Goal: Task Accomplishment & Management: Use online tool/utility

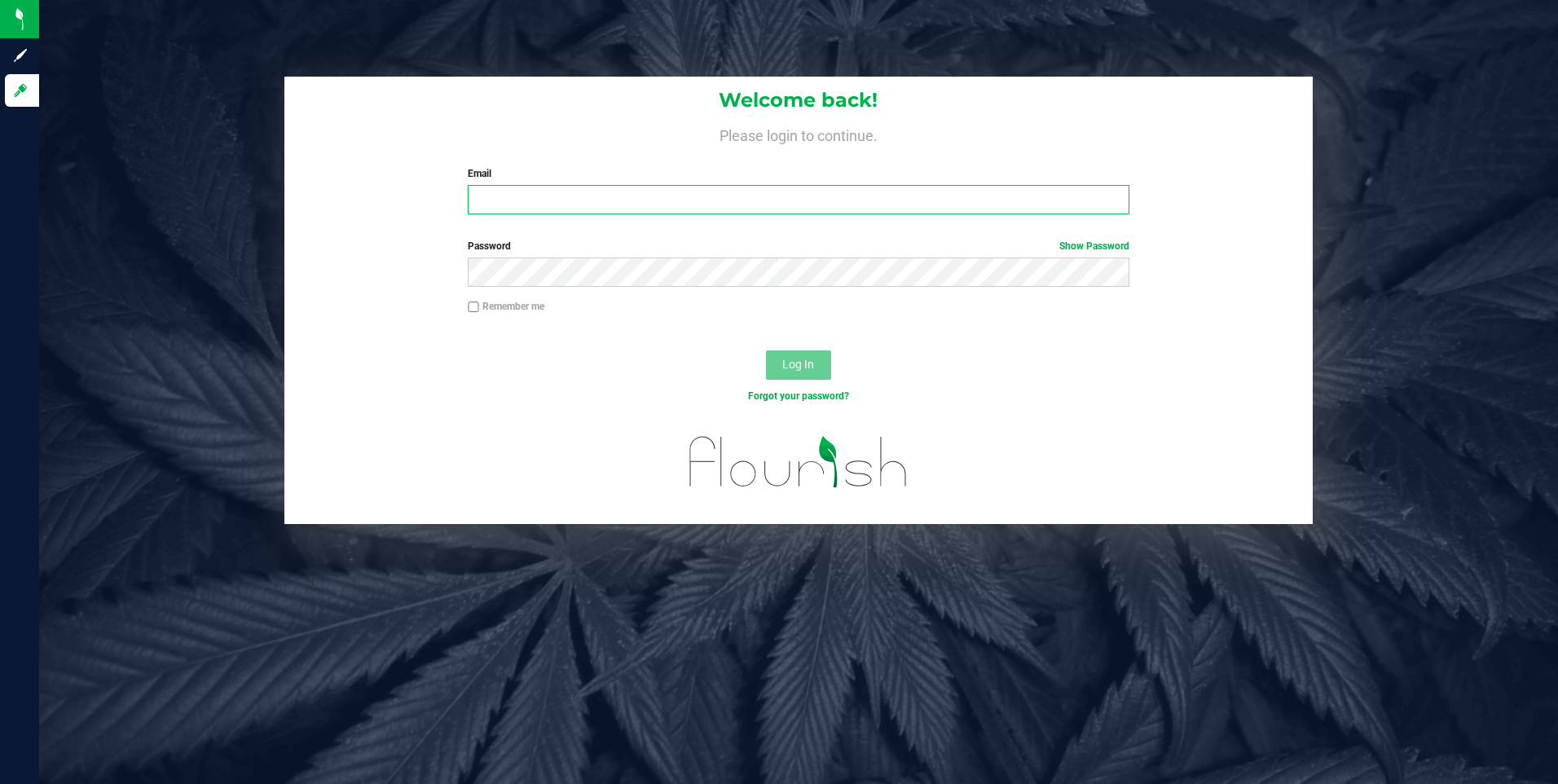
click at [688, 200] on input "Email" at bounding box center [799, 200] width 662 height 29
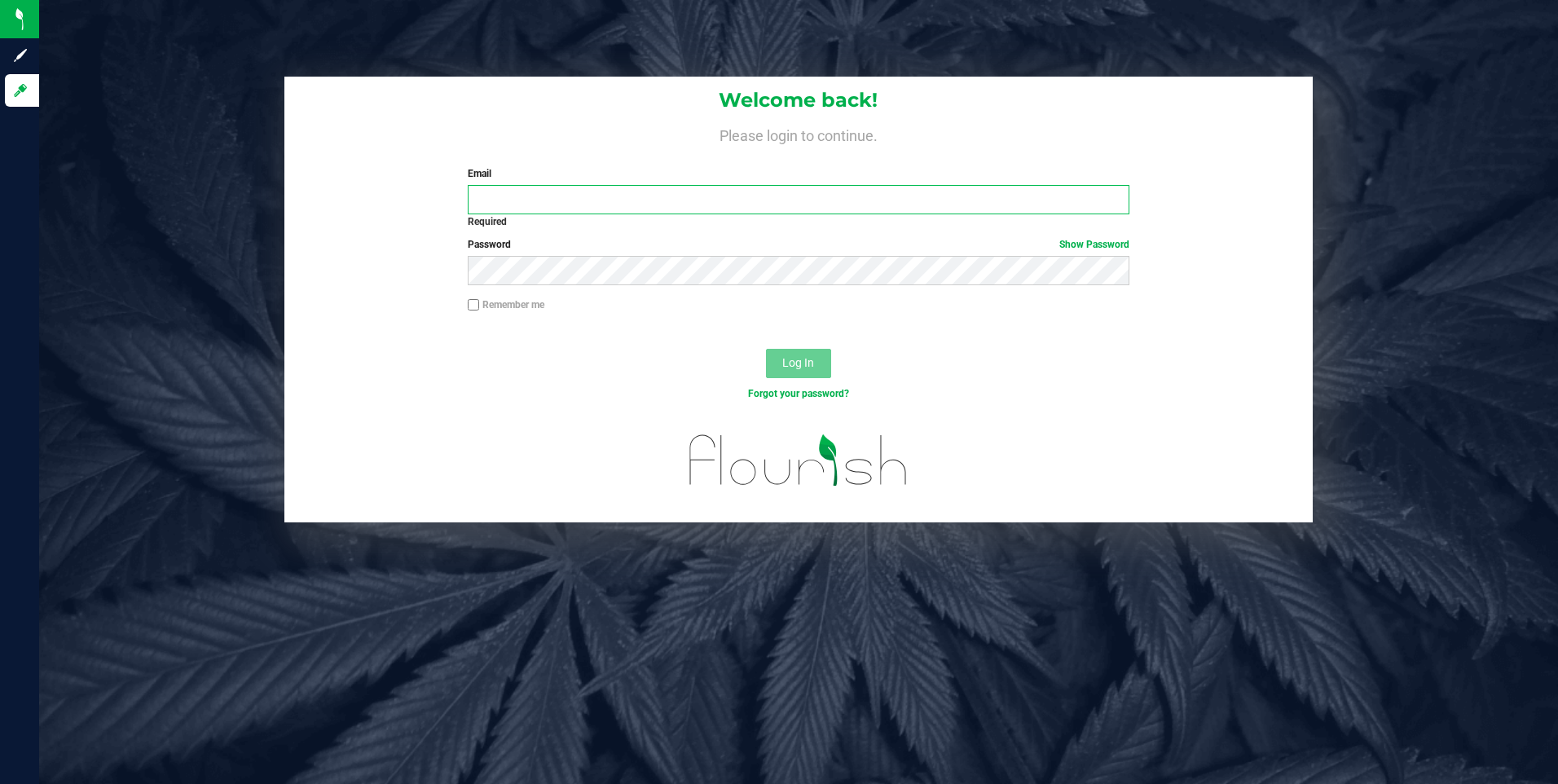
click at [645, 187] on input "Email" at bounding box center [799, 200] width 662 height 29
type input "[EMAIL_ADDRESS][PERSON_NAME][PERSON_NAME][DOMAIN_NAME]"
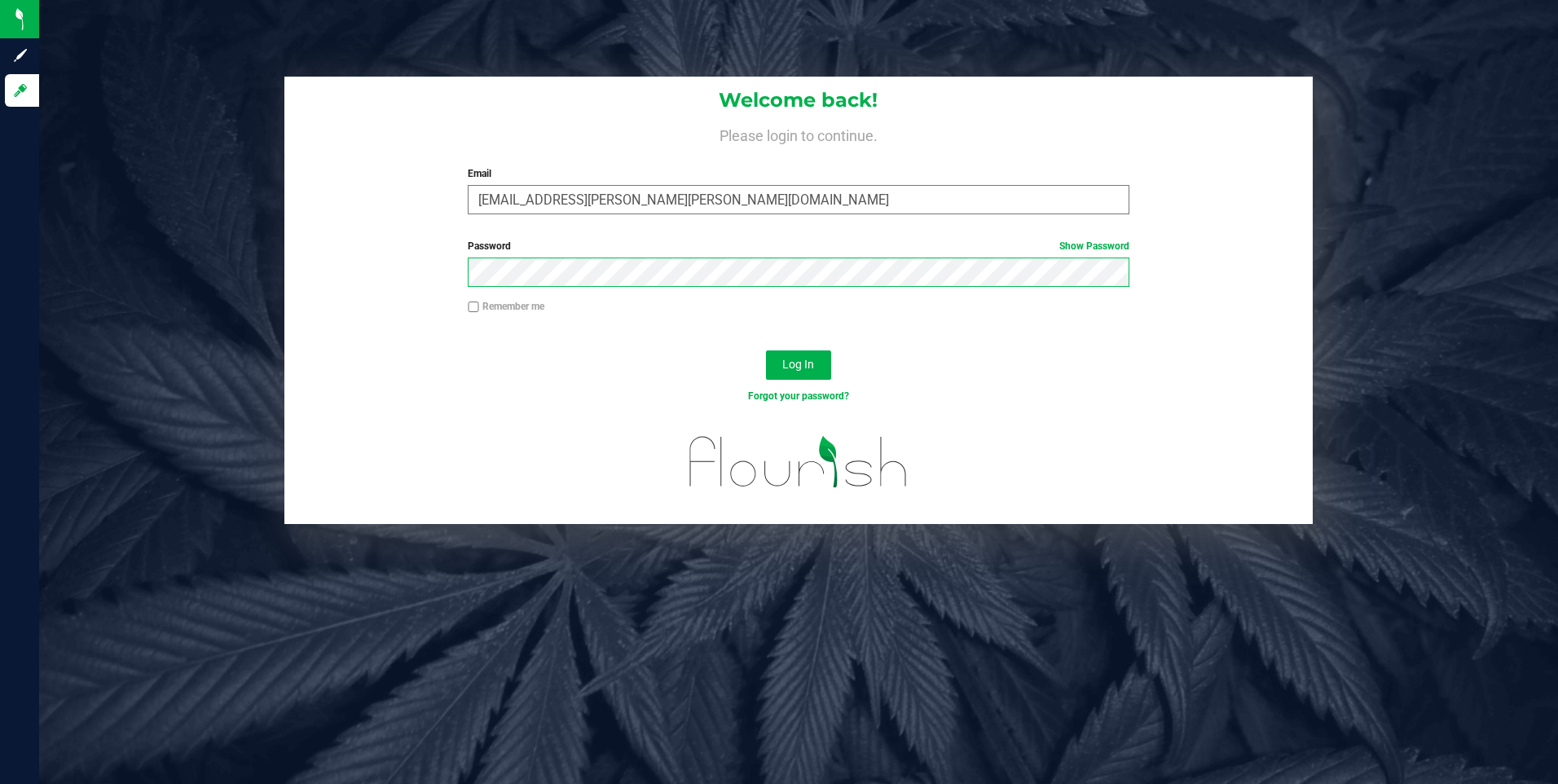
click at [766, 350] on button "Log In" at bounding box center [799, 365] width 65 height 29
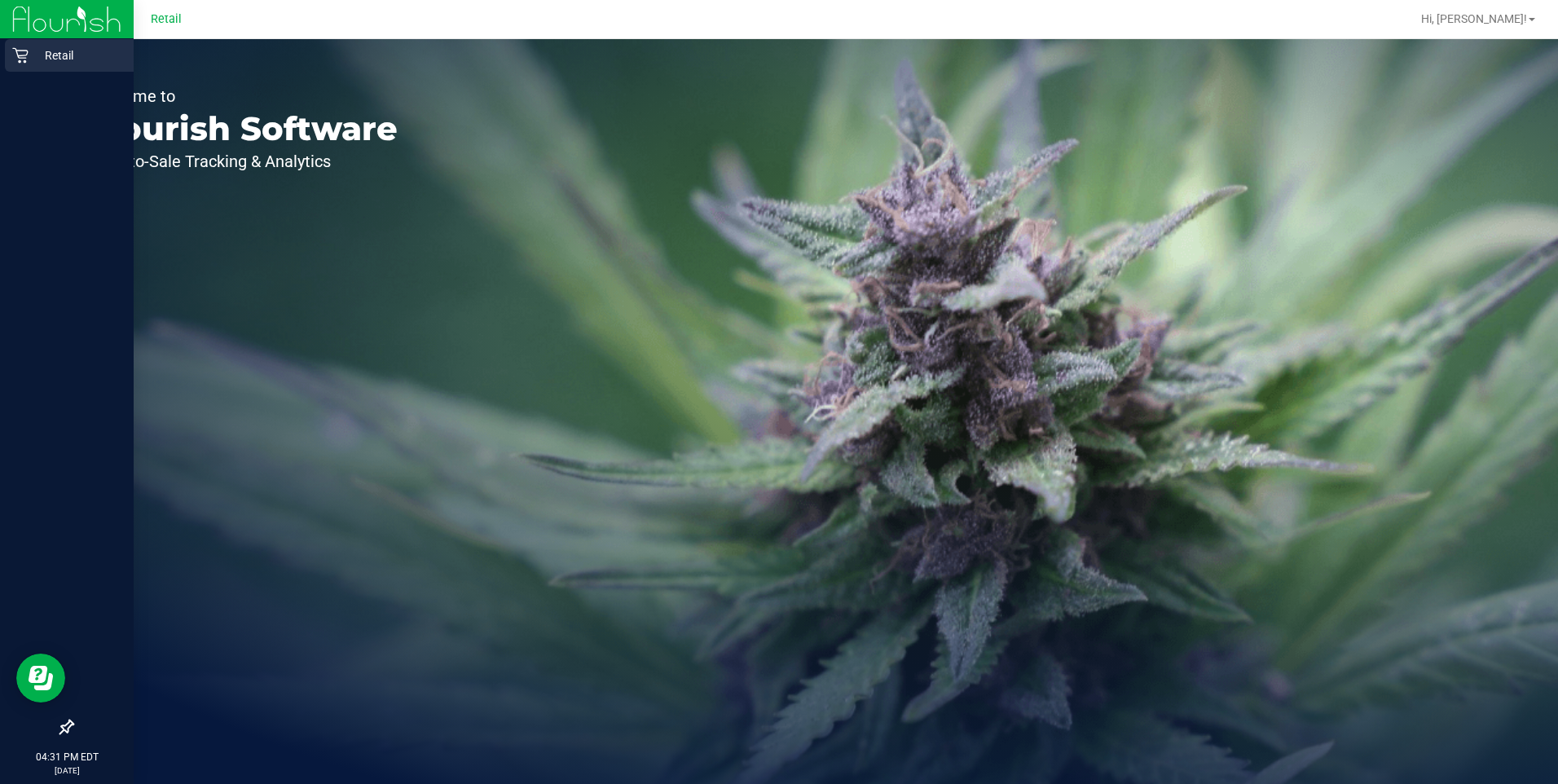
click at [32, 48] on p "Retail" at bounding box center [77, 55] width 97 height 20
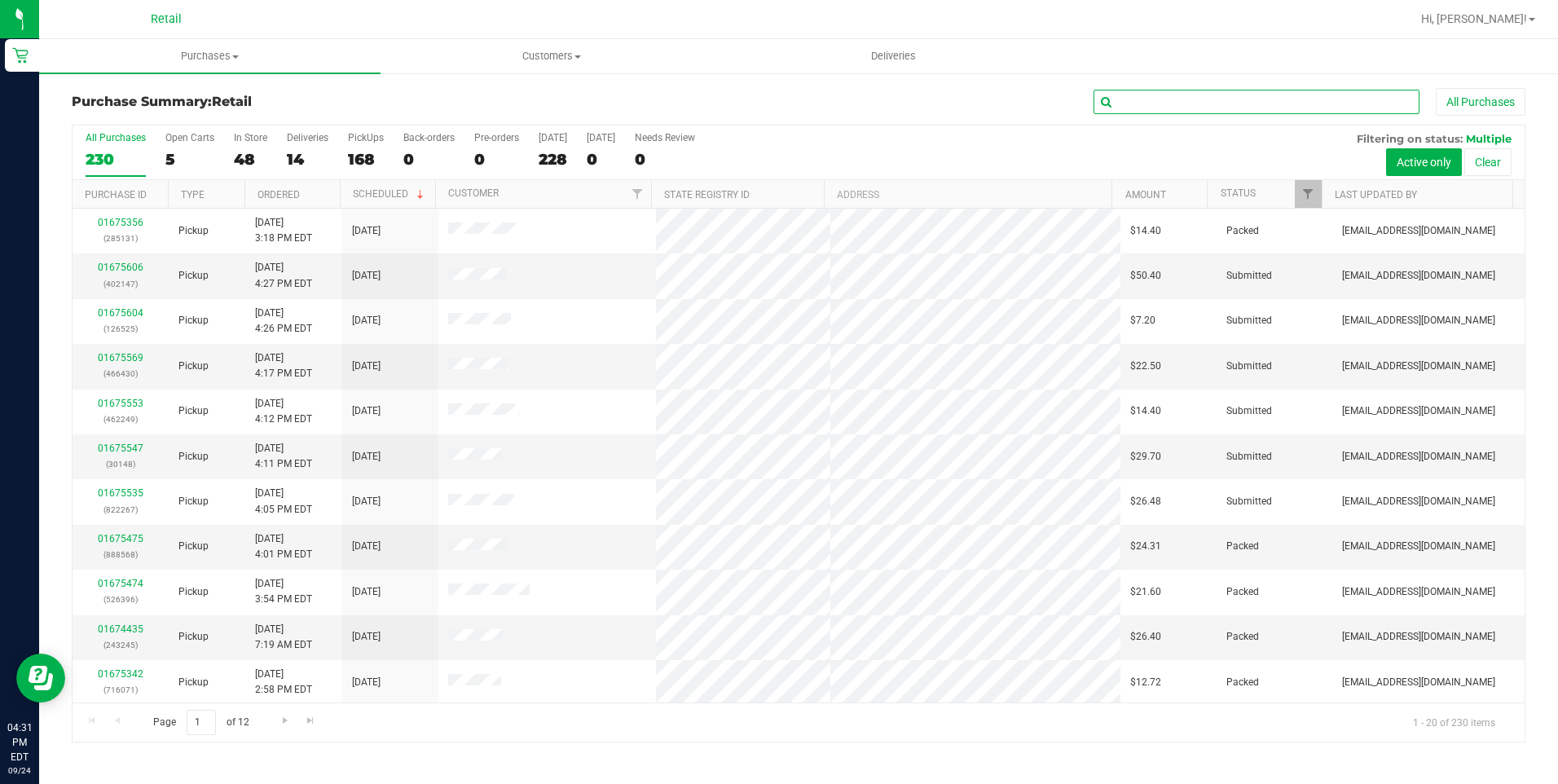
click at [1145, 94] on input "text" at bounding box center [1256, 102] width 326 height 25
type input "stokes"
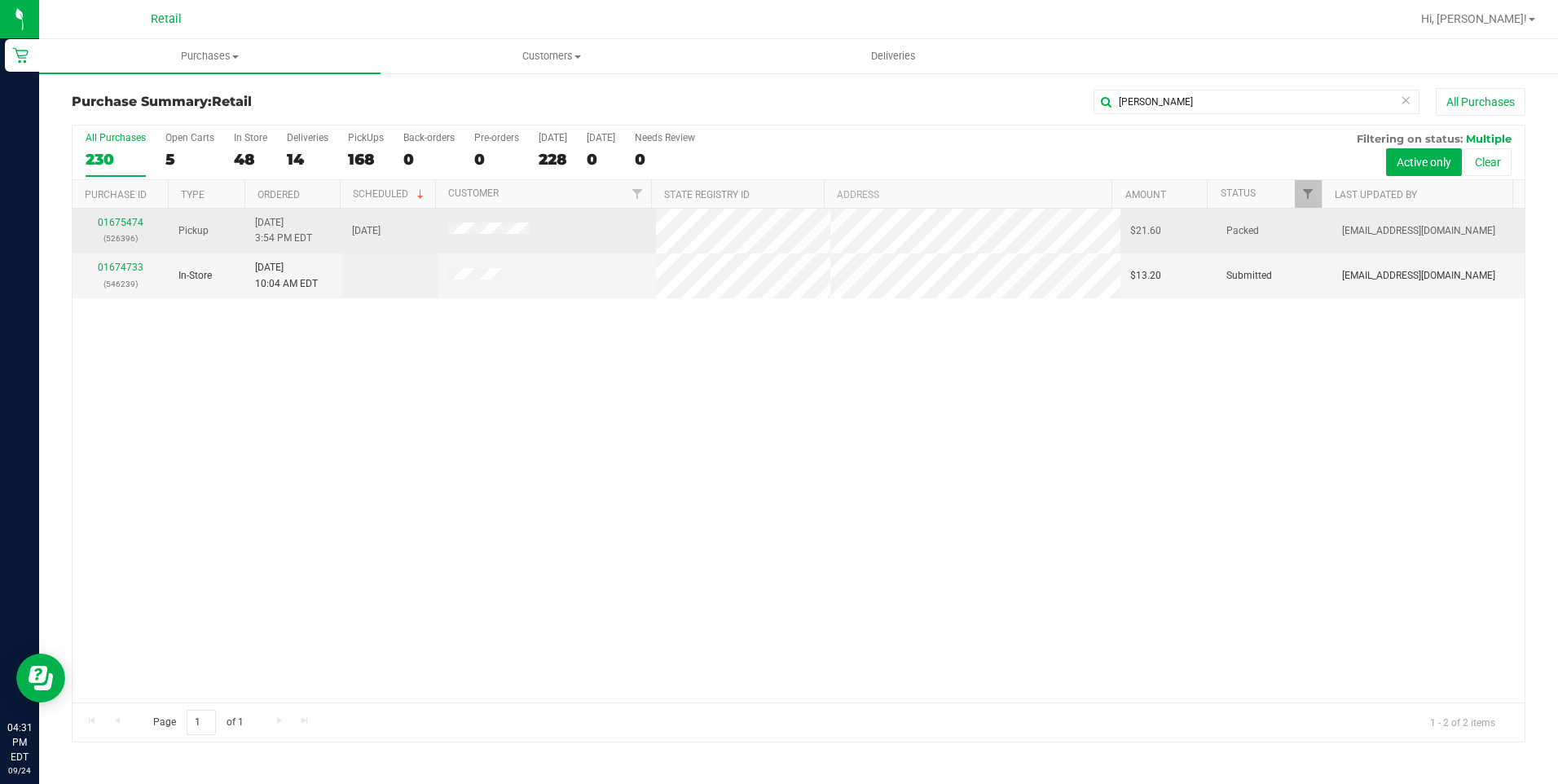
drag, startPoint x: 820, startPoint y: 373, endPoint x: 406, endPoint y: 243, distance: 433.9
click at [820, 368] on div "01675474 (526396) Pickup 9/24/2025 3:54 PM EDT 9/24/2025 $21.60 Packed garciagk…" at bounding box center [799, 455] width 1452 height 494
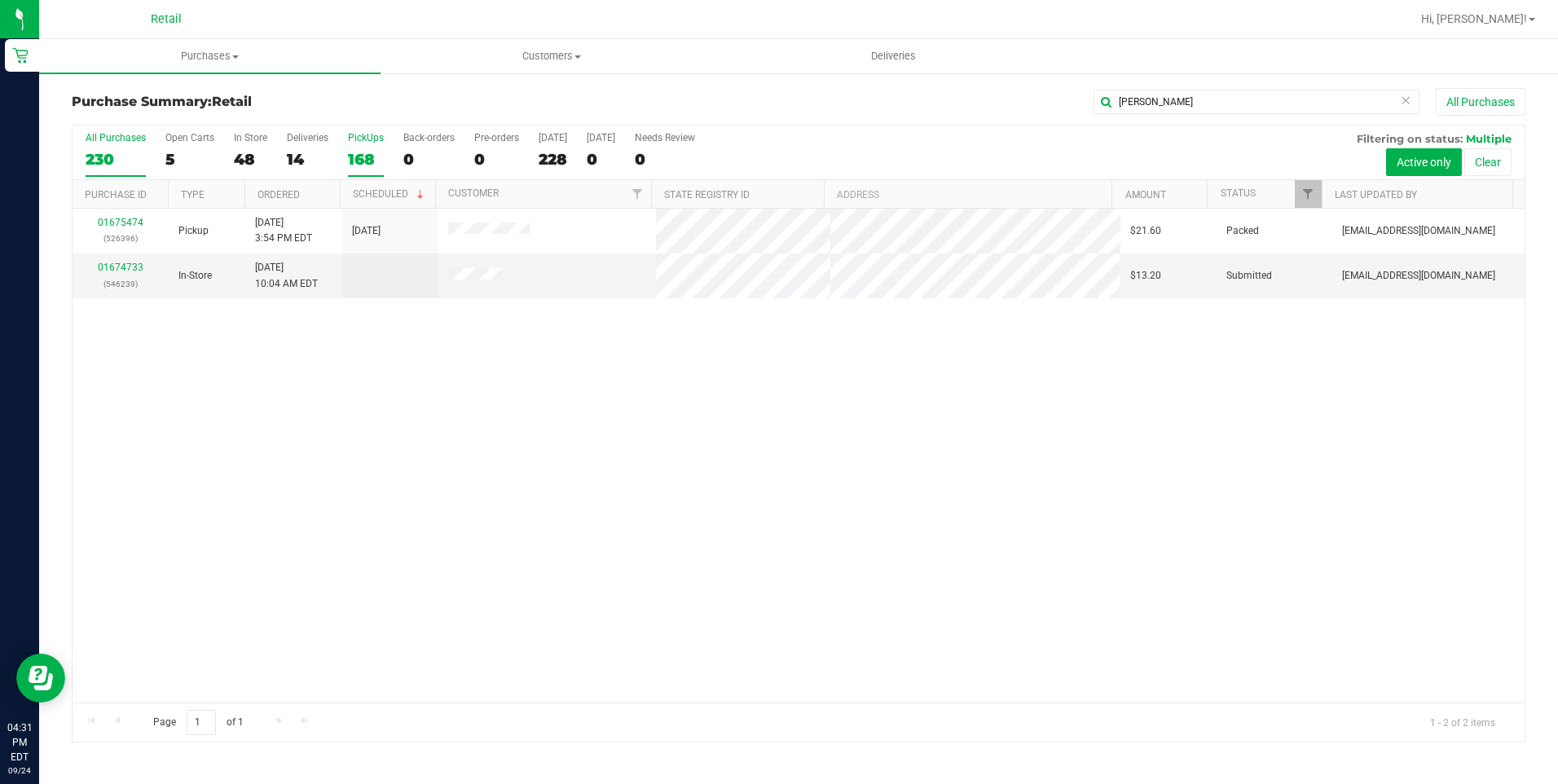
click at [354, 155] on div "168" at bounding box center [366, 160] width 36 height 19
click at [0, 0] on input "PickUps 168" at bounding box center [0, 0] width 0 height 0
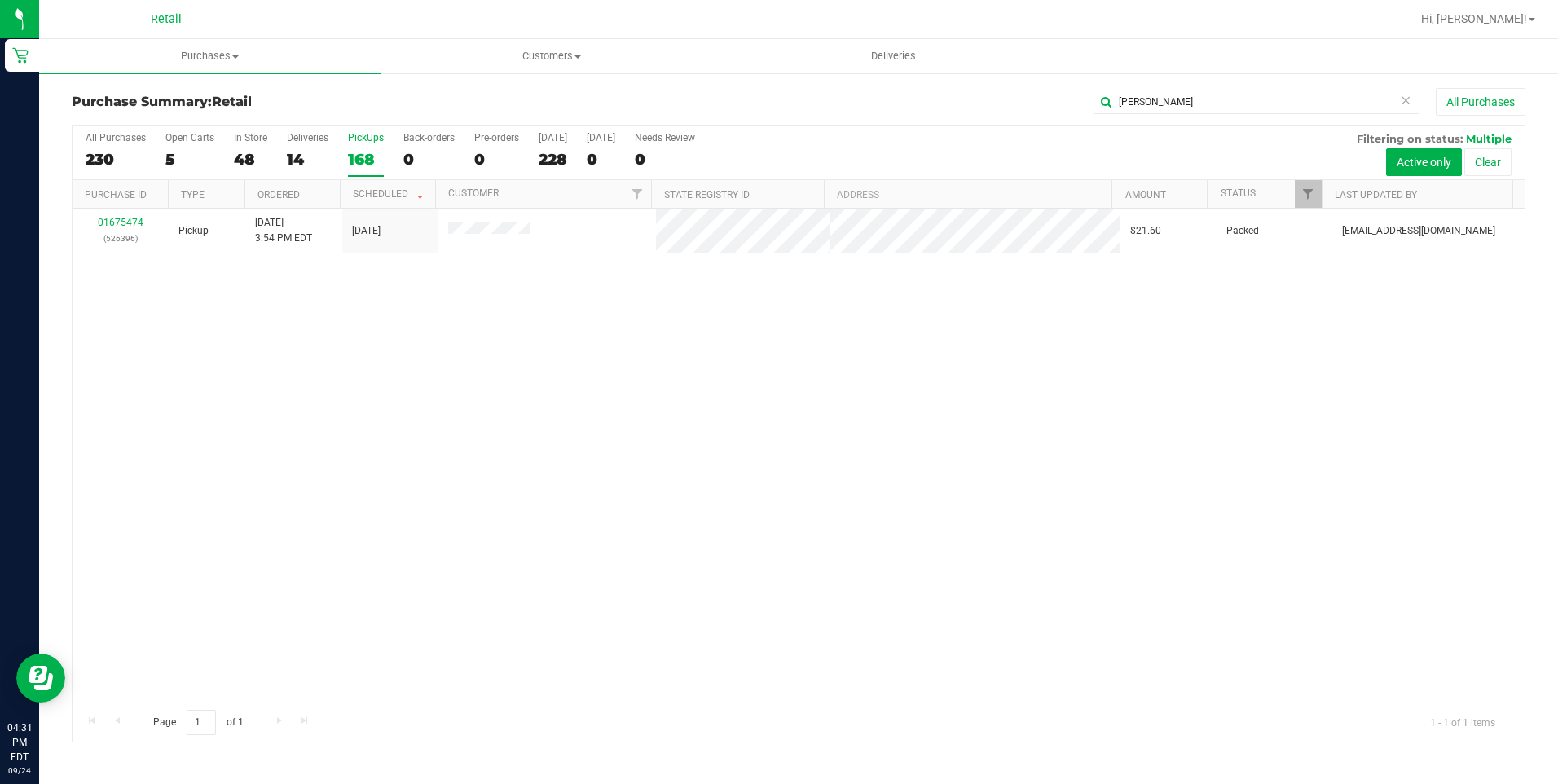
click at [882, 314] on div "01675474 (526396) Pickup 9/24/2025 3:54 PM EDT 9/24/2025 $21.60 Packed garciagk…" at bounding box center [799, 455] width 1452 height 494
click at [1403, 105] on icon at bounding box center [1405, 99] width 11 height 20
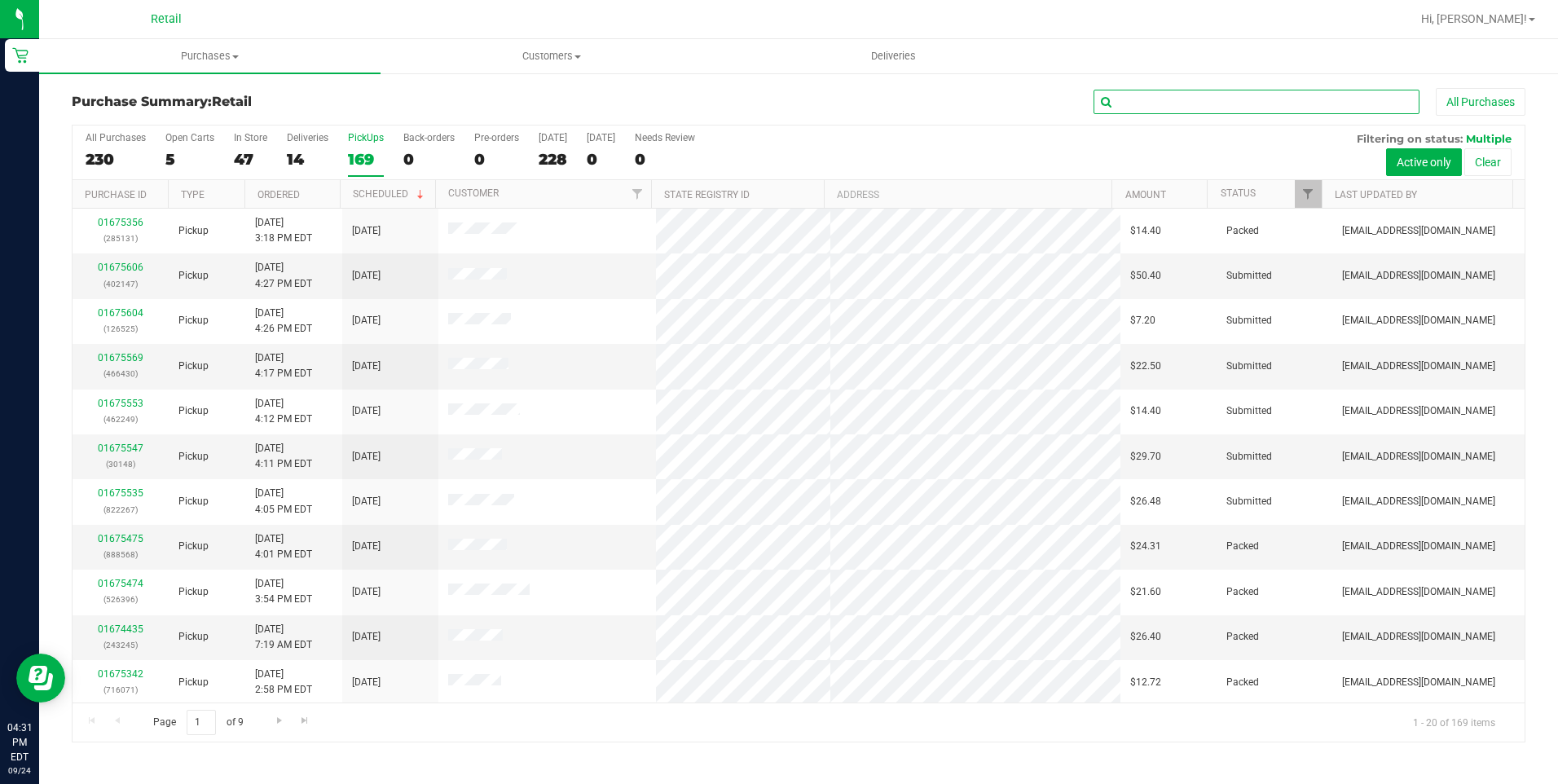
click at [1312, 106] on input "text" at bounding box center [1256, 102] width 326 height 25
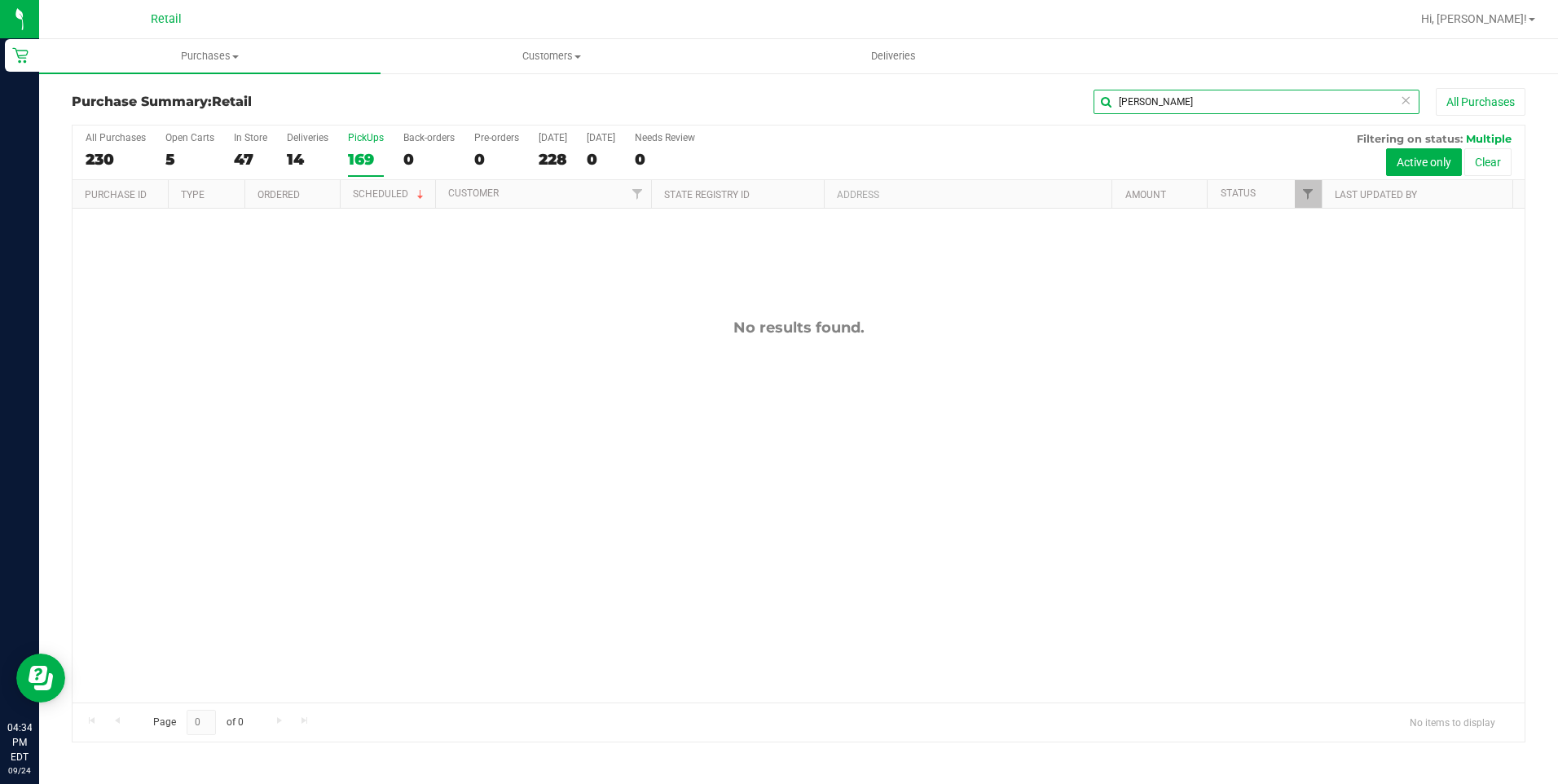
click at [1219, 102] on input "linda" at bounding box center [1256, 102] width 326 height 25
type input "tijan"
click at [242, 155] on div "47" at bounding box center [250, 160] width 33 height 19
click at [0, 0] on input "In Store 47" at bounding box center [0, 0] width 0 height 0
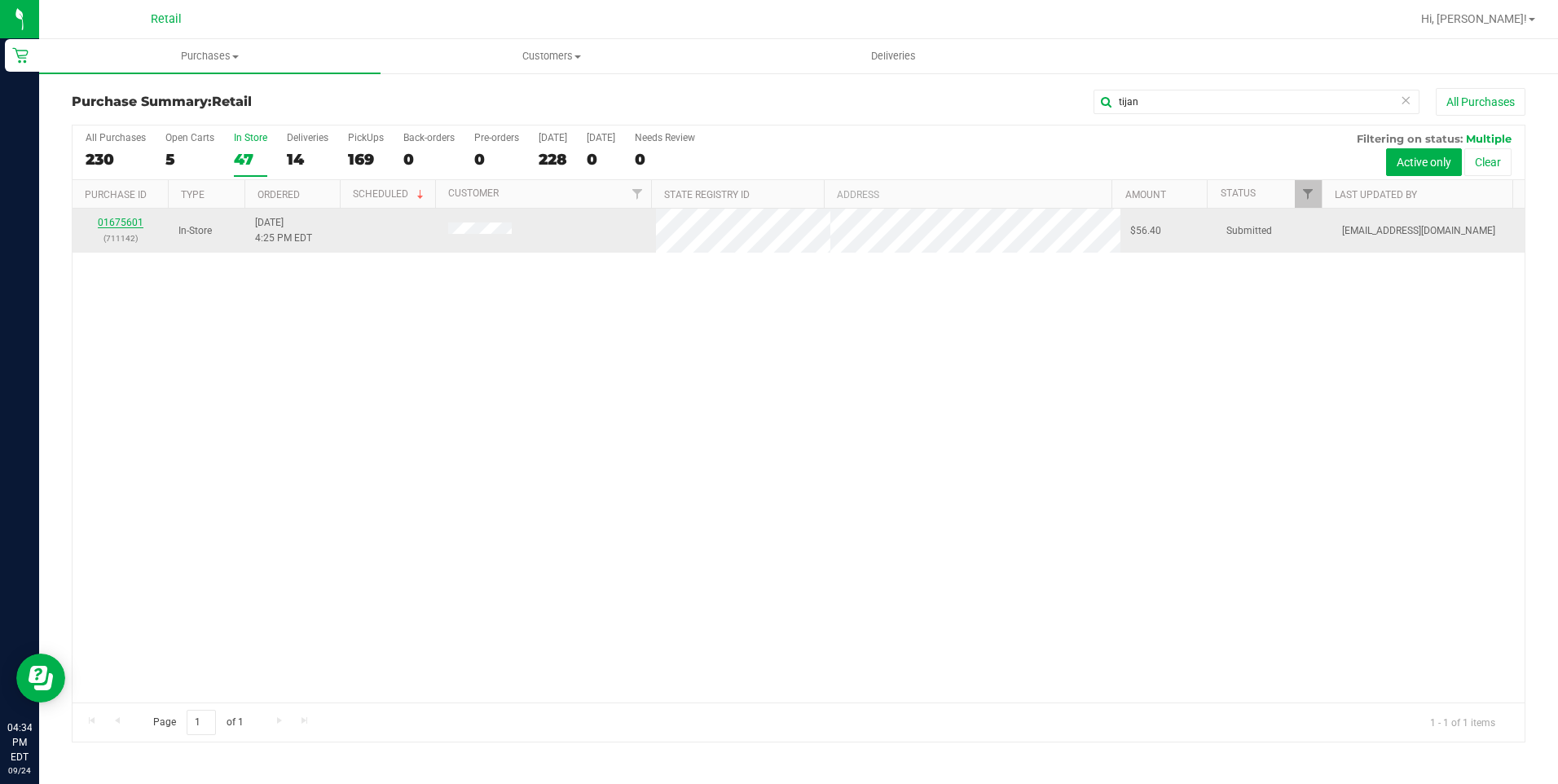
click at [117, 225] on link "01675601" at bounding box center [120, 222] width 45 height 11
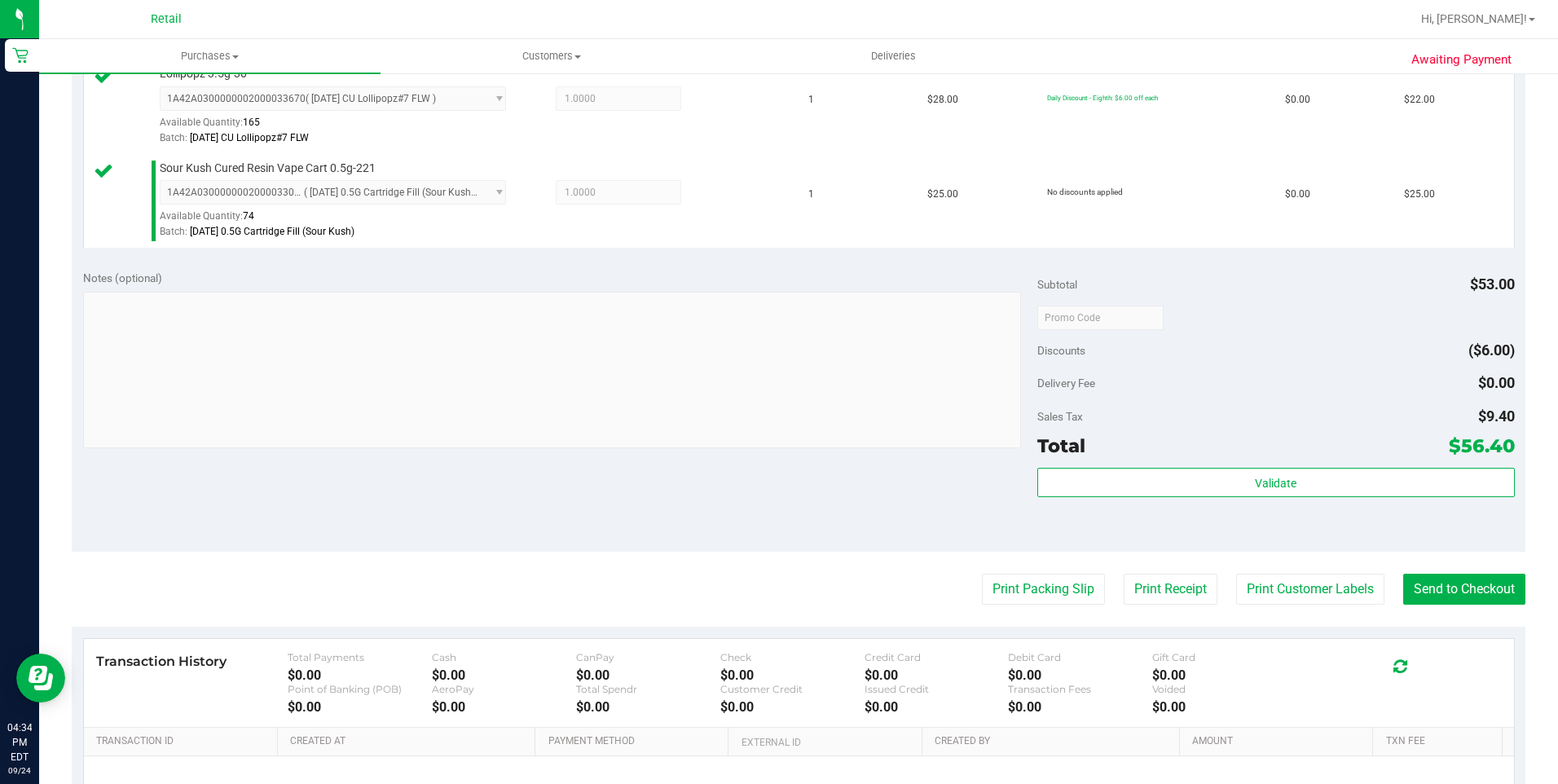
scroll to position [489, 0]
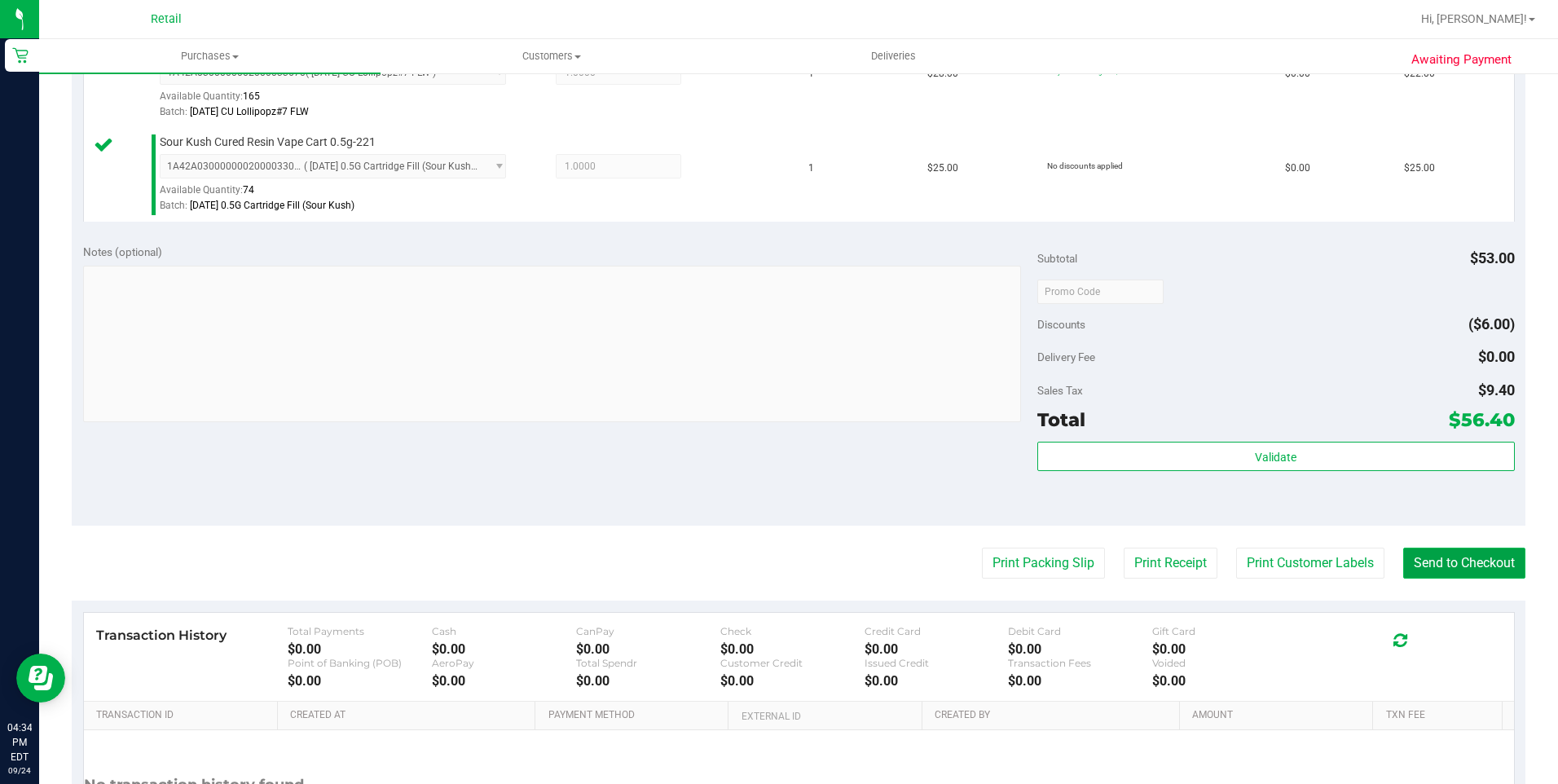
click at [1446, 577] on button "Send to Checkout" at bounding box center [1464, 563] width 122 height 31
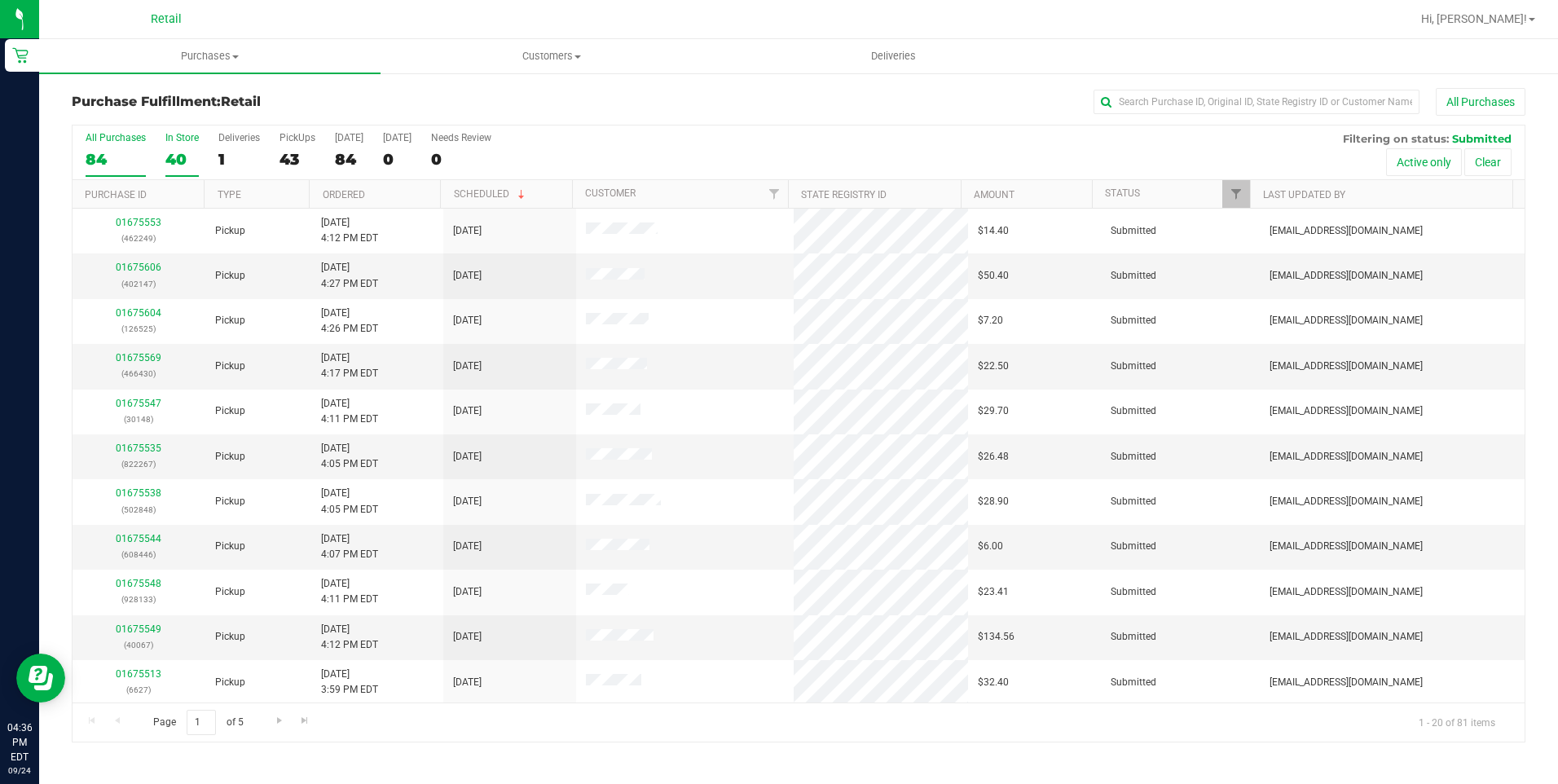
click at [192, 150] on div "40" at bounding box center [182, 160] width 33 height 19
click at [0, 0] on input "In Store 40" at bounding box center [0, 0] width 0 height 0
drag, startPoint x: 114, startPoint y: 633, endPoint x: 125, endPoint y: 628, distance: 12.1
click at [117, 629] on div "01675605 (611680)" at bounding box center [138, 637] width 114 height 31
click at [127, 628] on link "01675605" at bounding box center [138, 629] width 45 height 11
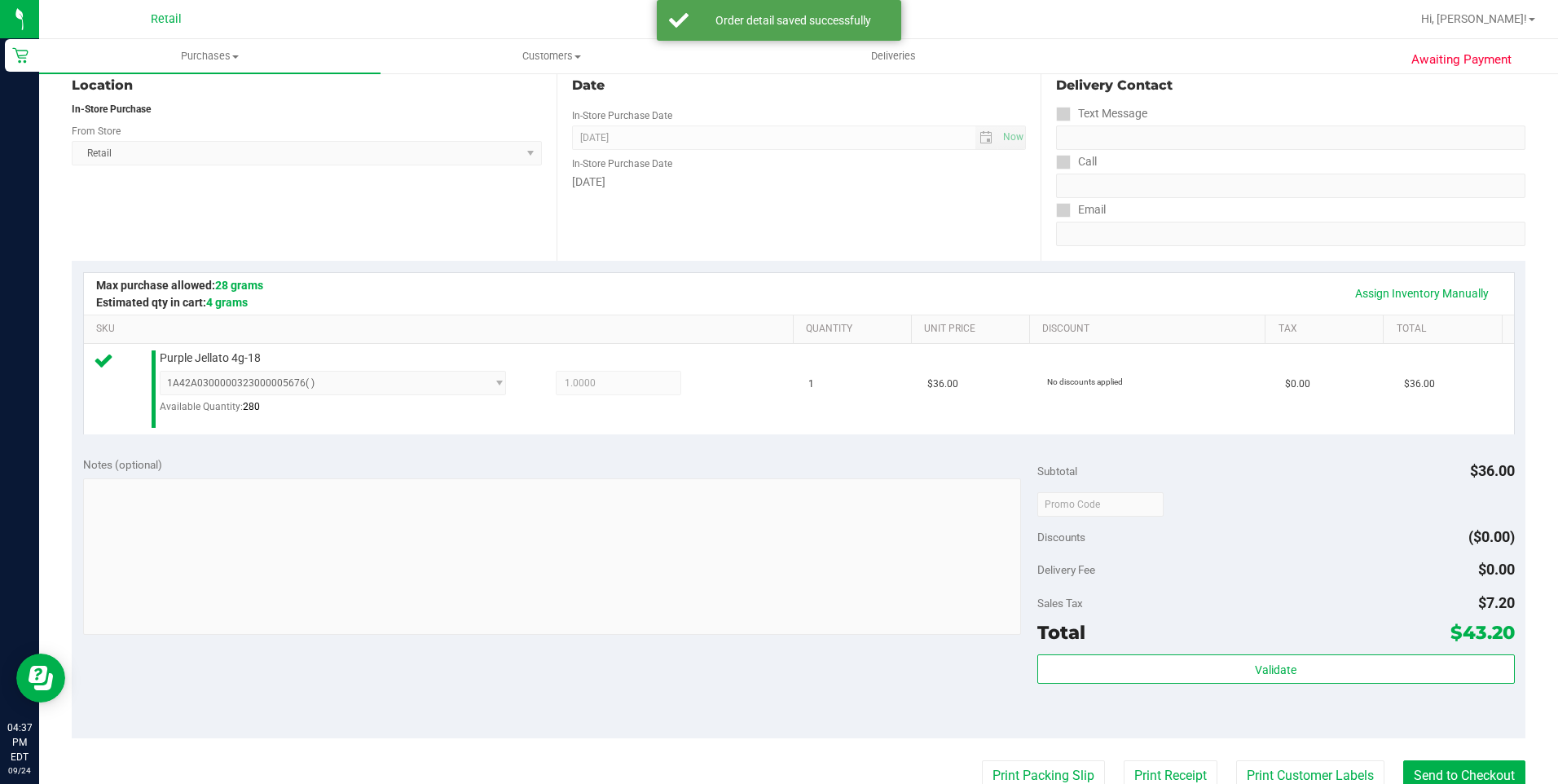
scroll to position [244, 0]
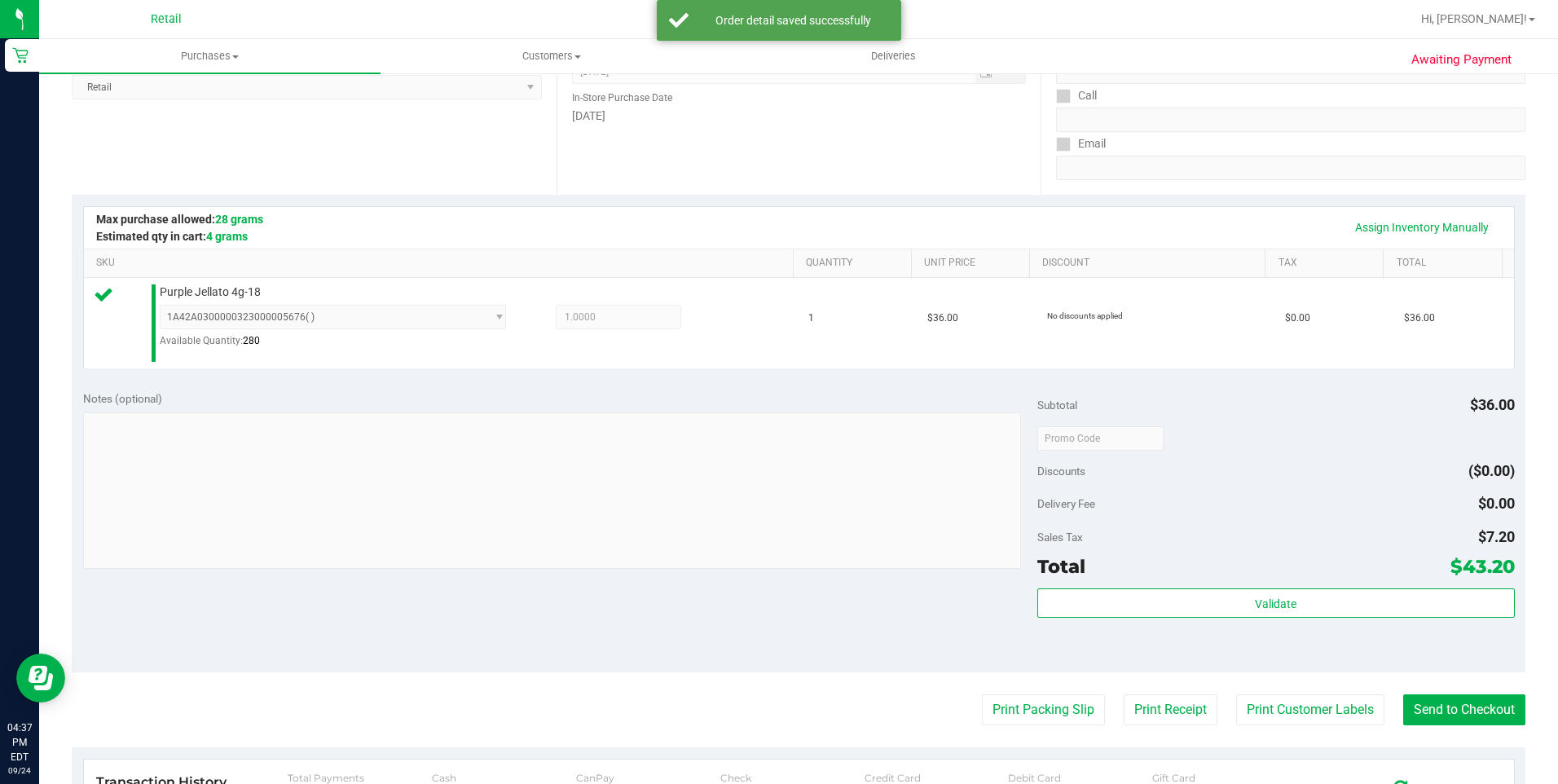
click at [1465, 686] on purchase-details "Back Edit Purchase Cancel Purchase View Profile # 01675605 Med | Rec METRC ID: …" at bounding box center [799, 448] width 1454 height 1208
click at [1462, 699] on button "Send to Checkout" at bounding box center [1464, 710] width 122 height 31
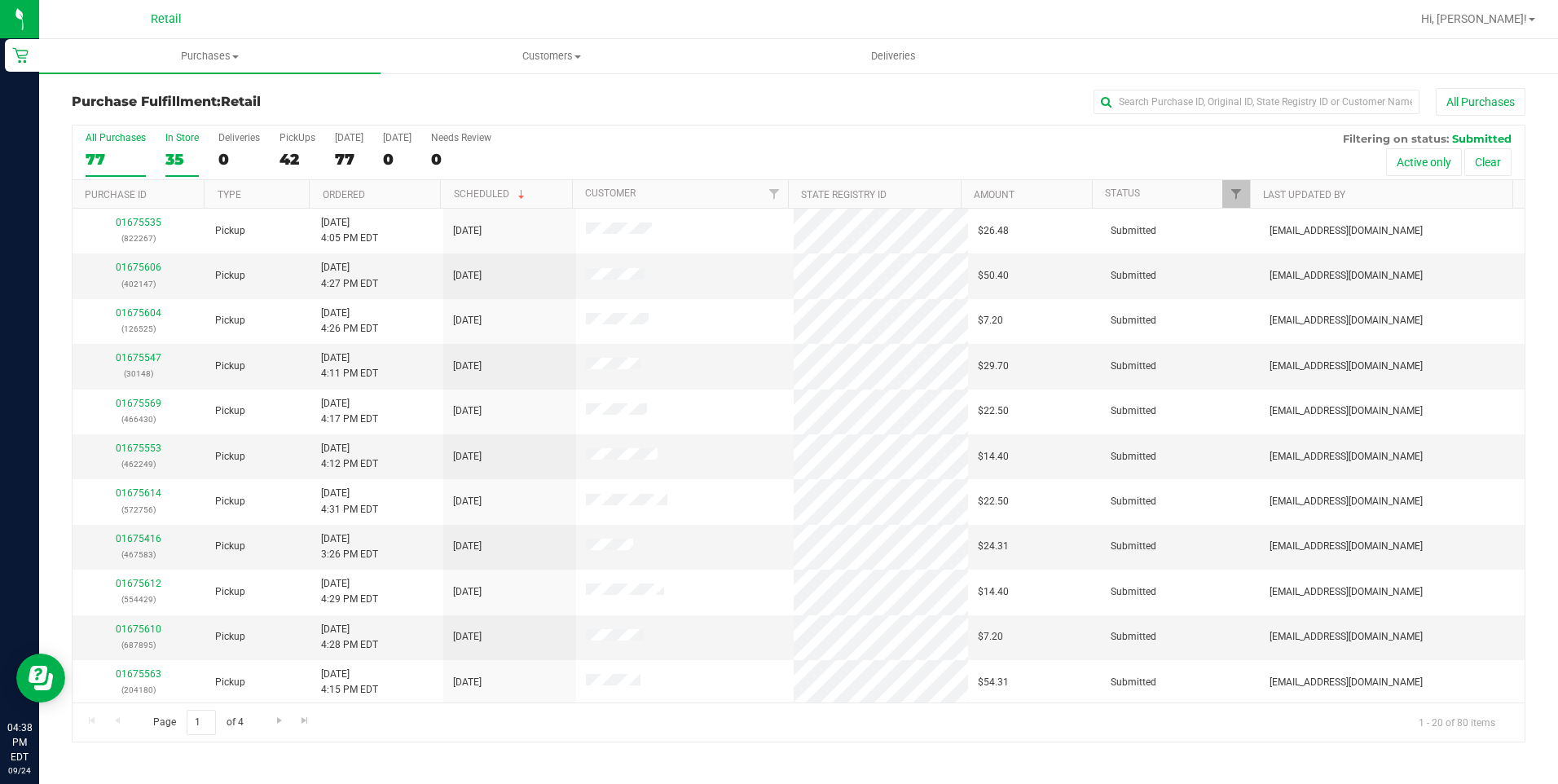
click at [174, 151] on div "35" at bounding box center [182, 160] width 33 height 19
click at [0, 0] on input "In Store 35" at bounding box center [0, 0] width 0 height 0
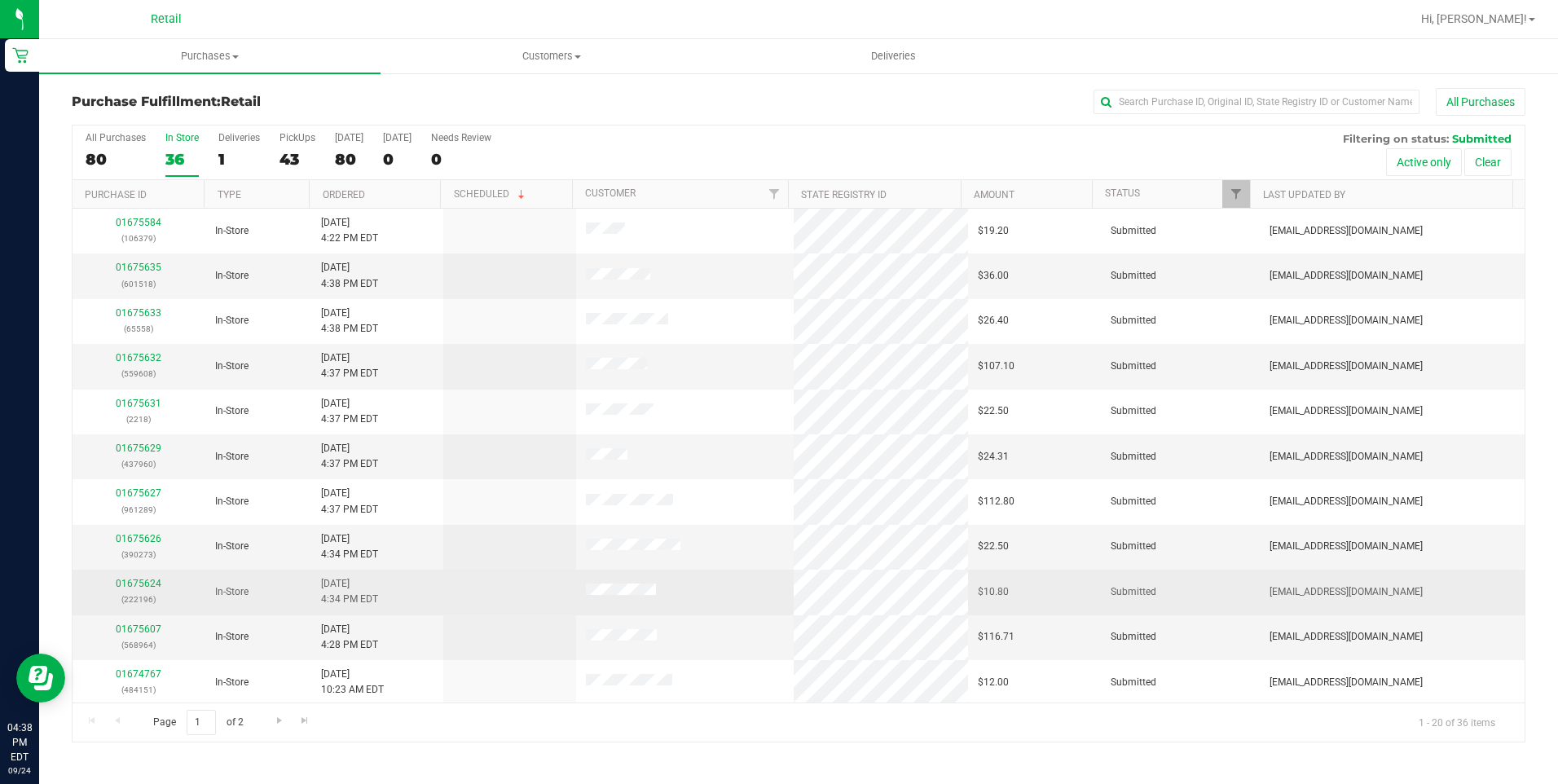
click at [138, 576] on div "01675624 (222196)" at bounding box center [138, 591] width 114 height 31
click at [140, 578] on link "01675624" at bounding box center [138, 582] width 45 height 11
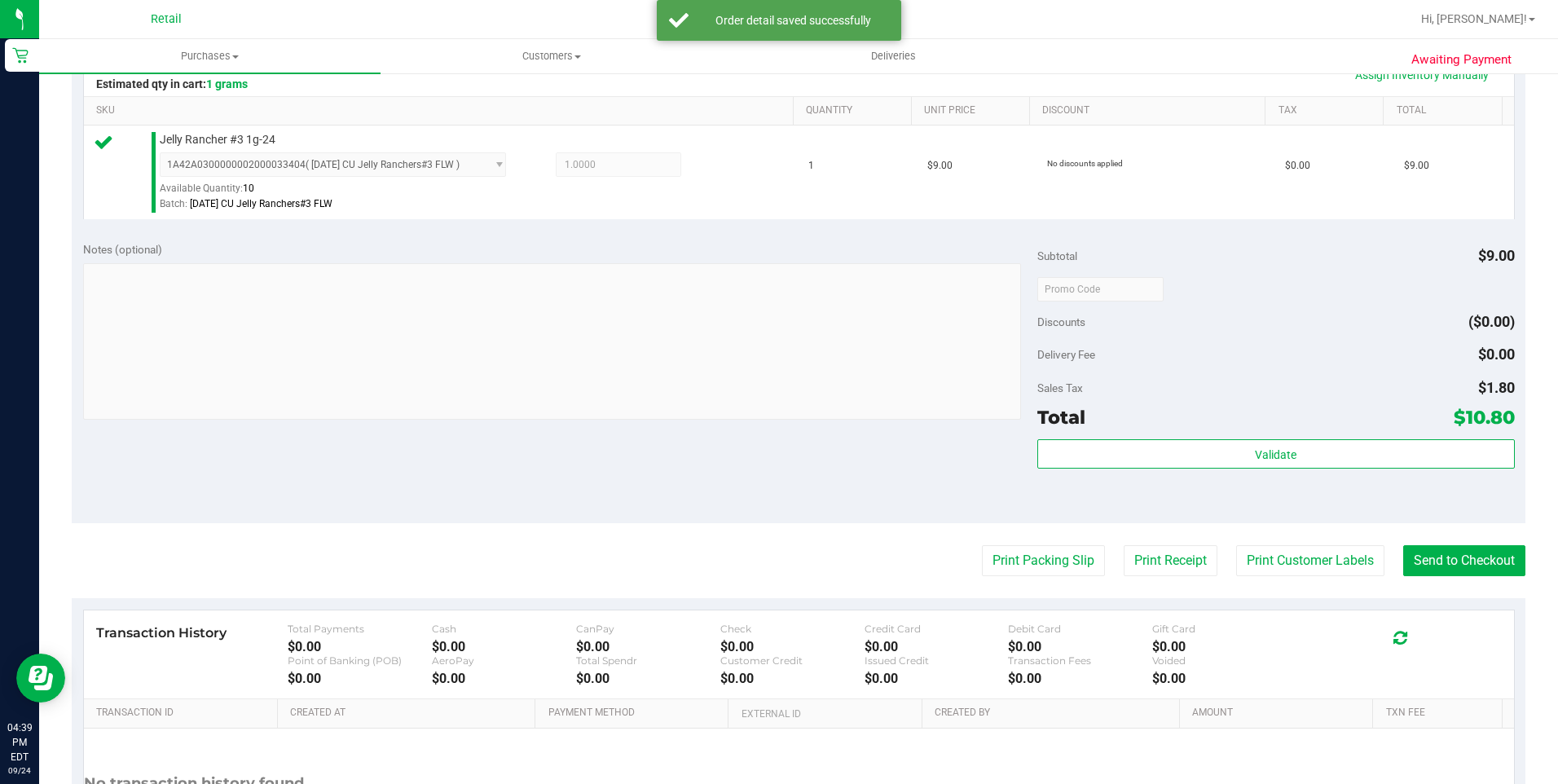
scroll to position [489, 0]
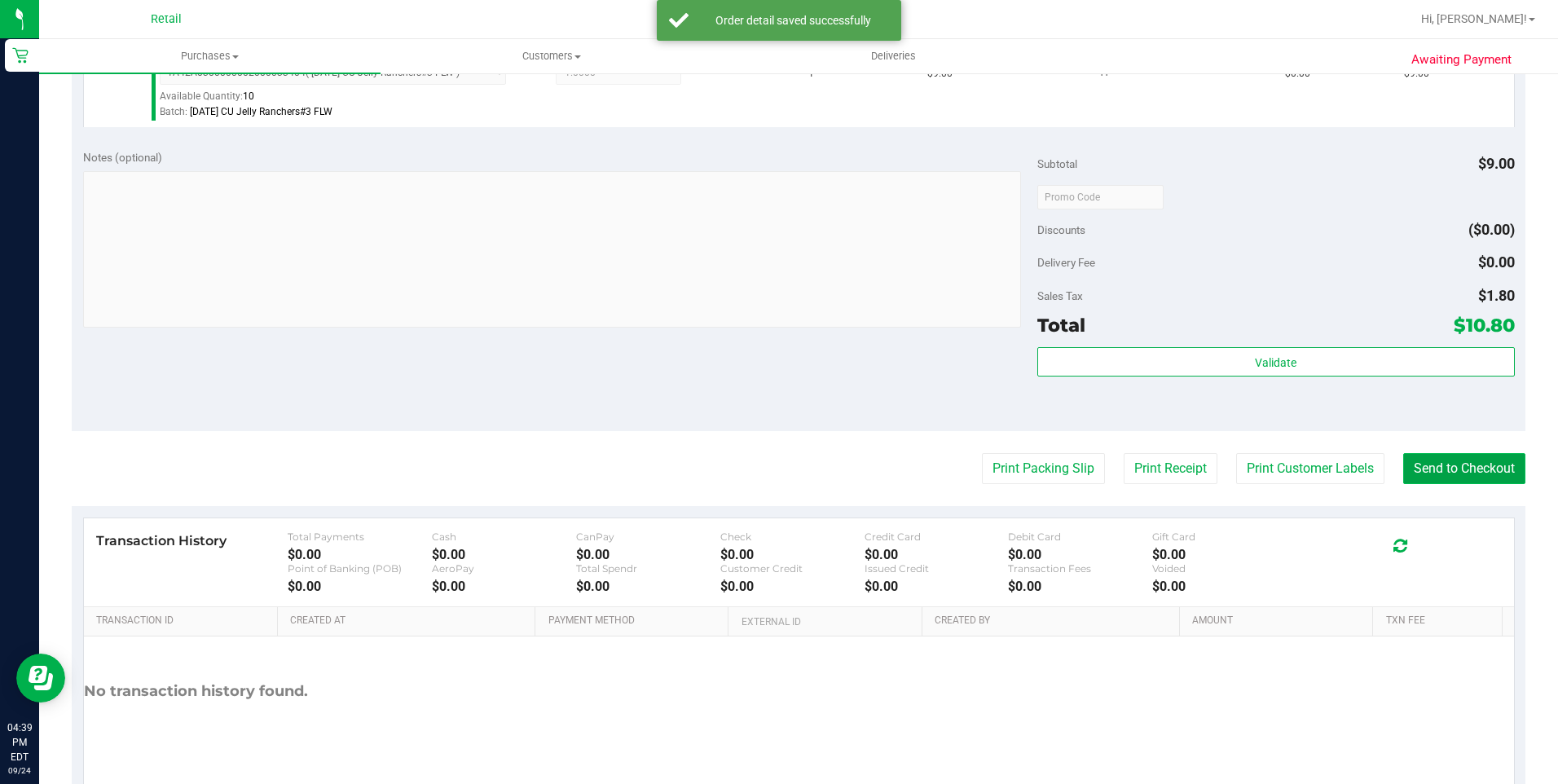
click at [1474, 463] on button "Send to Checkout" at bounding box center [1464, 468] width 122 height 31
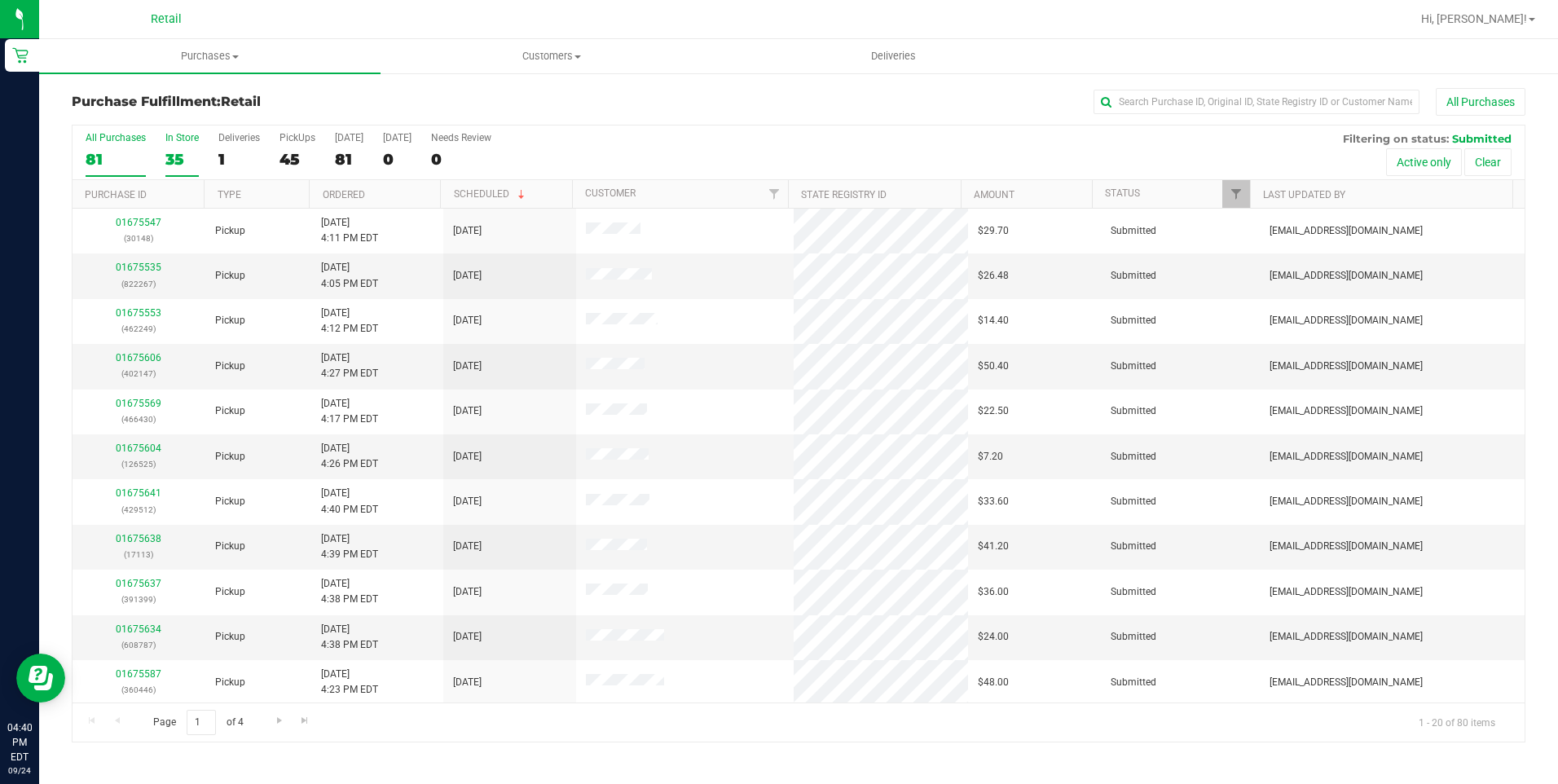
click at [175, 148] on label "In Store 35" at bounding box center [182, 155] width 33 height 44
click at [0, 0] on input "In Store 35" at bounding box center [0, 0] width 0 height 0
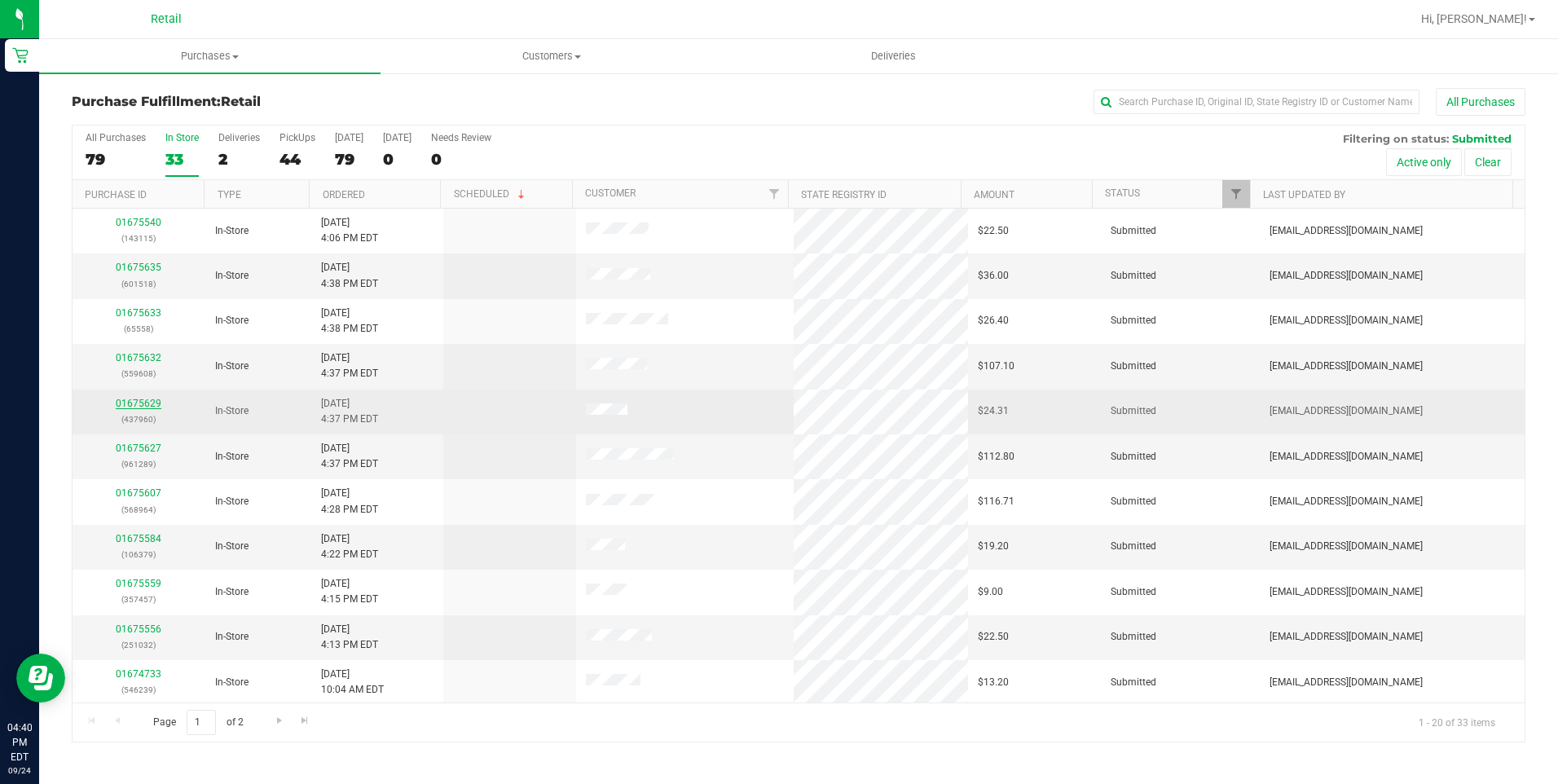
click at [151, 403] on link "01675629" at bounding box center [138, 403] width 45 height 11
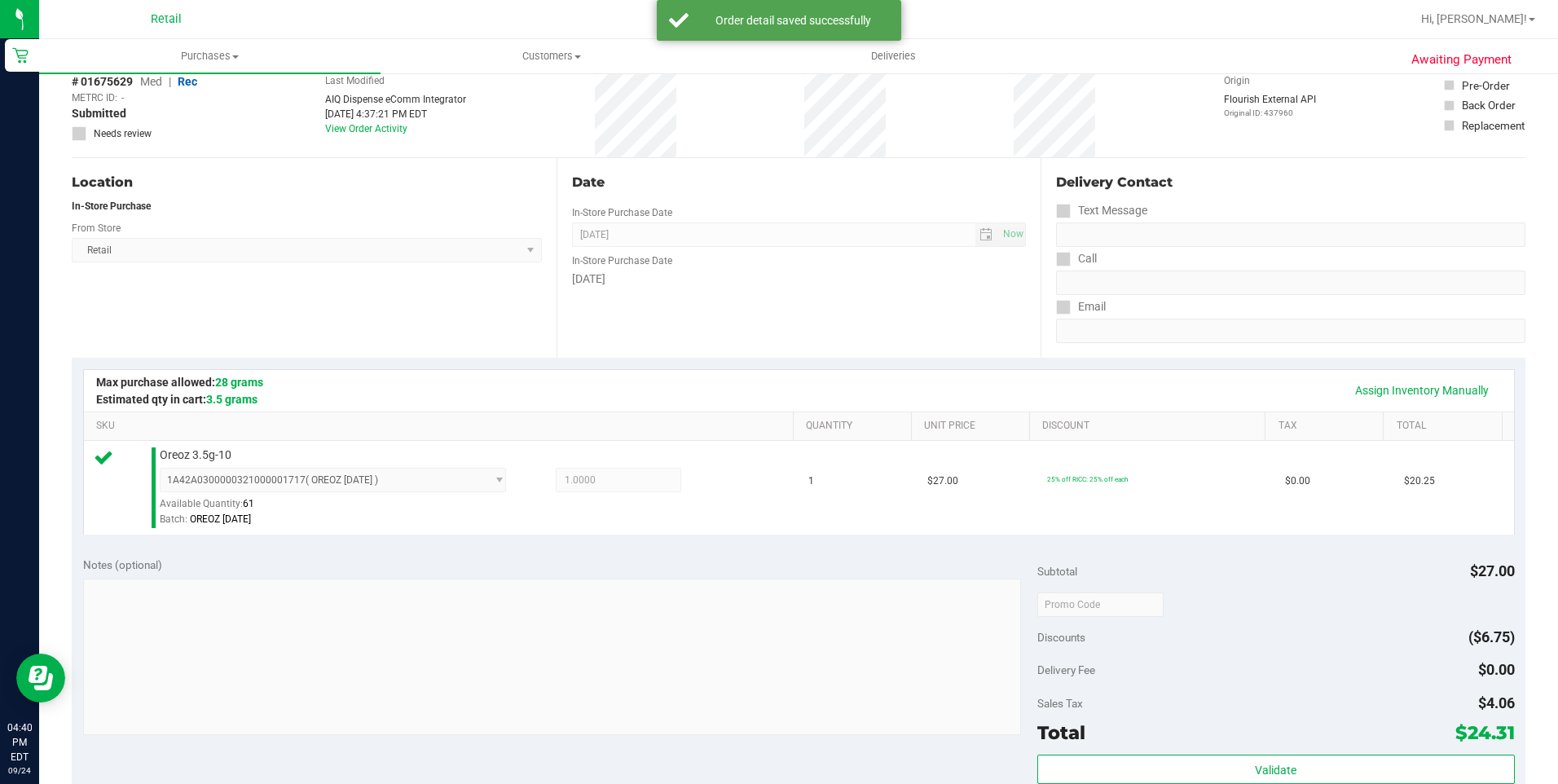
scroll to position [326, 0]
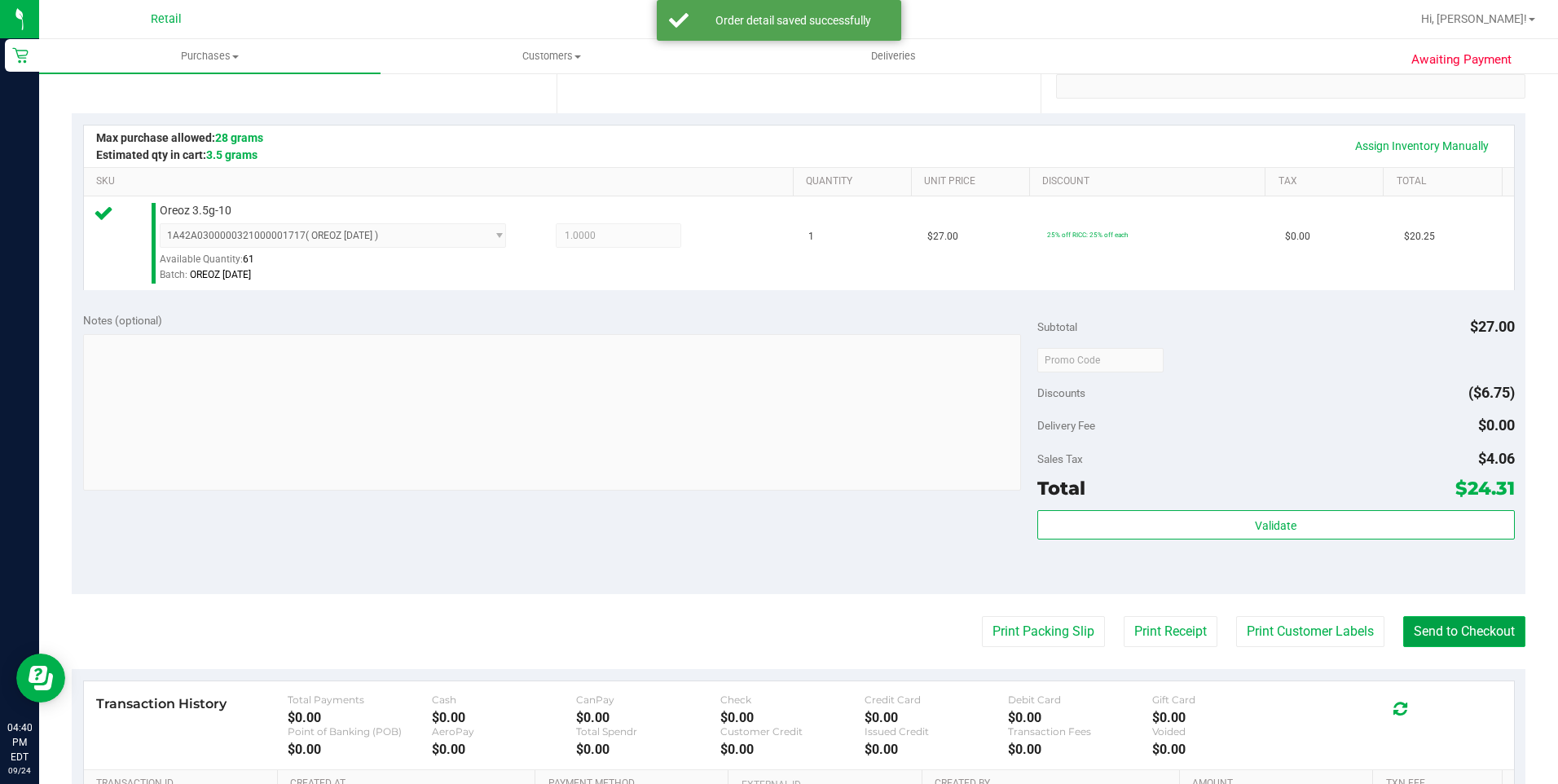
click at [1462, 622] on button "Send to Checkout" at bounding box center [1464, 631] width 122 height 31
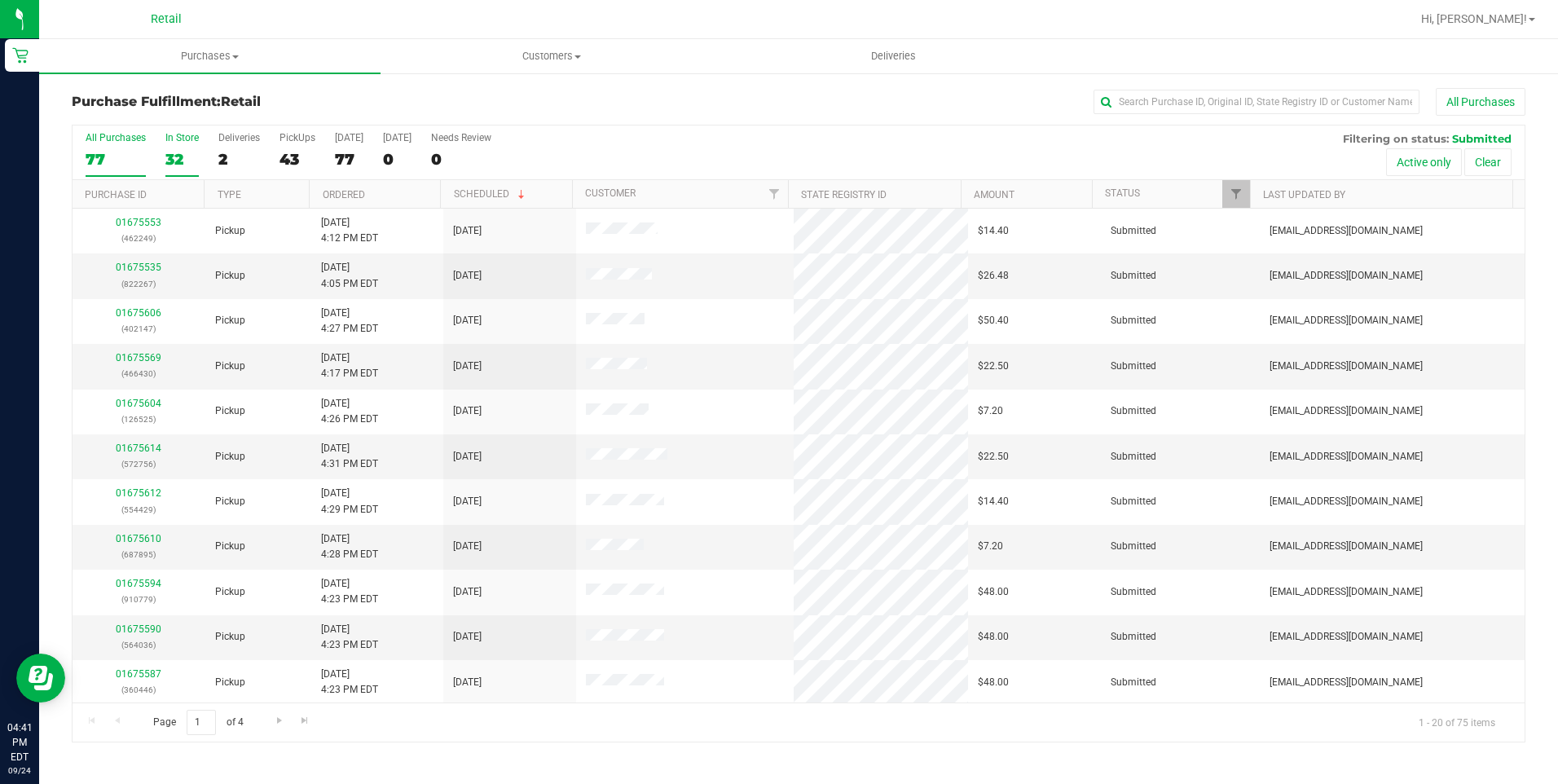
click at [184, 160] on div "32" at bounding box center [182, 160] width 33 height 19
click at [0, 0] on input "In Store 32" at bounding box center [0, 0] width 0 height 0
click at [122, 267] on link "01675635" at bounding box center [138, 266] width 45 height 11
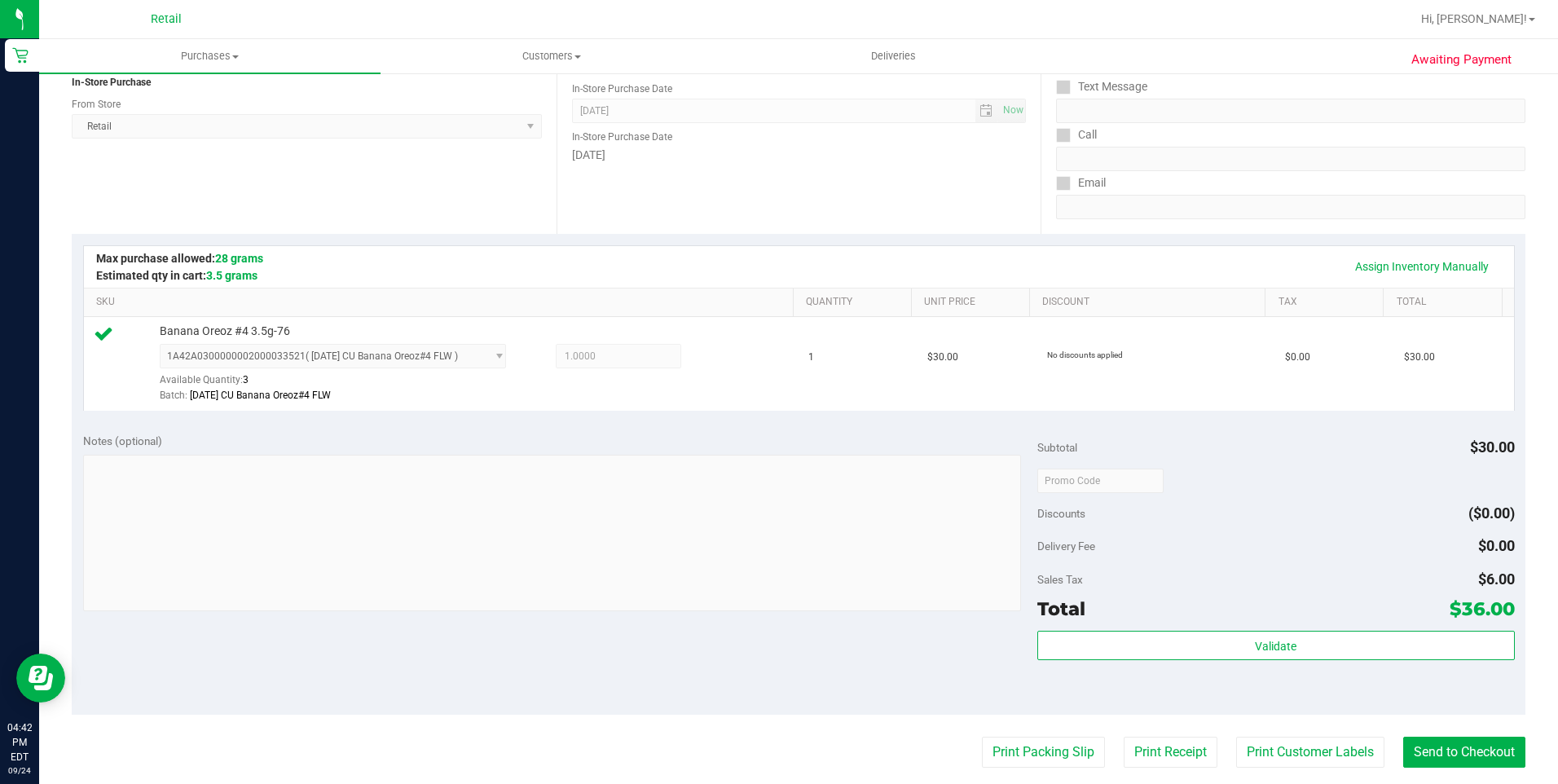
scroll to position [326, 0]
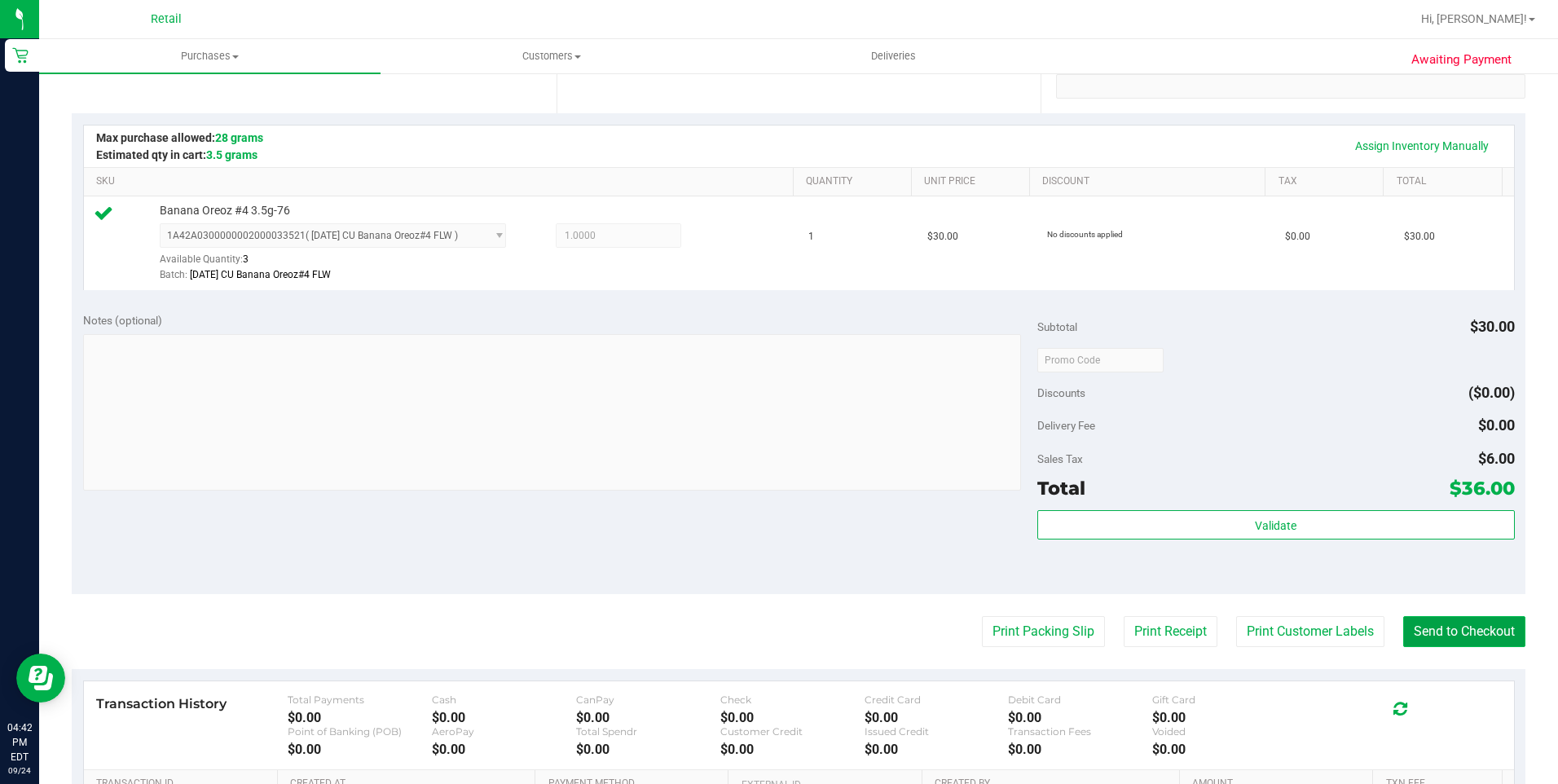
click at [1435, 629] on button "Send to Checkout" at bounding box center [1464, 631] width 122 height 31
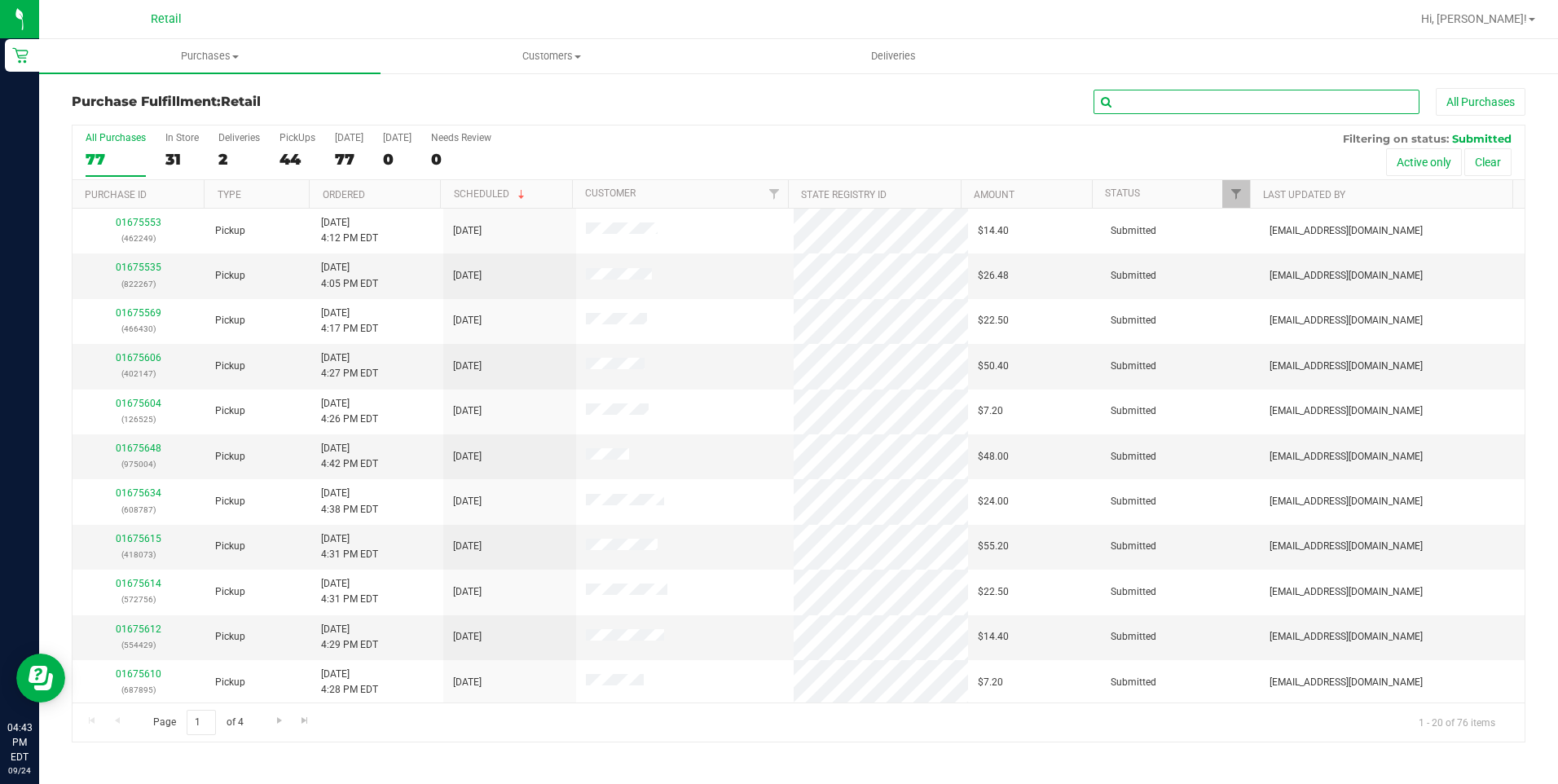
click at [1161, 101] on input "text" at bounding box center [1256, 102] width 326 height 25
type input "[PERSON_NAME]"
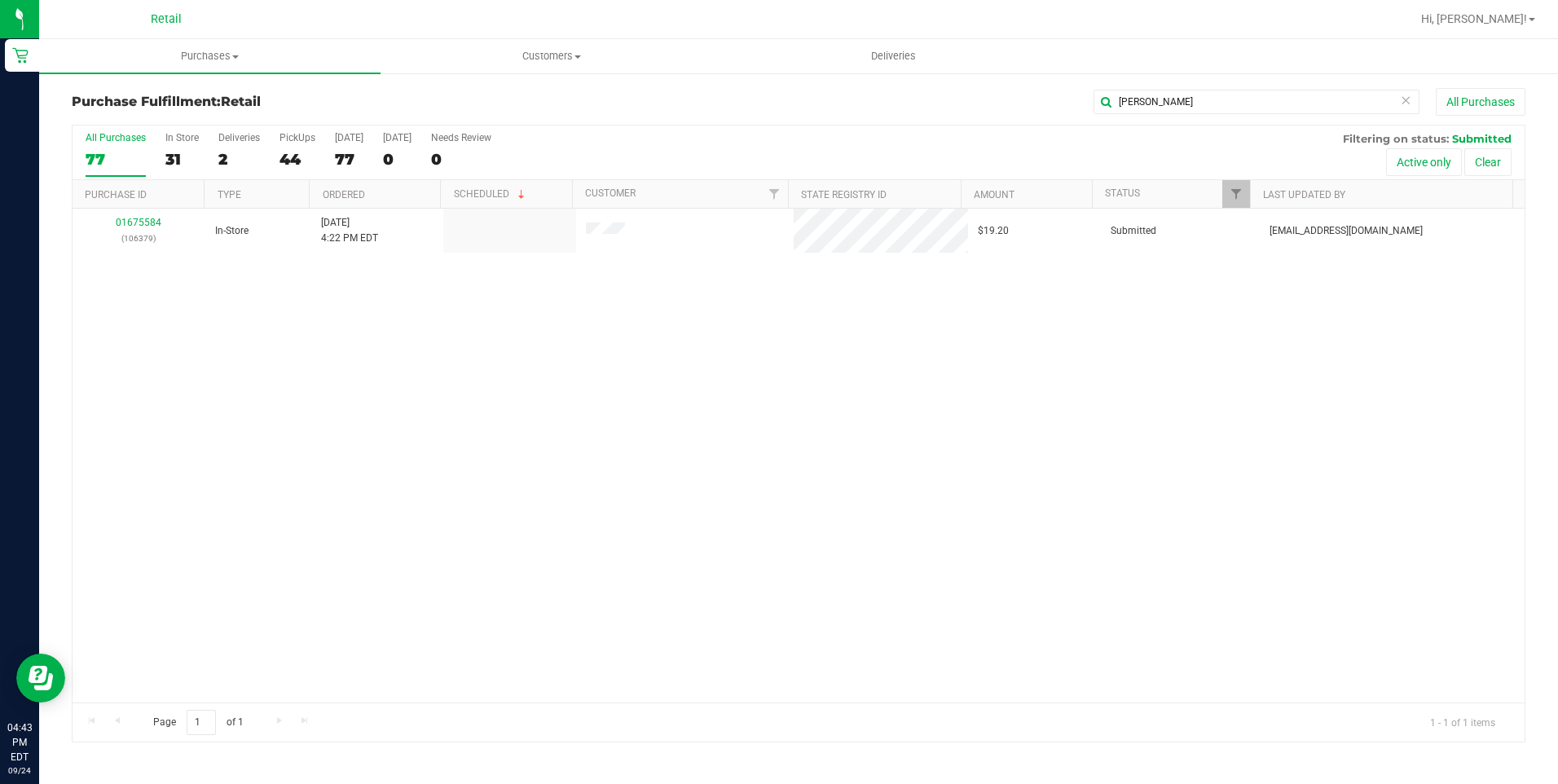
click at [841, 342] on div "01675584 (106379) In-Store [DATE] 4:22 PM EDT $19.20 Submitted [EMAIL_ADDRESS][…" at bounding box center [799, 455] width 1452 height 494
click at [494, 351] on div "01675584 (106379) In-Store [DATE] 4:22 PM EDT $19.20 Submitted [EMAIL_ADDRESS][…" at bounding box center [799, 455] width 1452 height 494
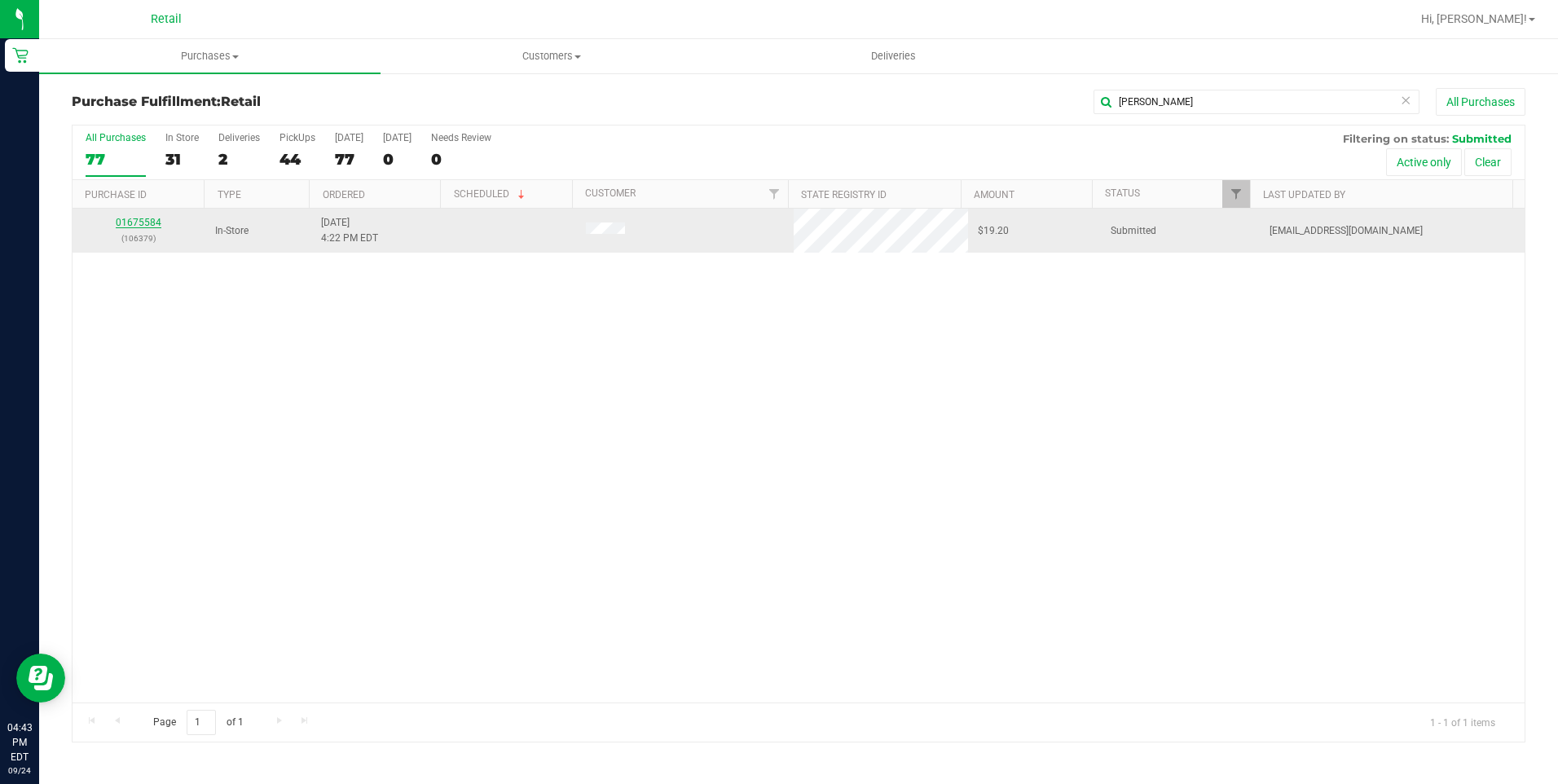
click at [144, 221] on link "01675584" at bounding box center [138, 222] width 45 height 11
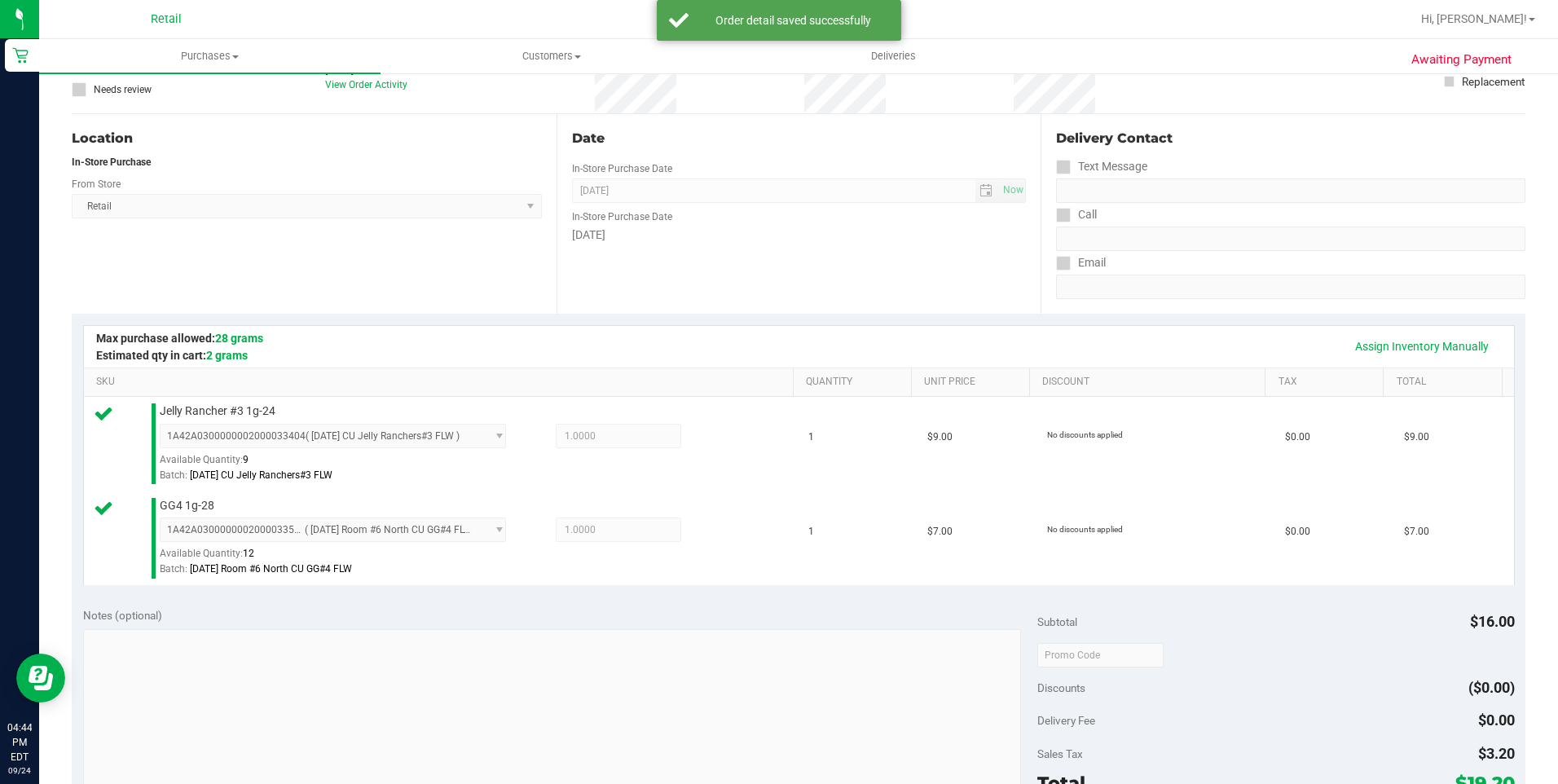
scroll to position [326, 0]
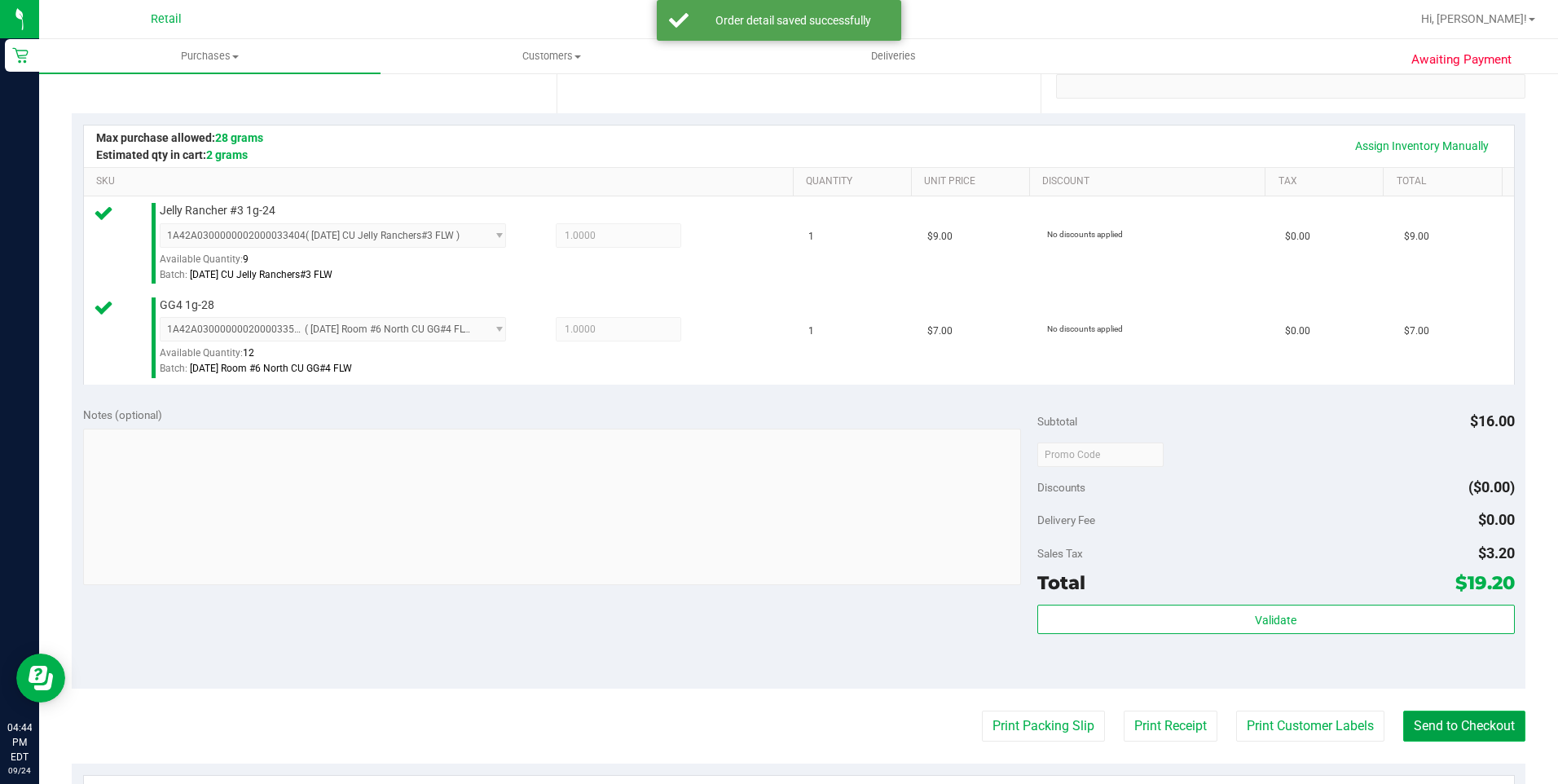
click at [1448, 723] on button "Send to Checkout" at bounding box center [1464, 726] width 122 height 31
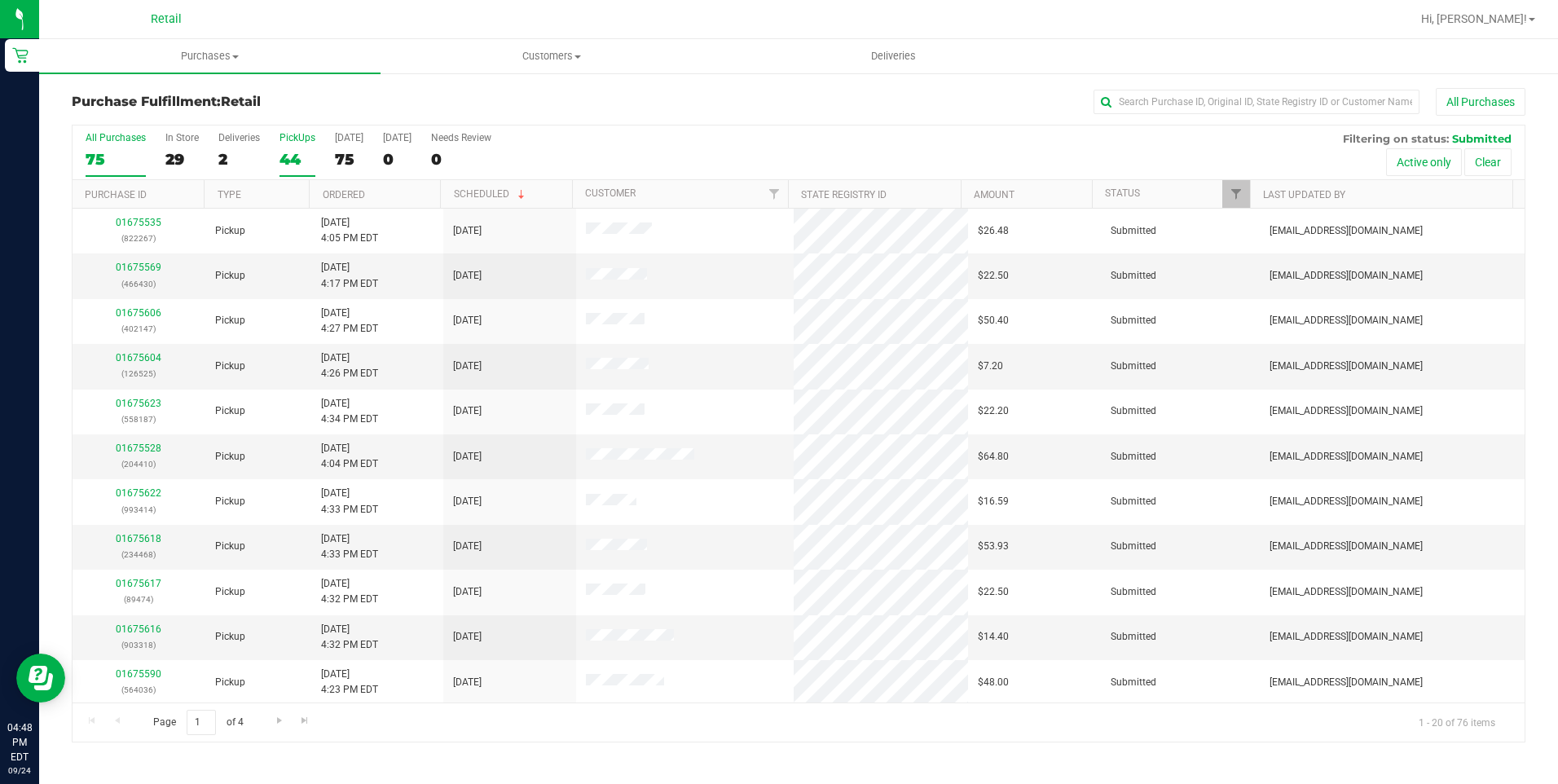
click at [289, 158] on div "44" at bounding box center [297, 160] width 36 height 19
click at [0, 0] on input "PickUps 44" at bounding box center [0, 0] width 0 height 0
click at [274, 726] on span "Go to the next page" at bounding box center [279, 720] width 13 height 13
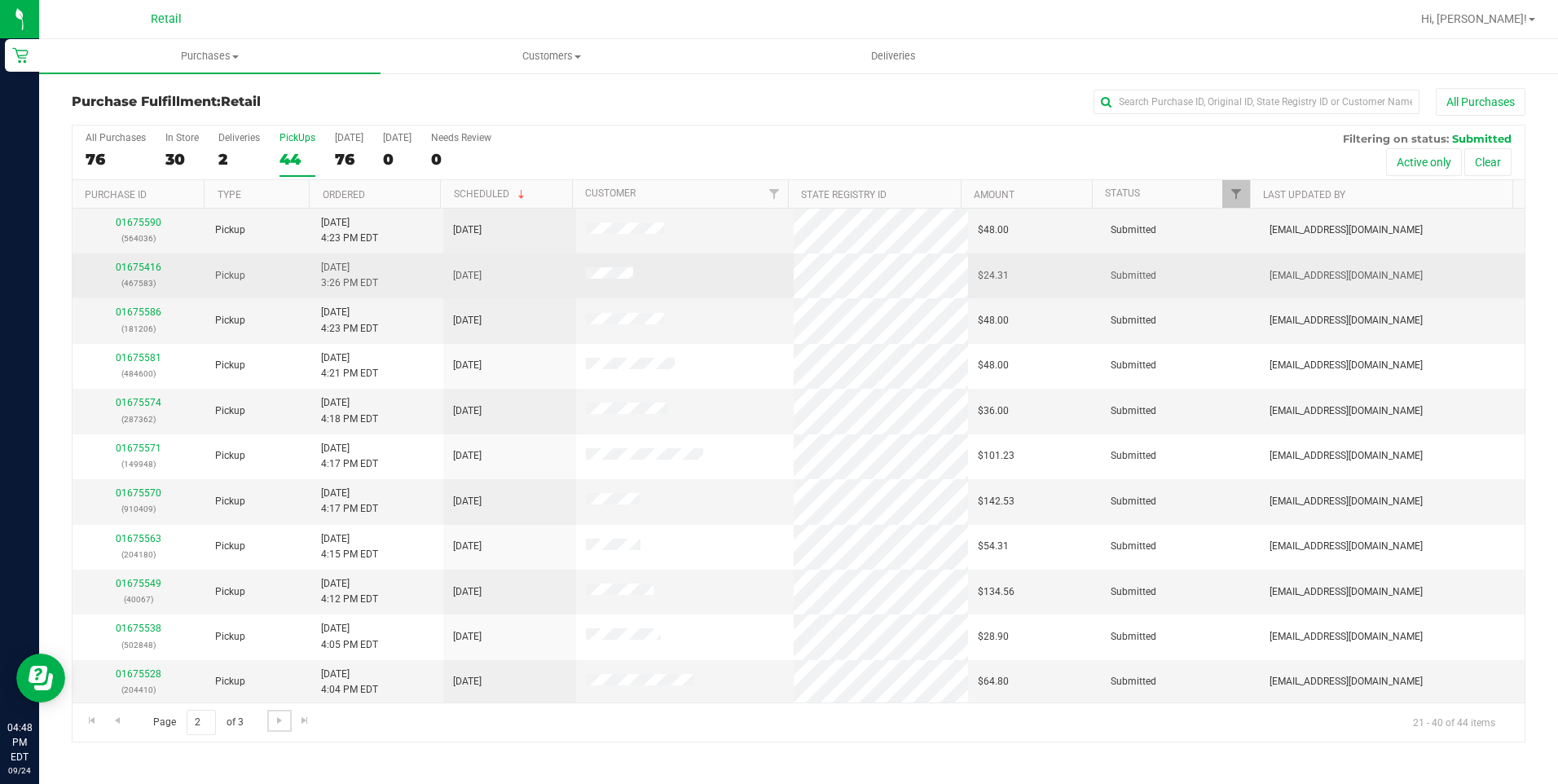
scroll to position [408, 0]
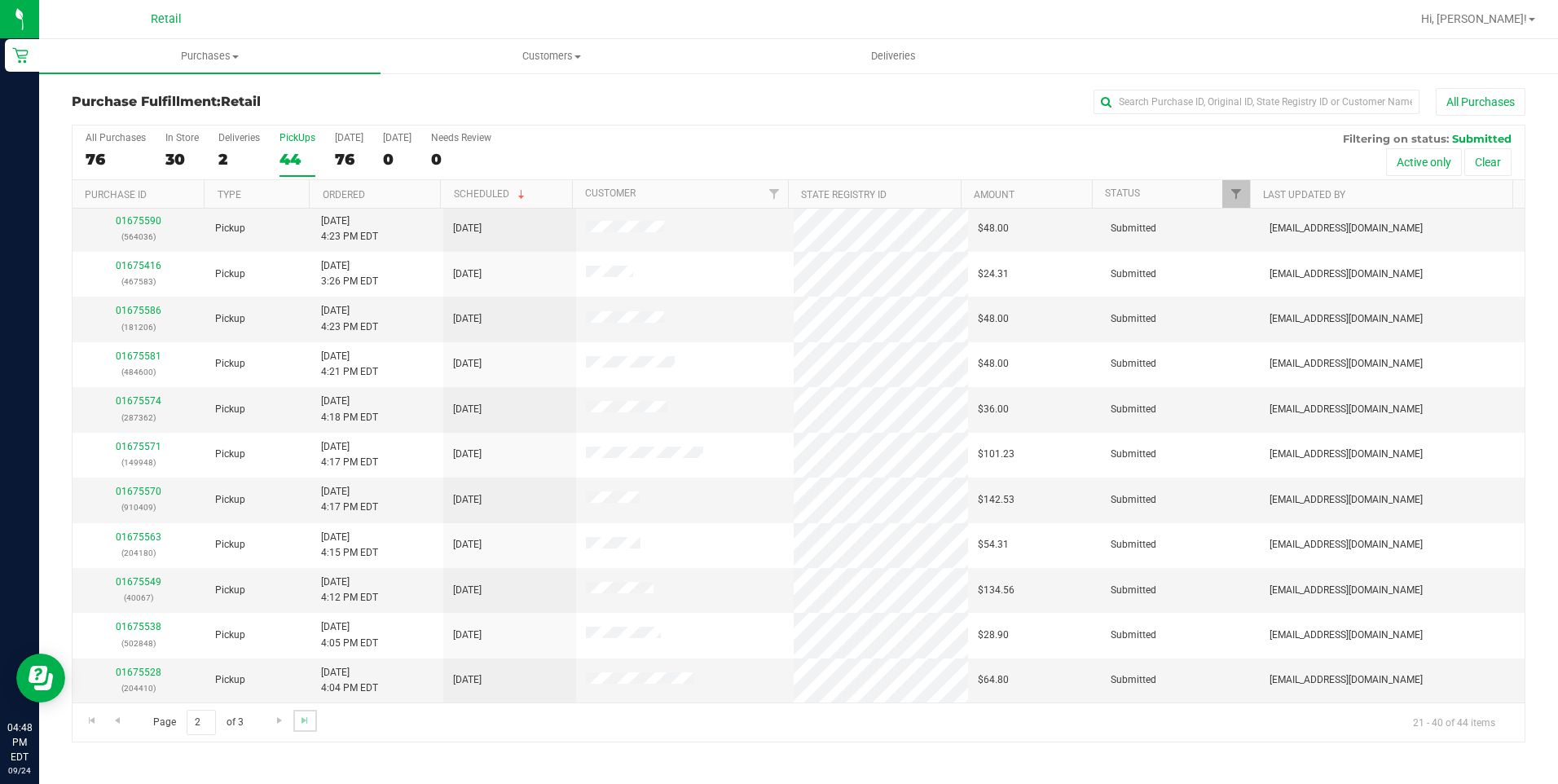
click at [308, 727] on link "Go to the last page" at bounding box center [305, 721] width 24 height 22
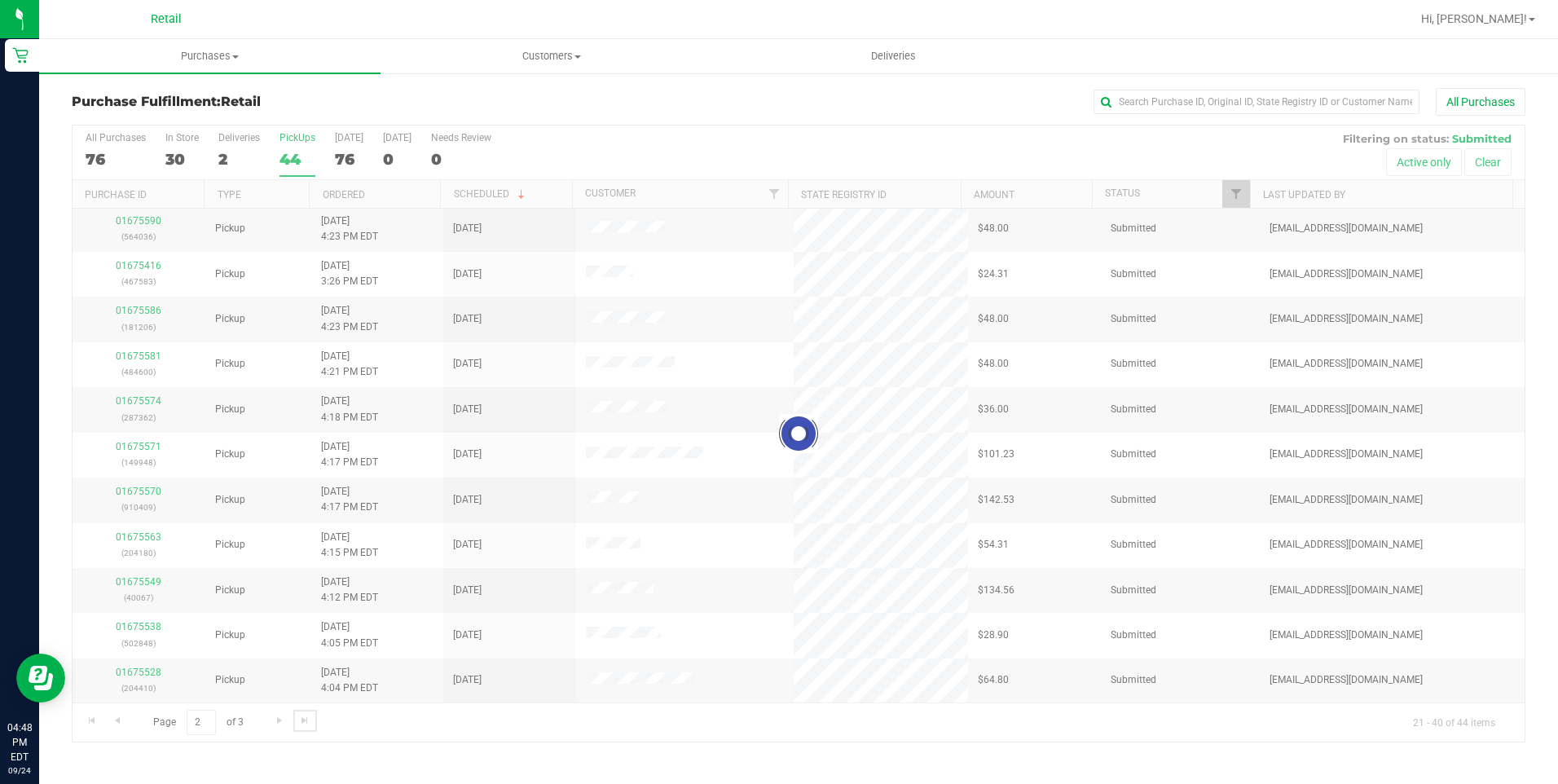
scroll to position [0, 0]
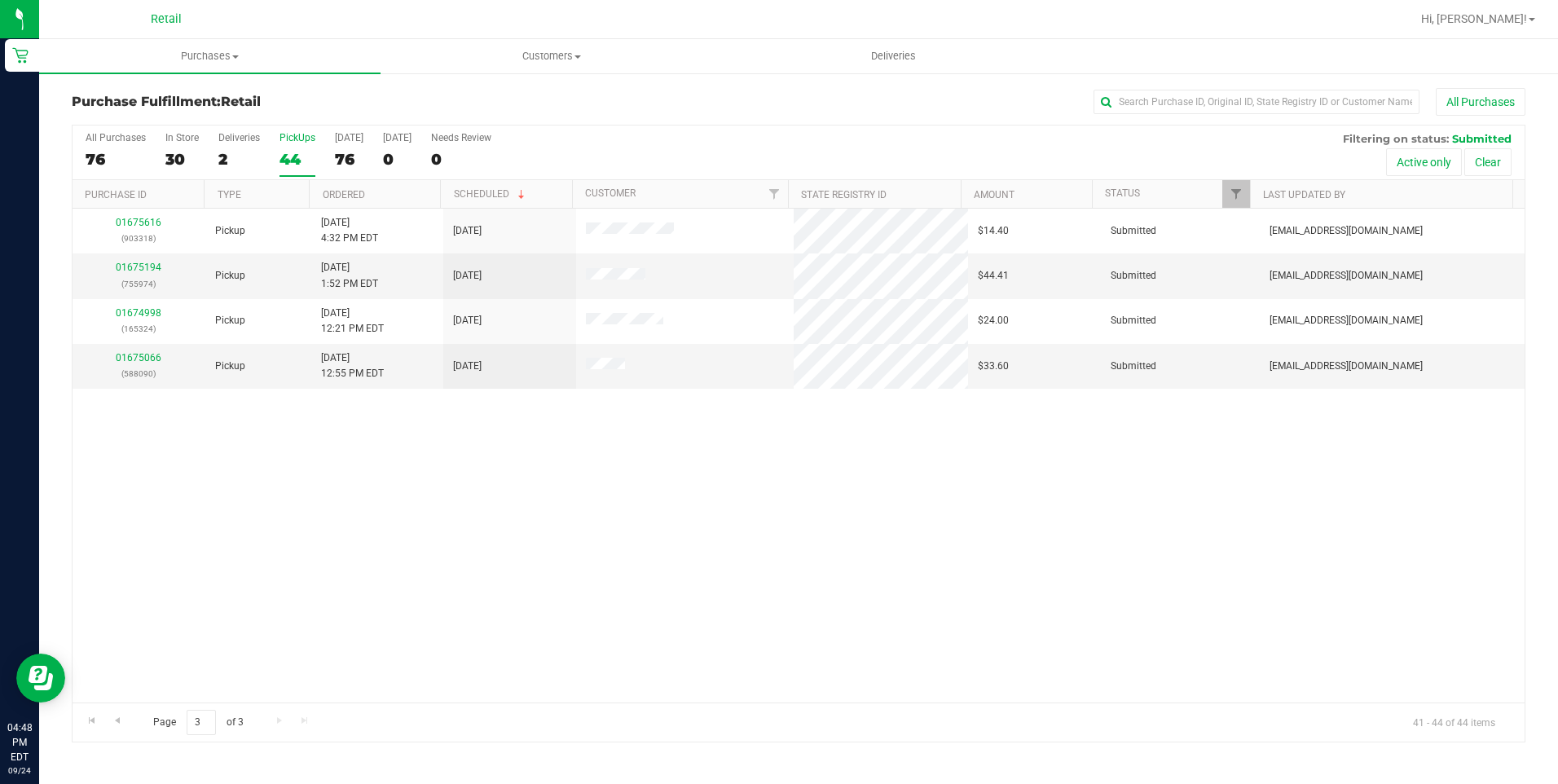
click at [292, 164] on div "44" at bounding box center [297, 160] width 36 height 19
click at [0, 0] on input "PickUps 44" at bounding box center [0, 0] width 0 height 0
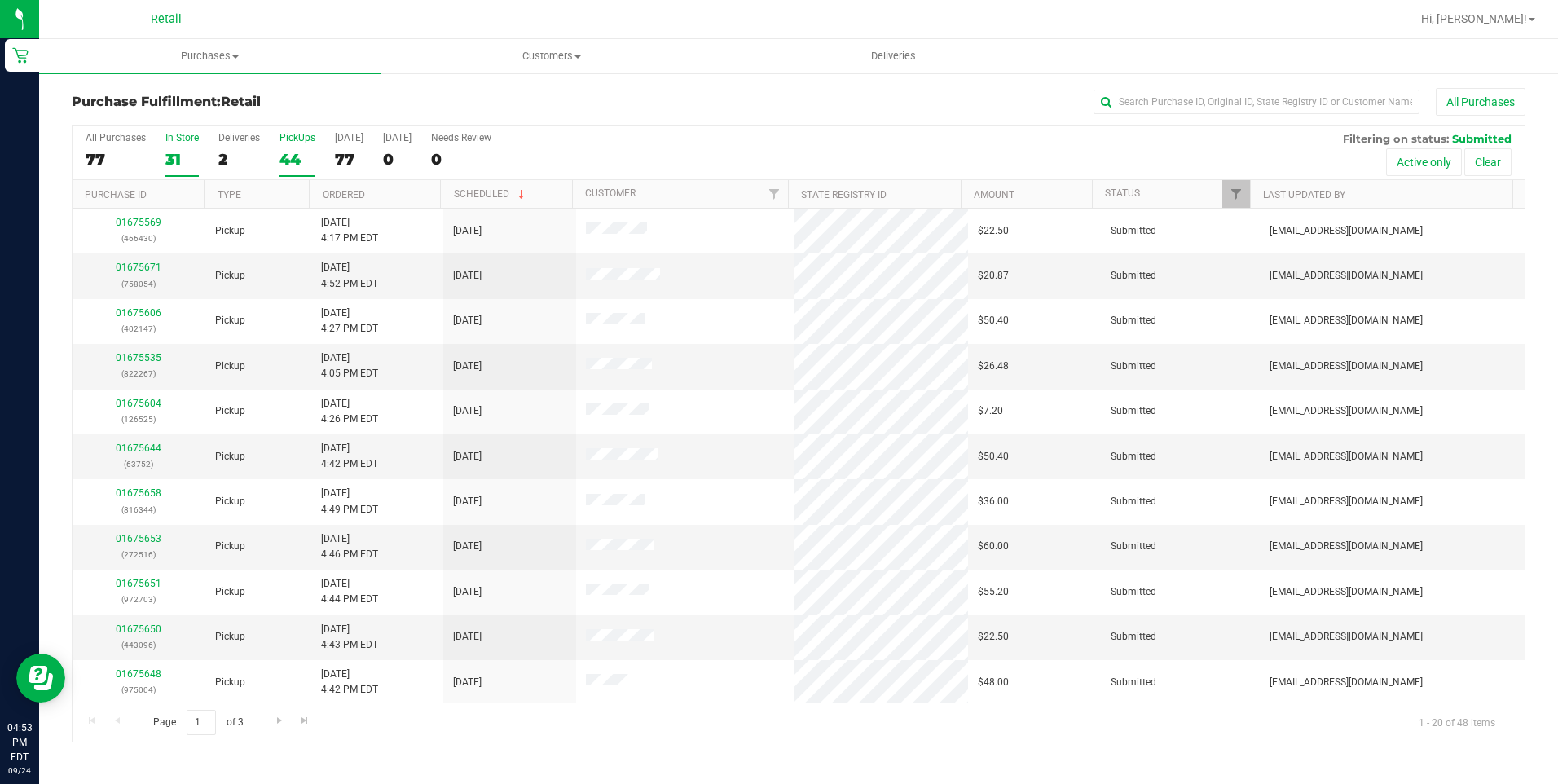
click at [179, 150] on div "31" at bounding box center [182, 160] width 33 height 19
click at [0, 0] on input "In Store 31" at bounding box center [0, 0] width 0 height 0
click at [152, 443] on link "01675655" at bounding box center [138, 448] width 45 height 11
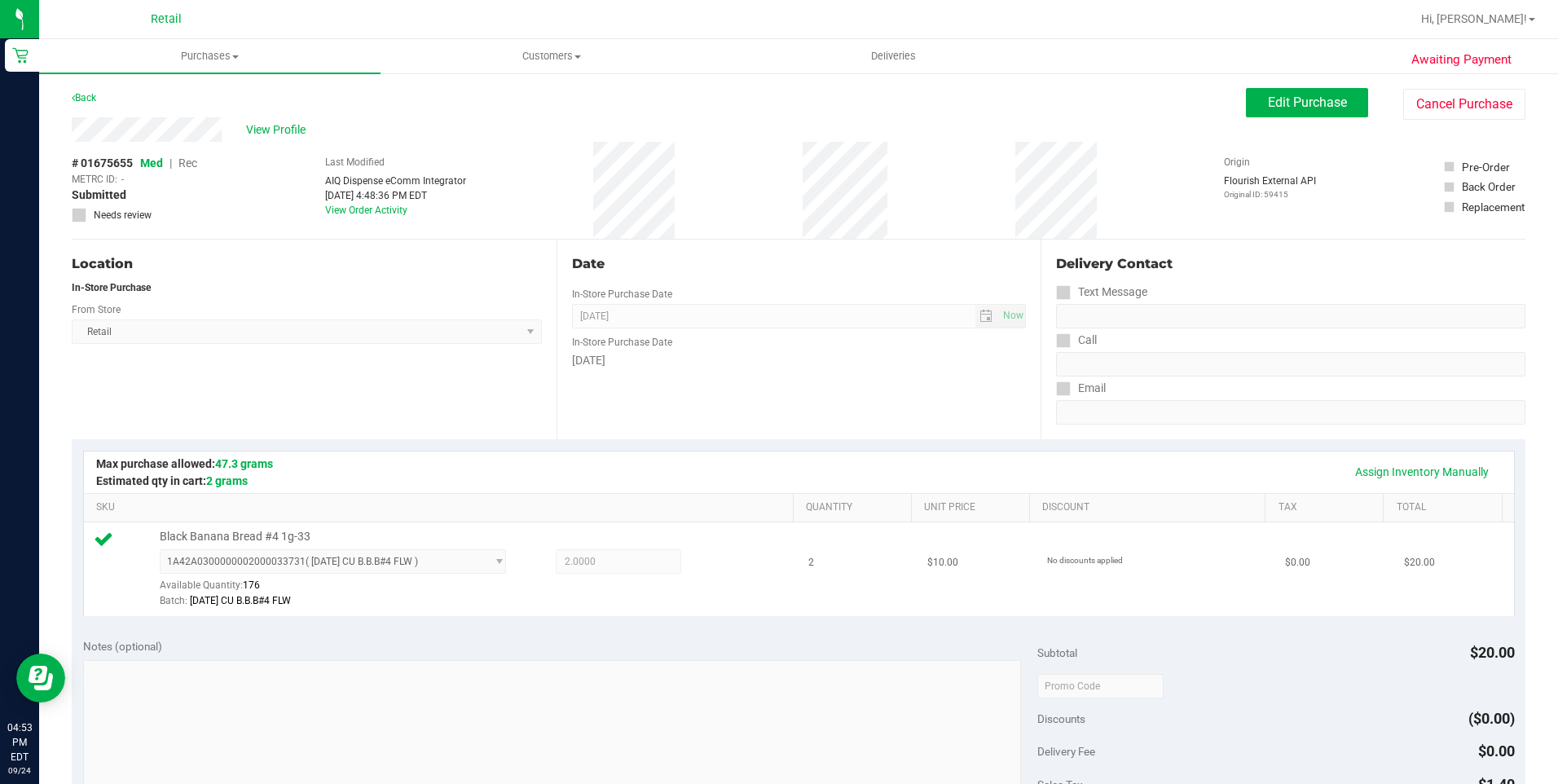
scroll to position [407, 0]
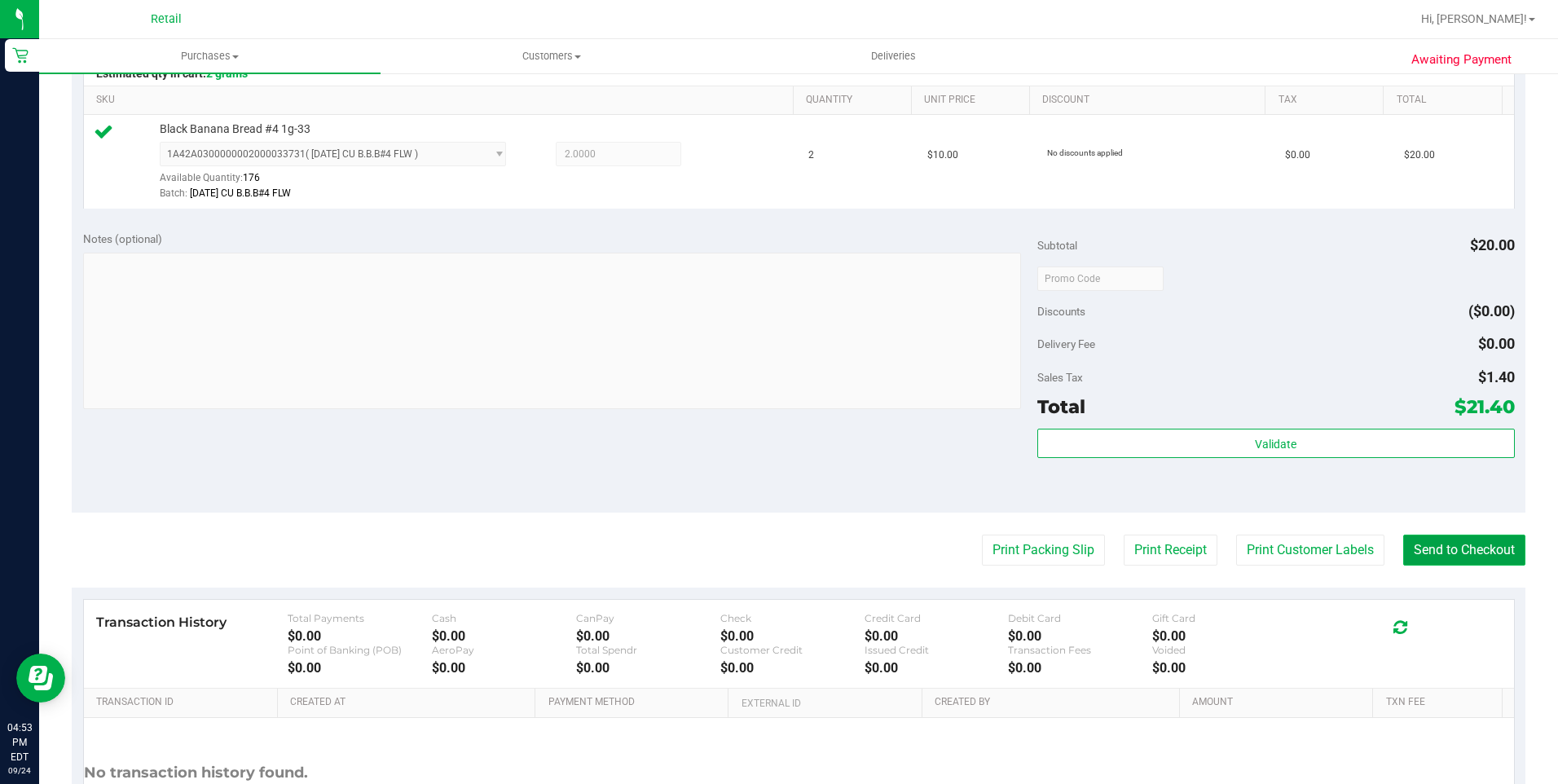
click at [1456, 537] on button "Send to Checkout" at bounding box center [1464, 550] width 122 height 31
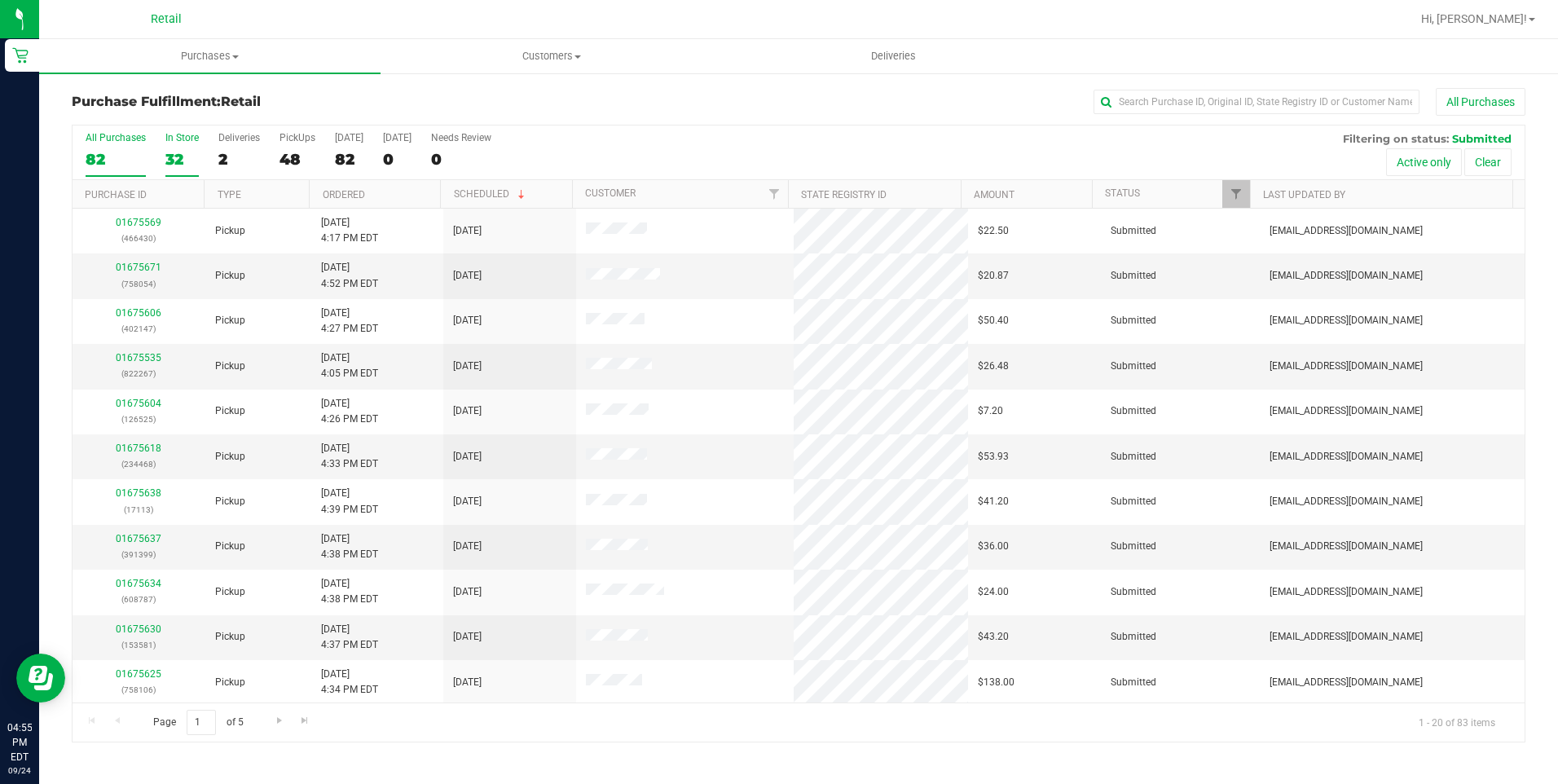
click at [184, 166] on div "32" at bounding box center [182, 160] width 33 height 19
click at [0, 0] on input "In Store 32" at bounding box center [0, 0] width 0 height 0
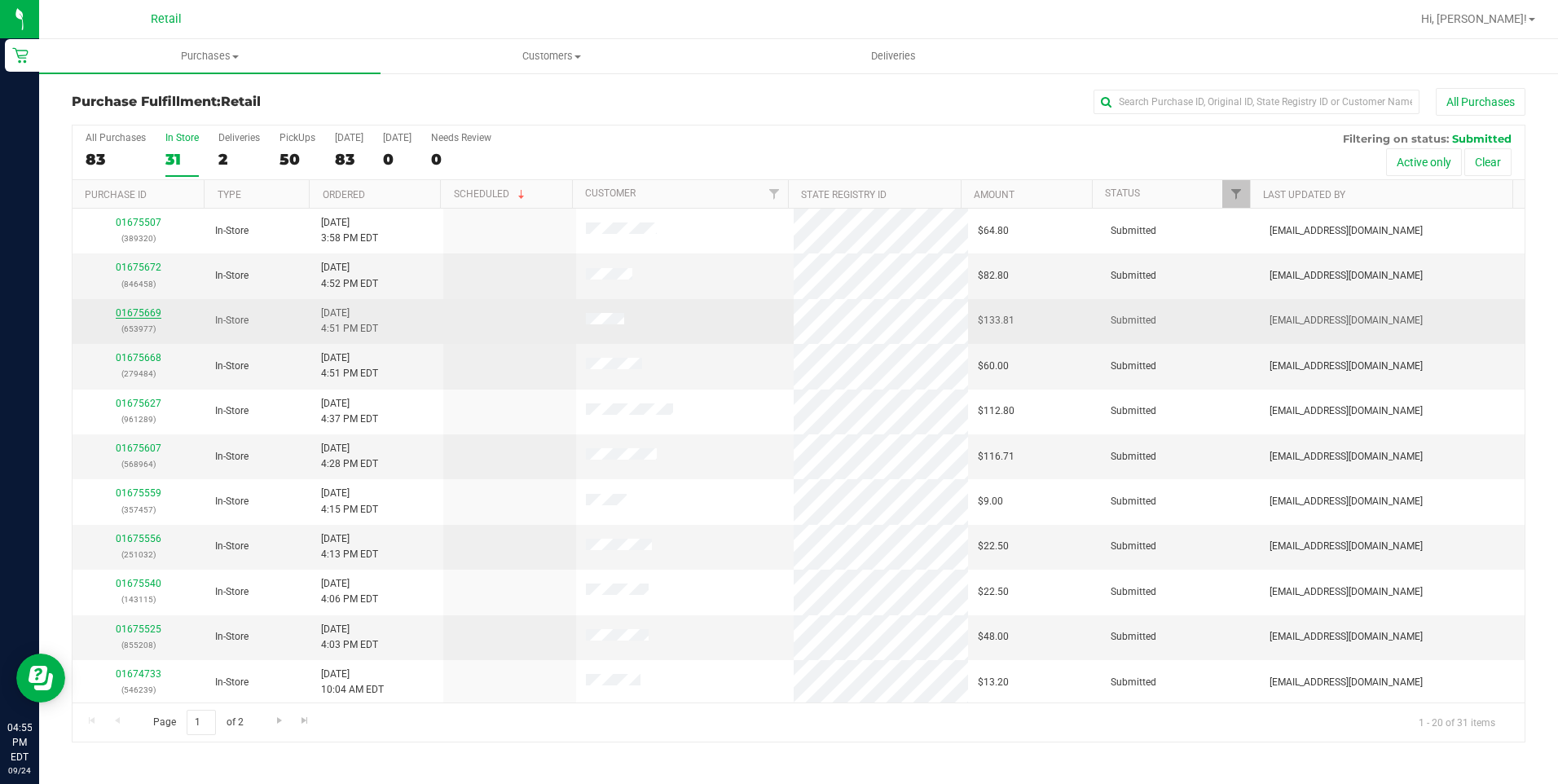
click at [146, 310] on link "01675669" at bounding box center [138, 313] width 45 height 11
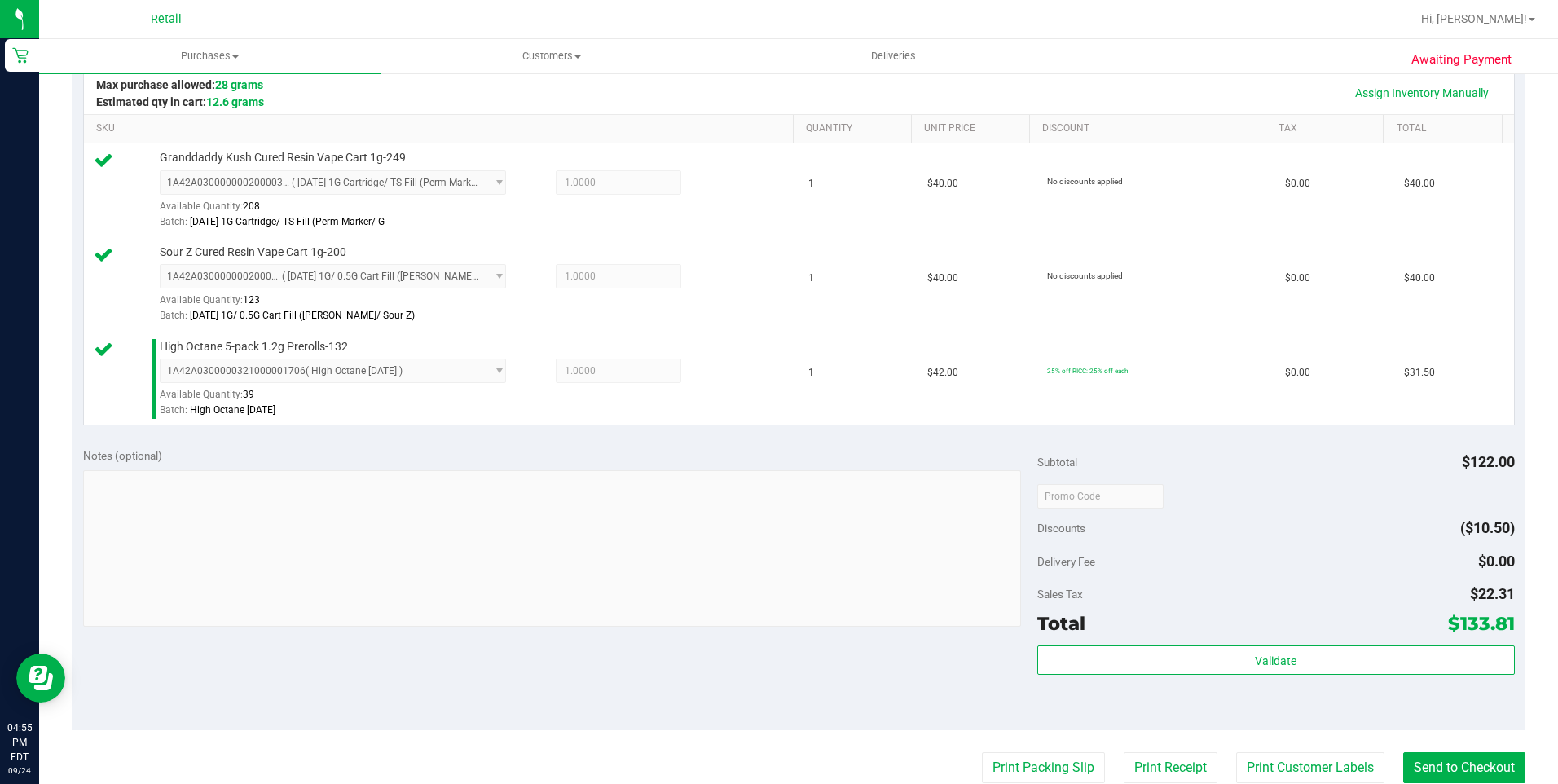
scroll to position [407, 0]
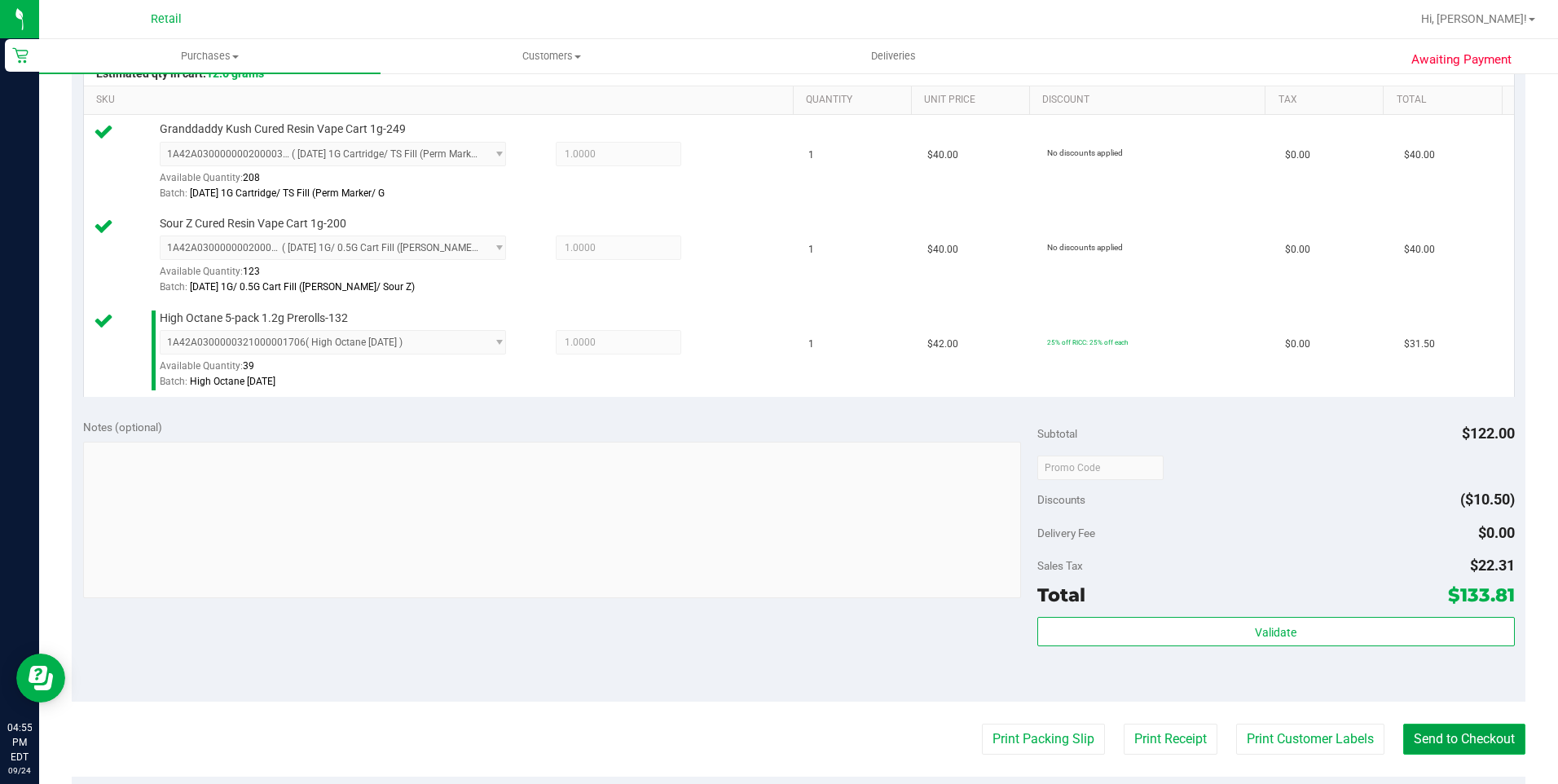
click at [1466, 740] on button "Send to Checkout" at bounding box center [1464, 739] width 122 height 31
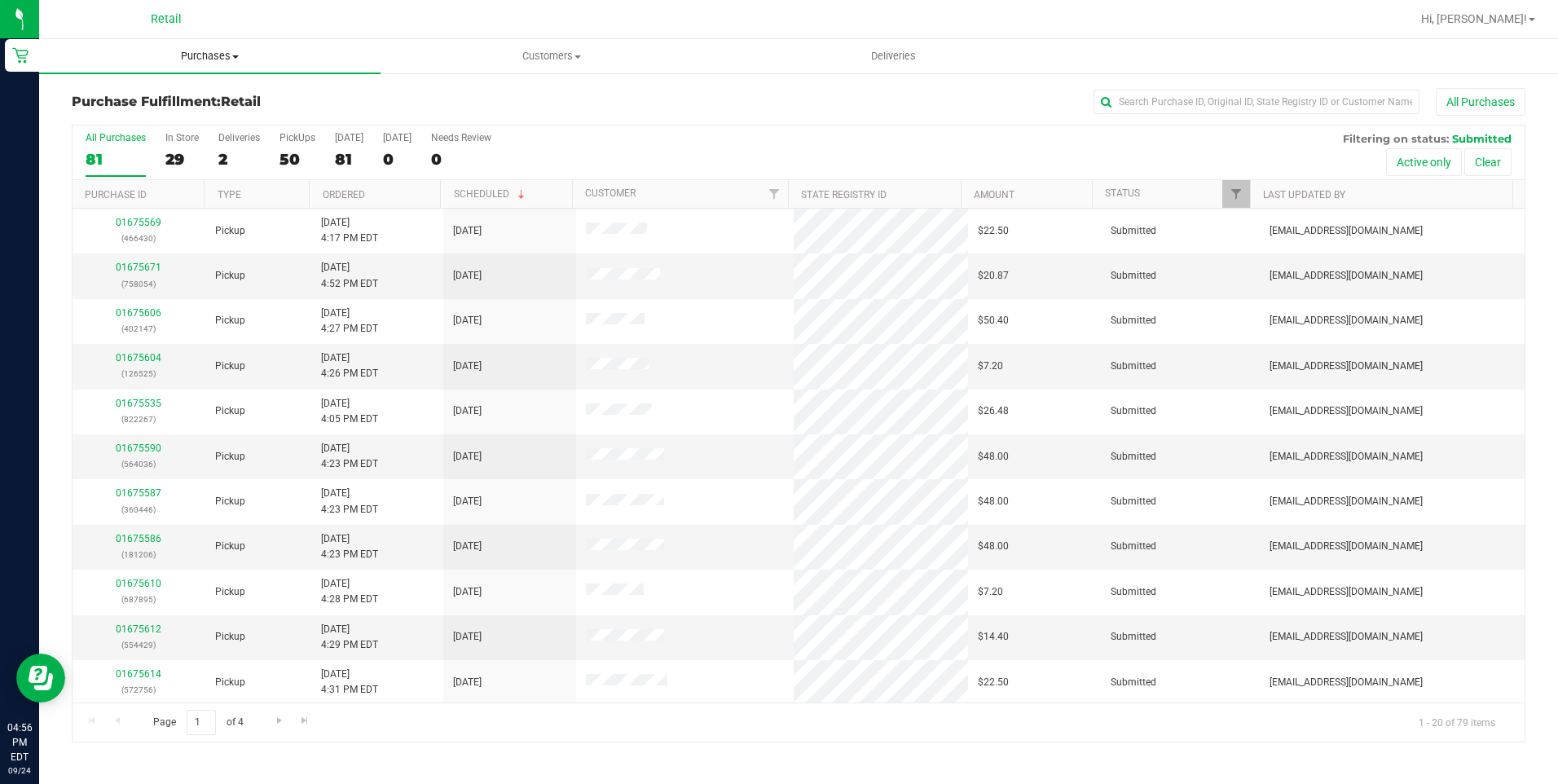
click at [210, 48] on uib-tab-heading "Purchases Summary of purchases Fulfillment All purchases" at bounding box center [210, 56] width 342 height 34
click at [177, 89] on li "Summary of purchases" at bounding box center [210, 98] width 342 height 20
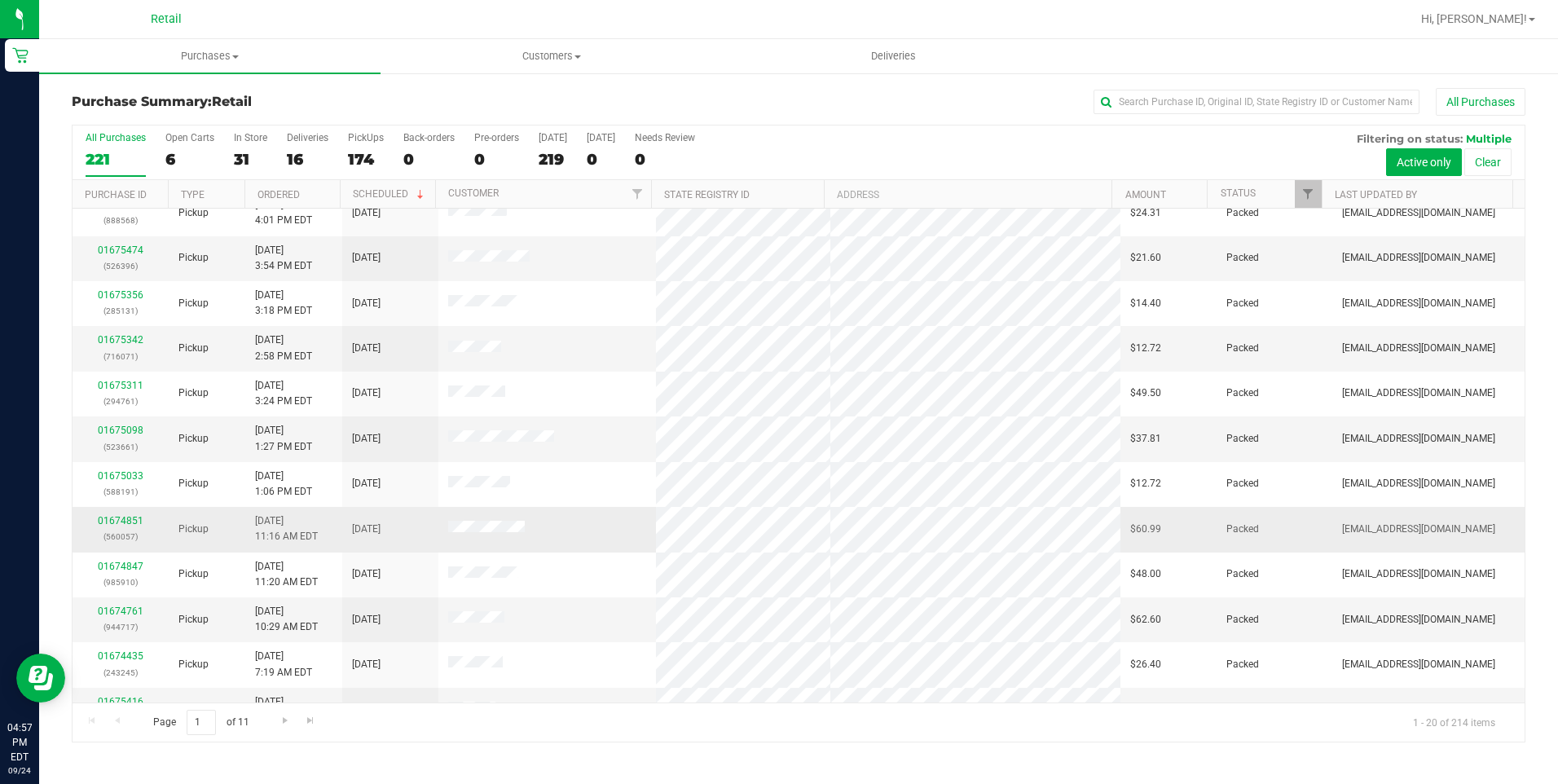
scroll to position [408, 0]
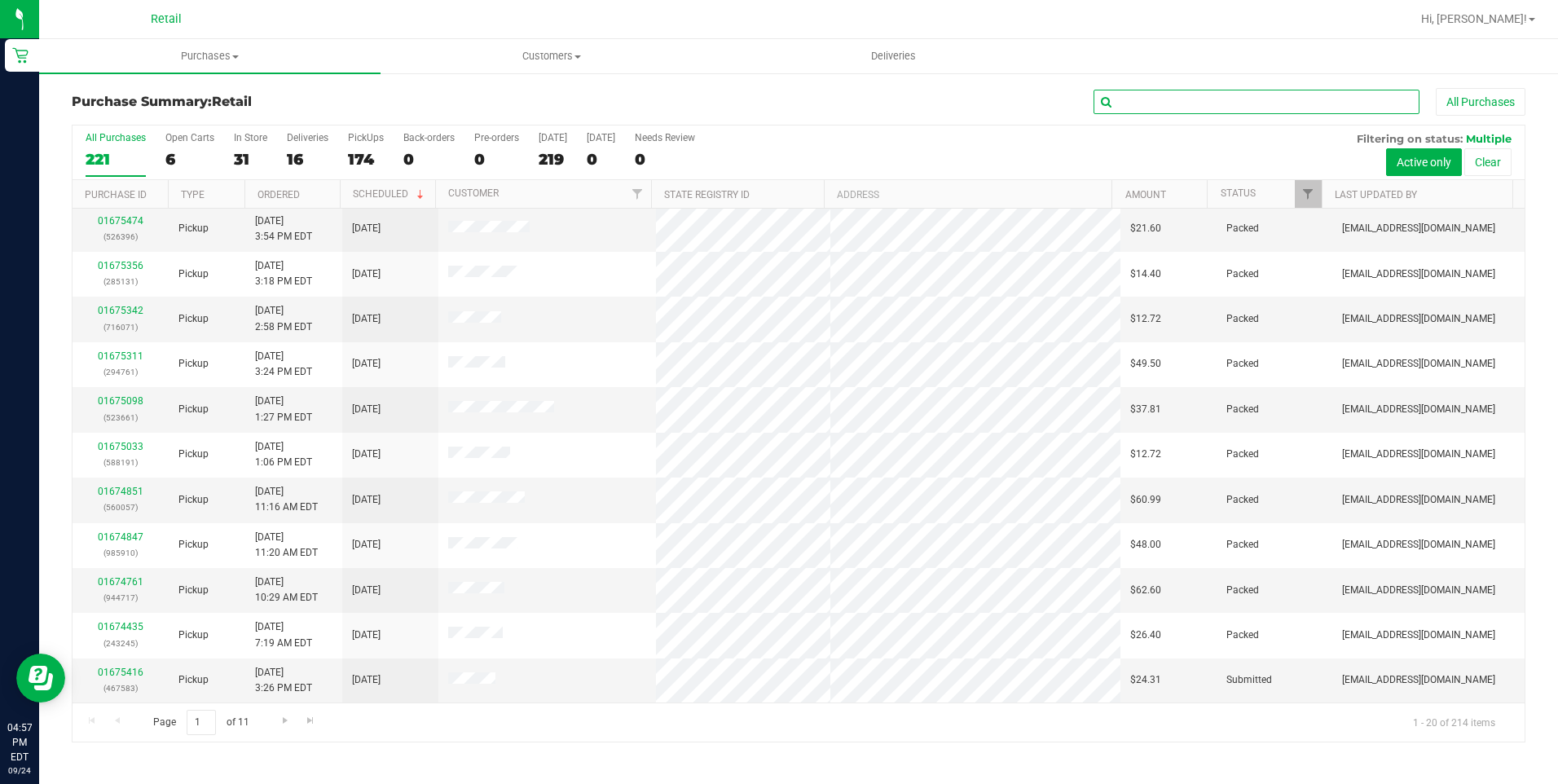
click at [1139, 108] on input "text" at bounding box center [1256, 102] width 326 height 25
type input "nirb"
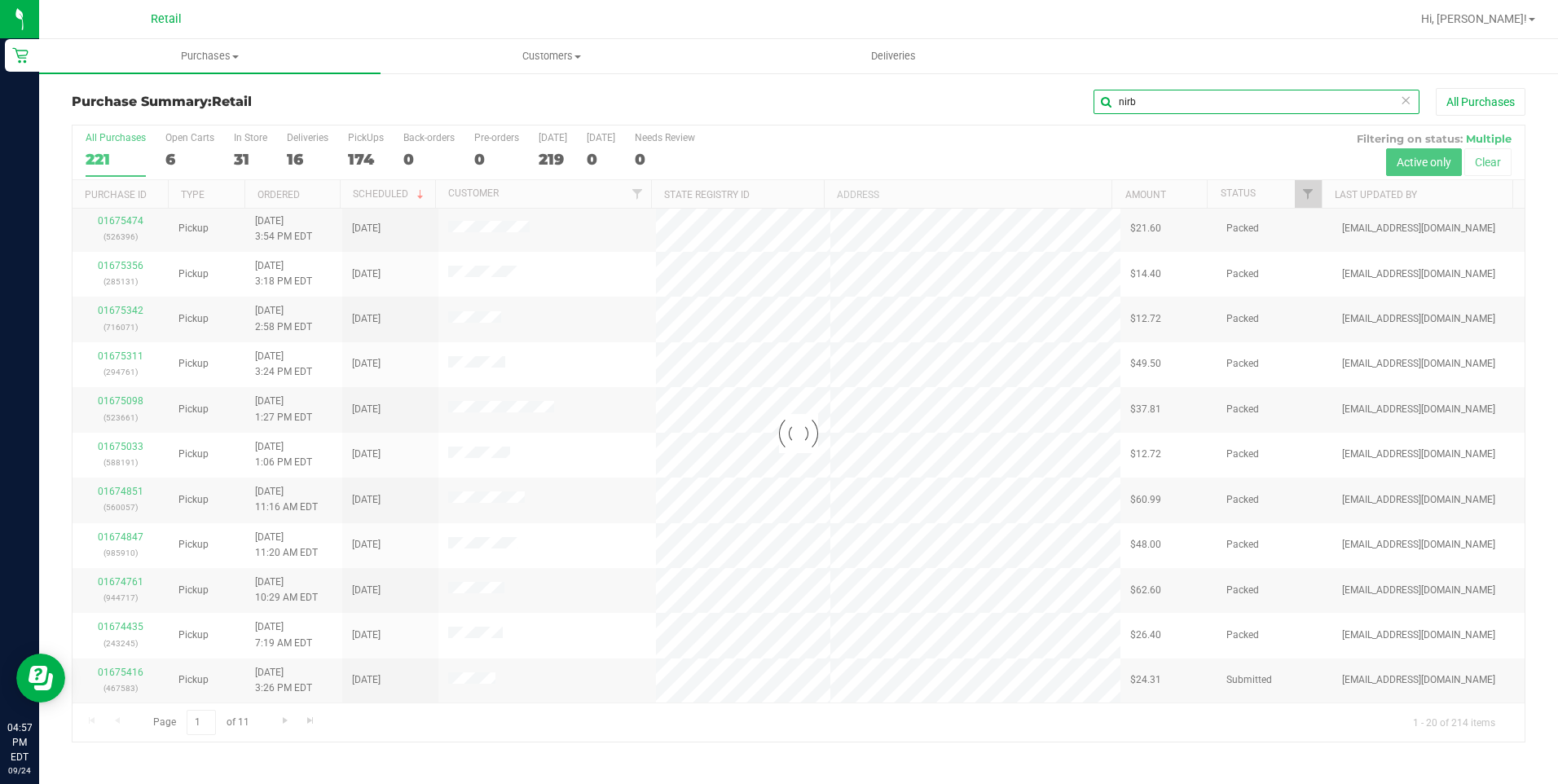
scroll to position [0, 0]
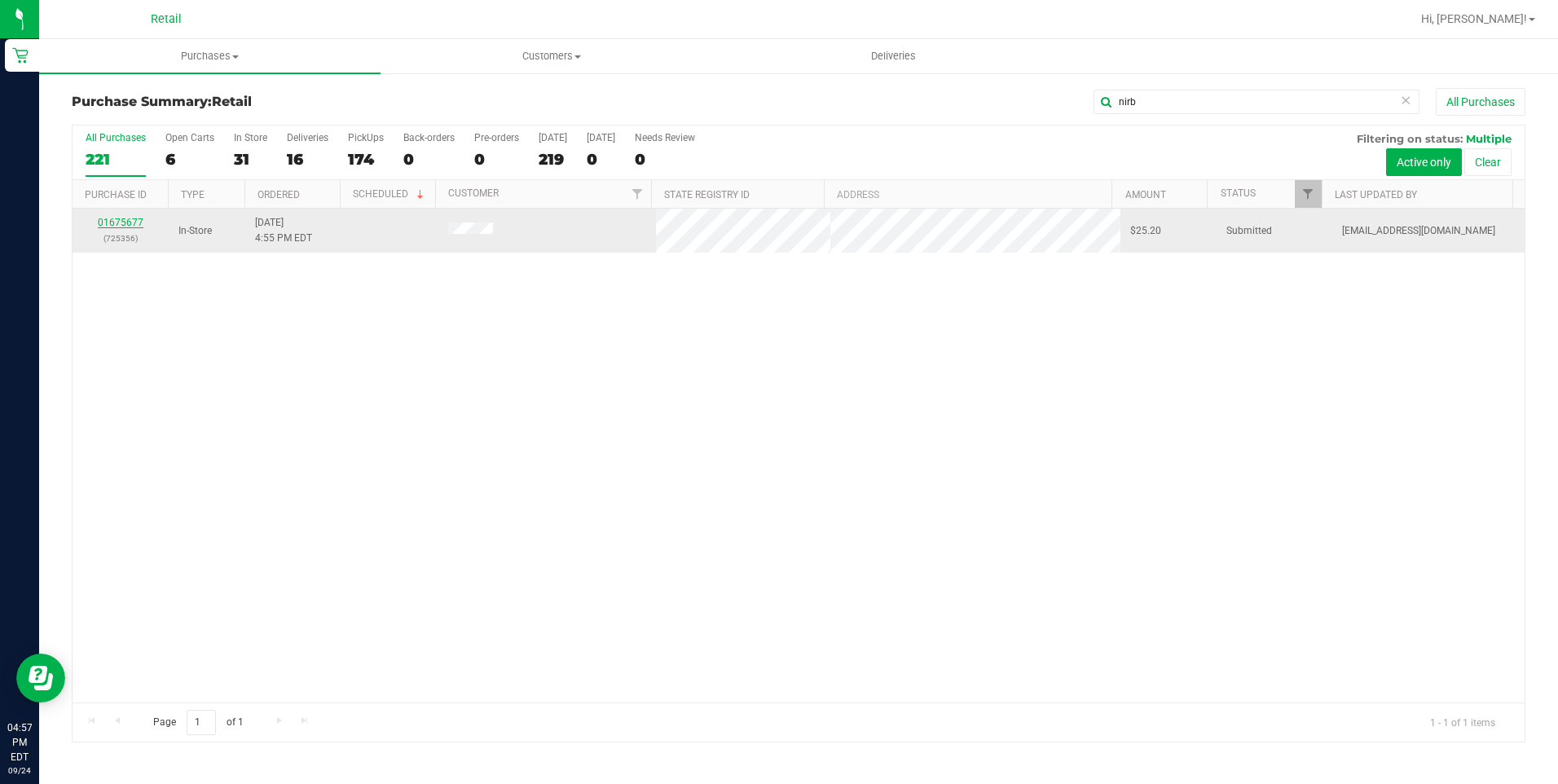
click at [130, 221] on link "01675677" at bounding box center [120, 222] width 45 height 11
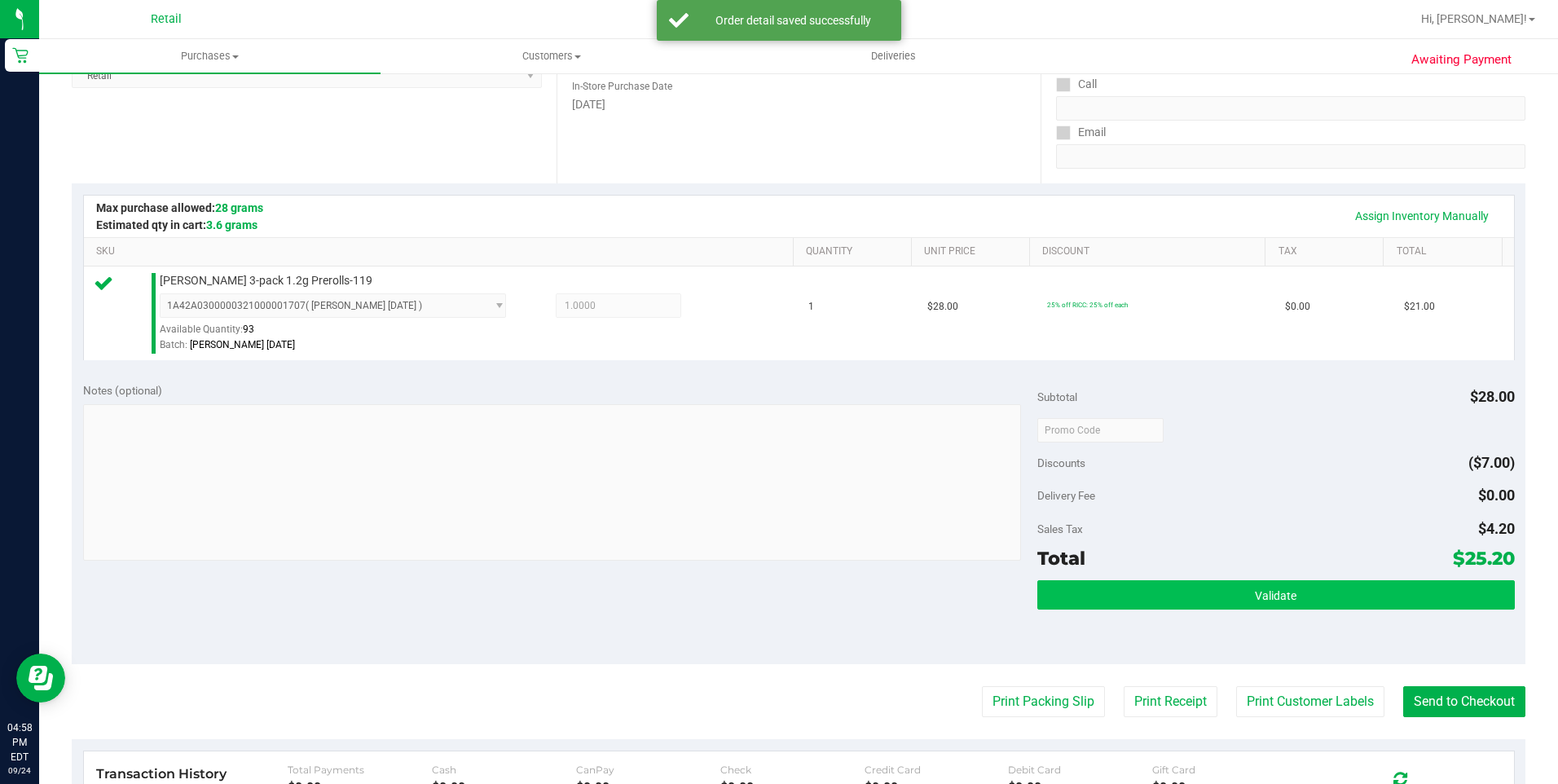
scroll to position [326, 0]
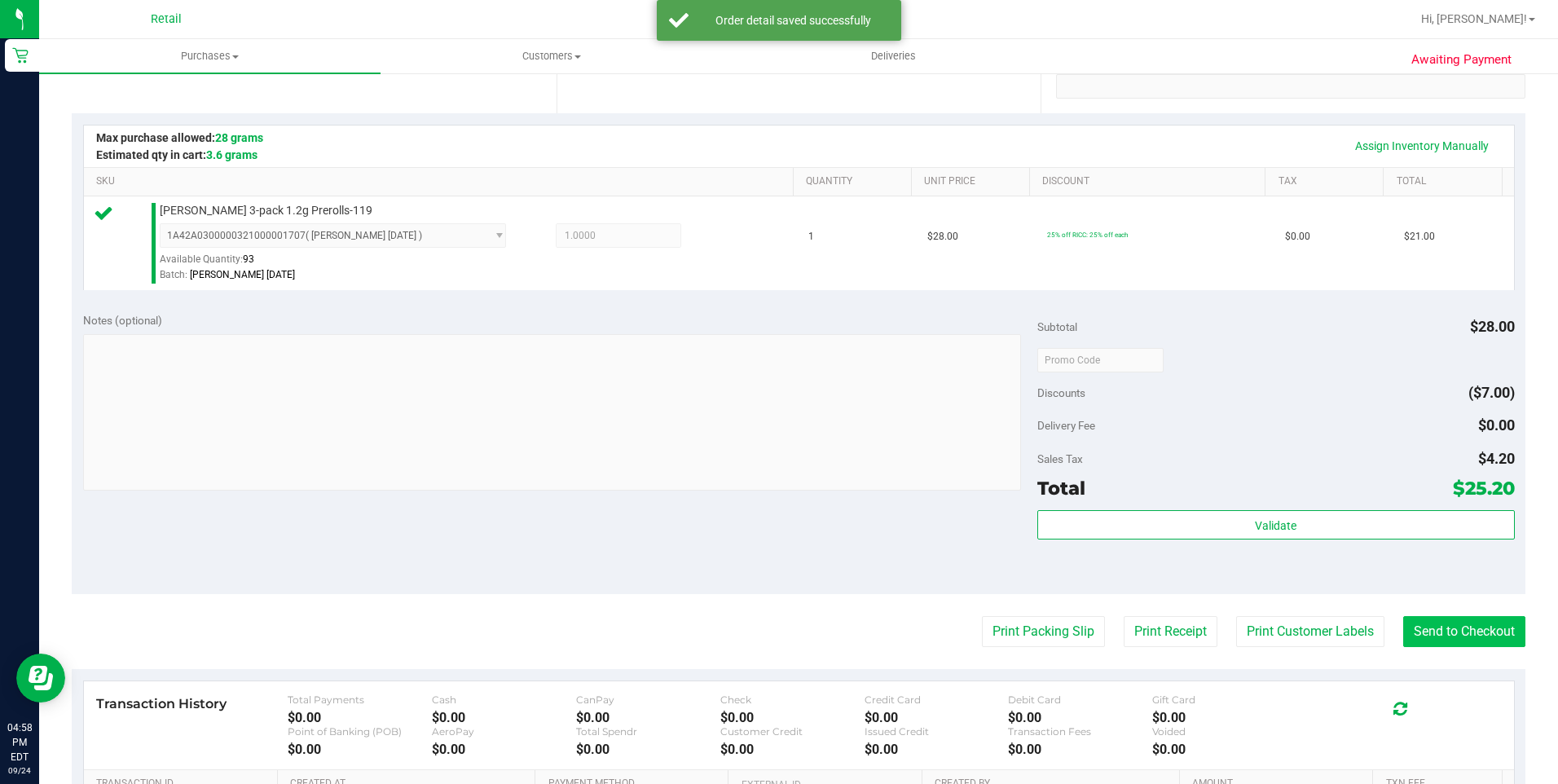
click at [1448, 613] on purchase-details "Back Edit Purchase Cancel Purchase View Profile # 01675677 Med | Rec METRC ID: …" at bounding box center [799, 367] width 1454 height 1212
click at [1448, 623] on button "Send to Checkout" at bounding box center [1464, 631] width 122 height 31
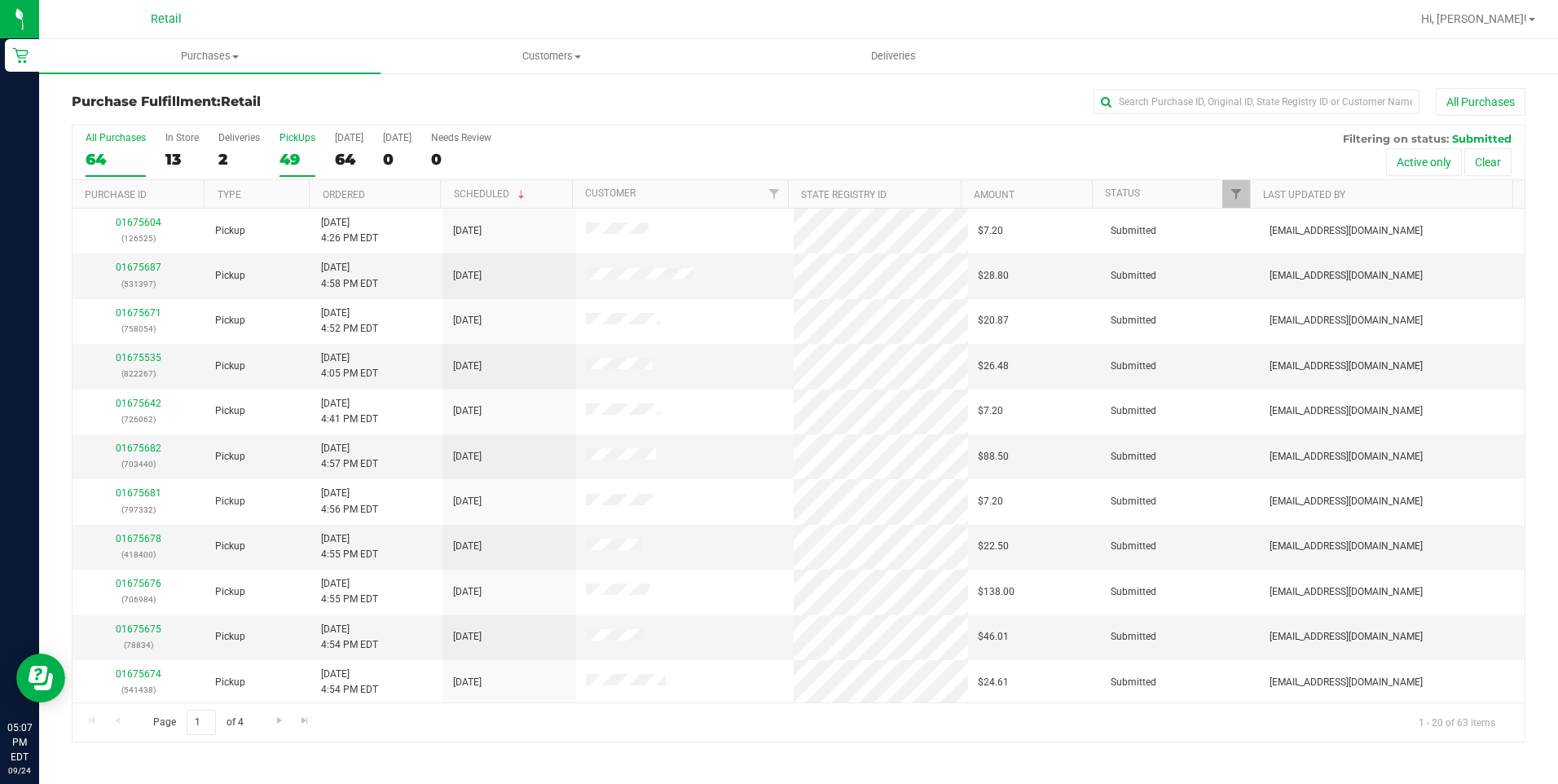
click at [290, 147] on label "PickUps 49" at bounding box center [297, 155] width 36 height 44
click at [0, 0] on input "PickUps 49" at bounding box center [0, 0] width 0 height 0
click at [1215, 111] on input "text" at bounding box center [1256, 102] width 326 height 25
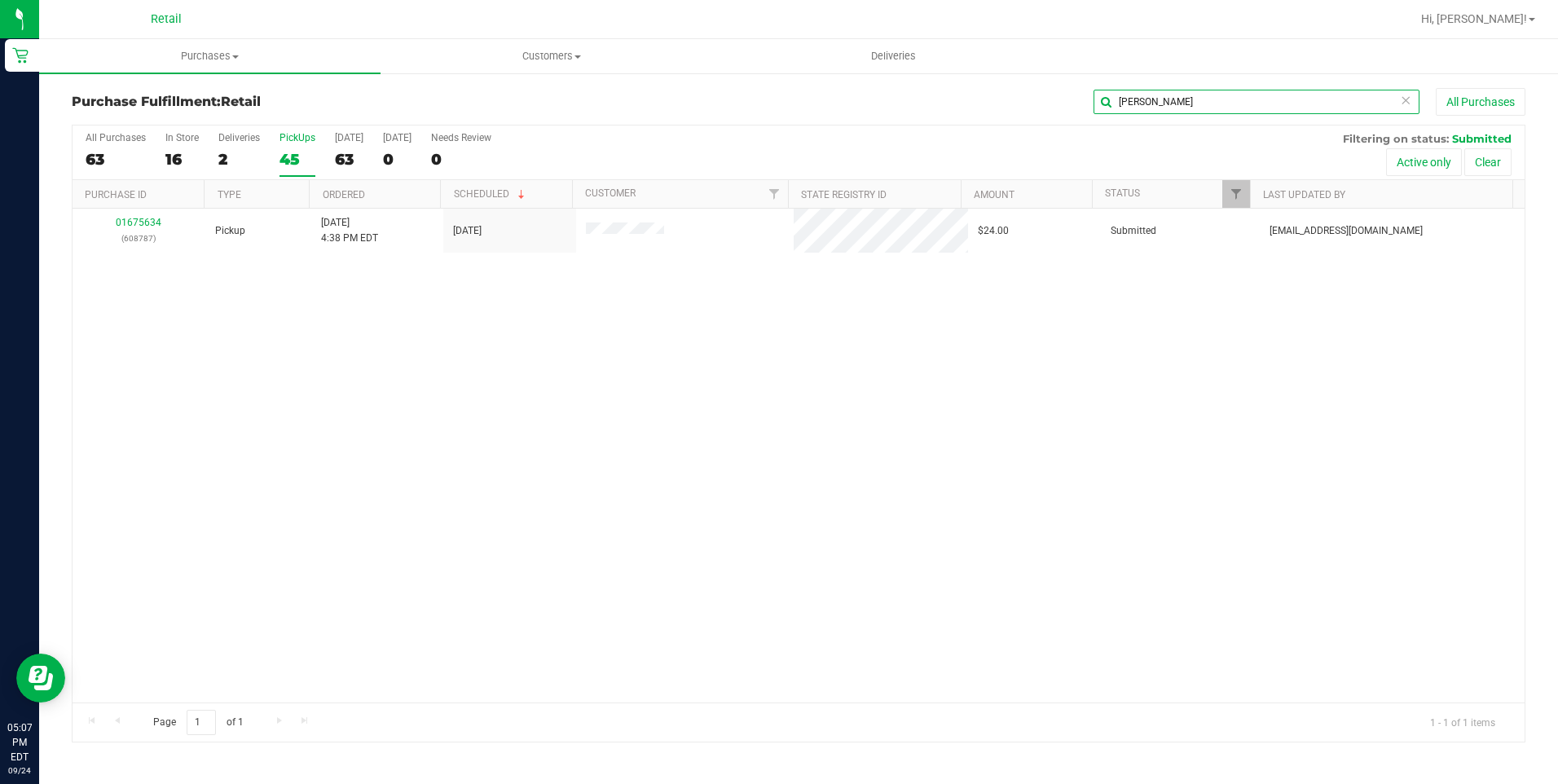
type input "[PERSON_NAME]"
click at [628, 409] on div "01675634 (608787) Pickup [DATE] 4:38 PM EDT 9/24/2025 $24.00 Submitted [EMAIL_A…" at bounding box center [799, 455] width 1452 height 494
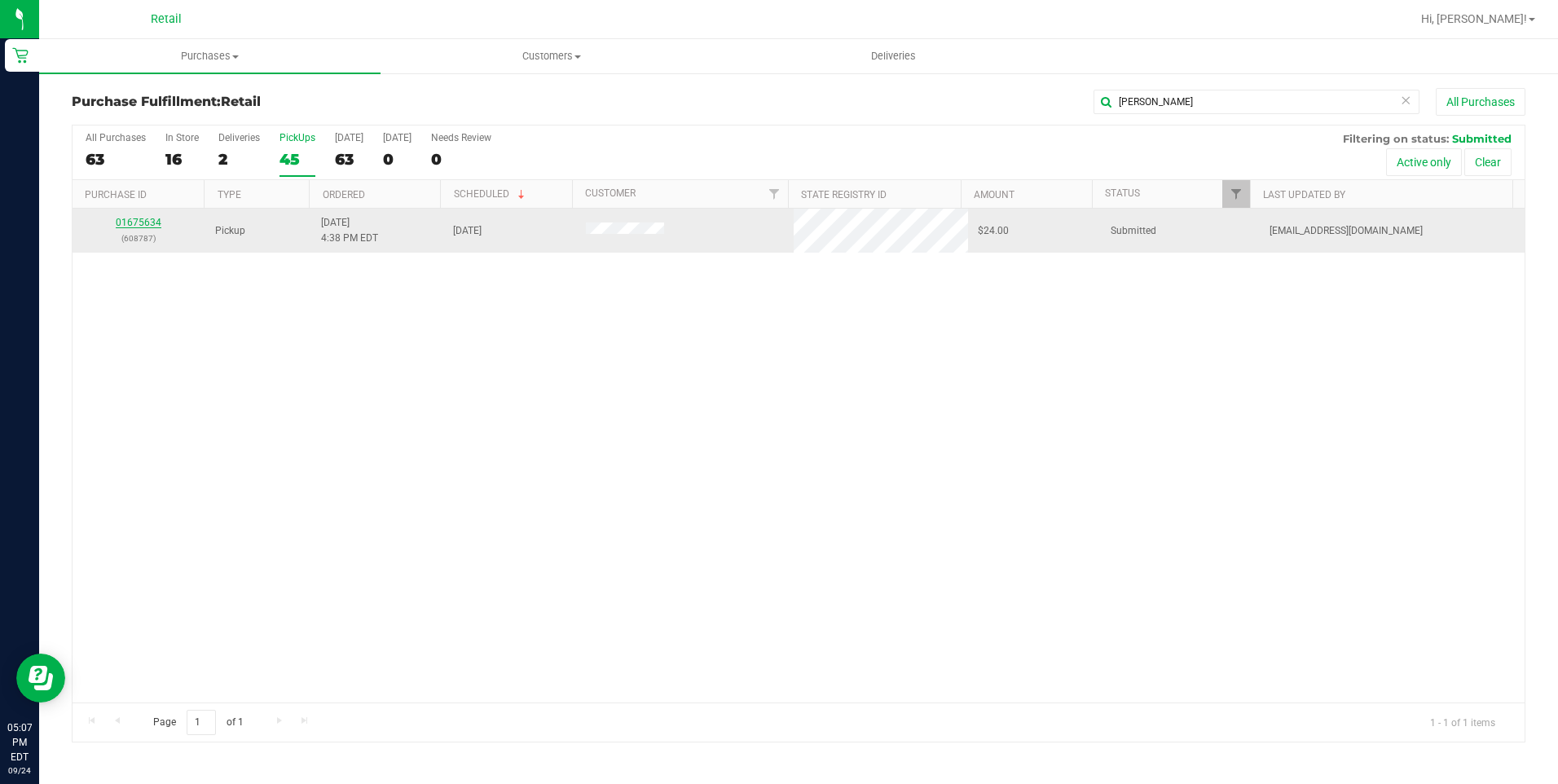
click at [132, 223] on link "01675634" at bounding box center [138, 222] width 45 height 11
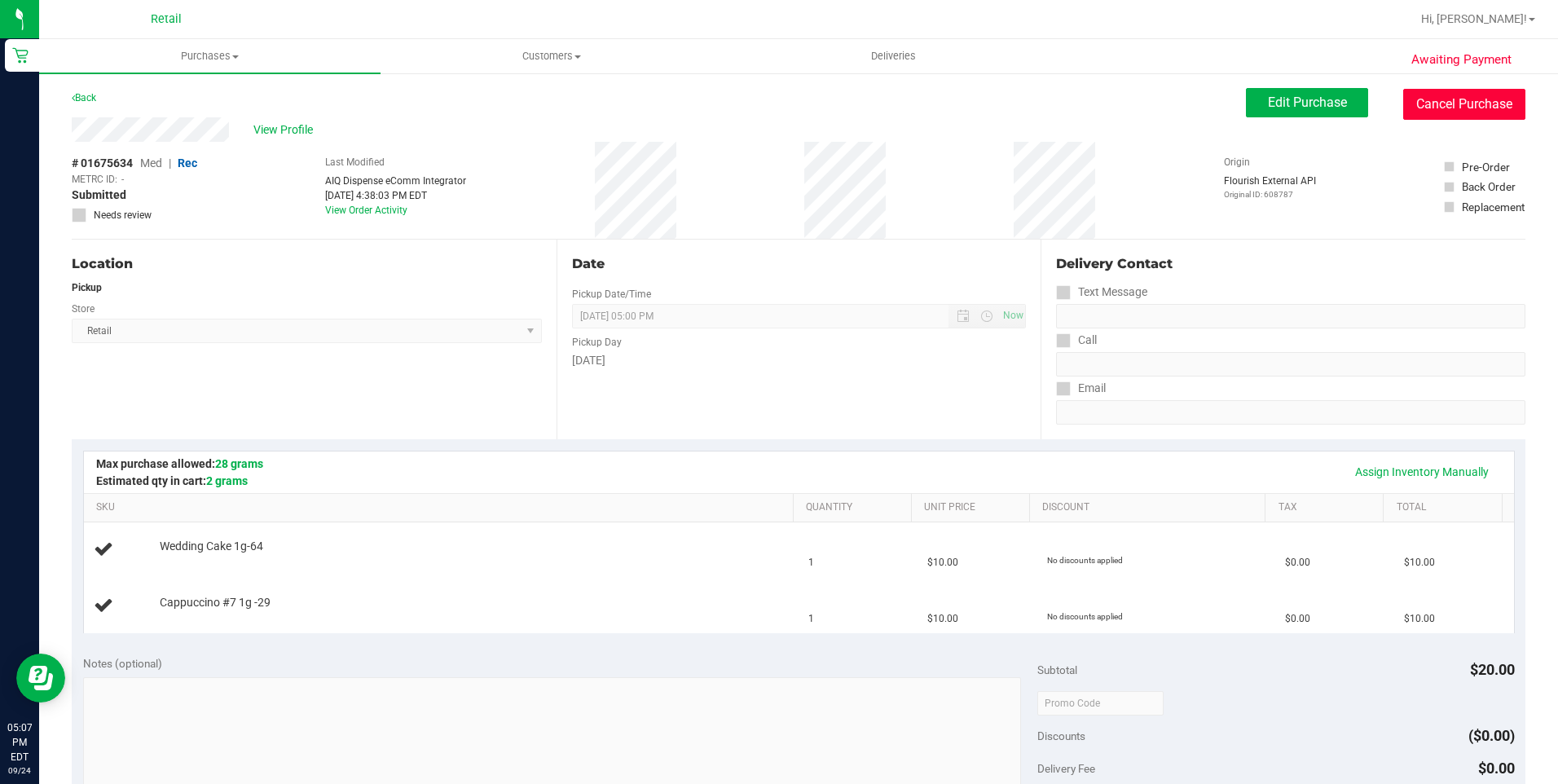
click at [1450, 101] on button "Cancel Purchase" at bounding box center [1464, 104] width 122 height 31
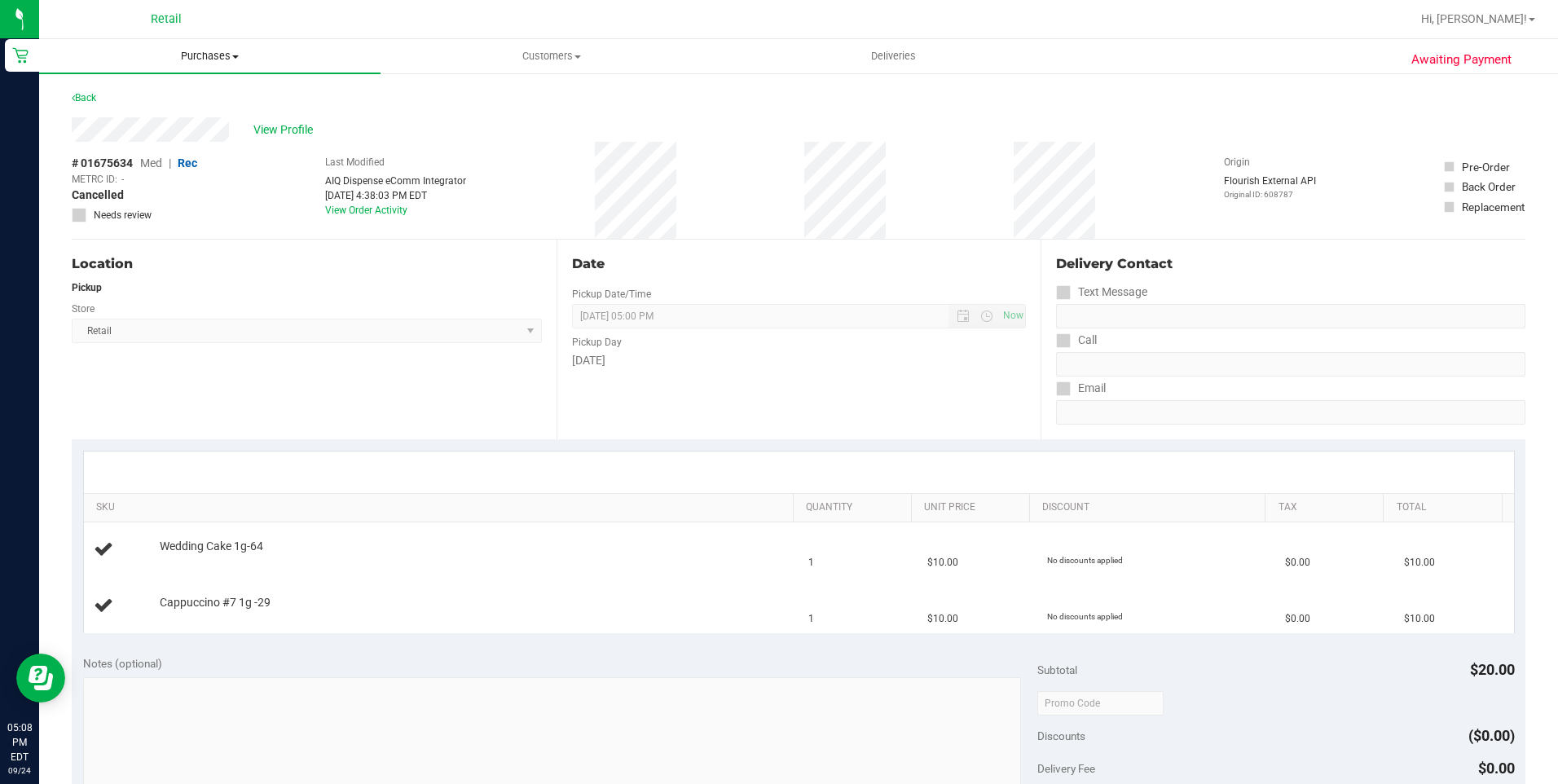
click at [184, 52] on span "Purchases" at bounding box center [210, 56] width 342 height 15
click at [167, 121] on li "Fulfillment" at bounding box center [210, 118] width 342 height 20
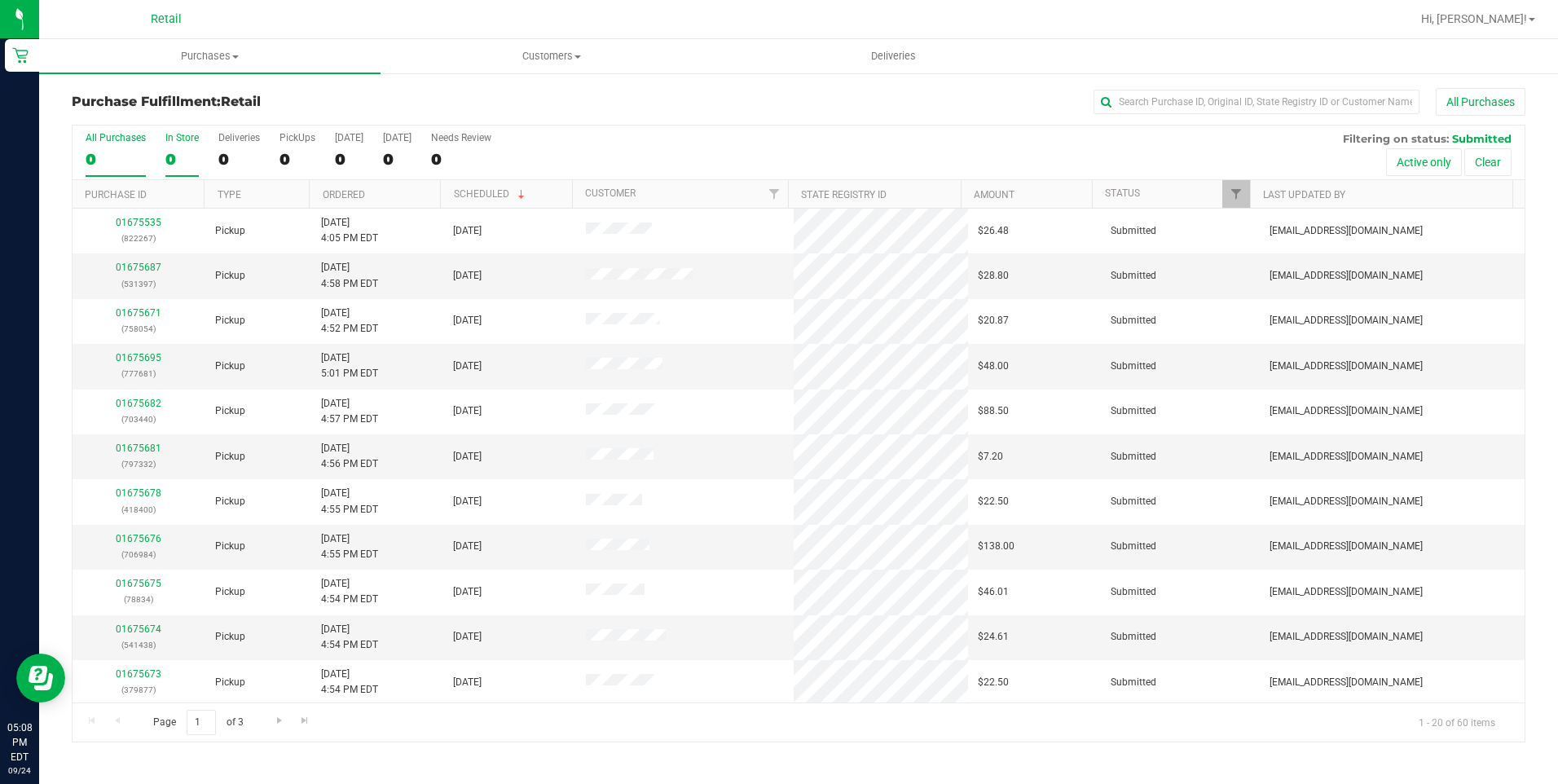
click at [179, 165] on div "0" at bounding box center [182, 160] width 33 height 19
click at [0, 0] on input "In Store 0" at bounding box center [0, 0] width 0 height 0
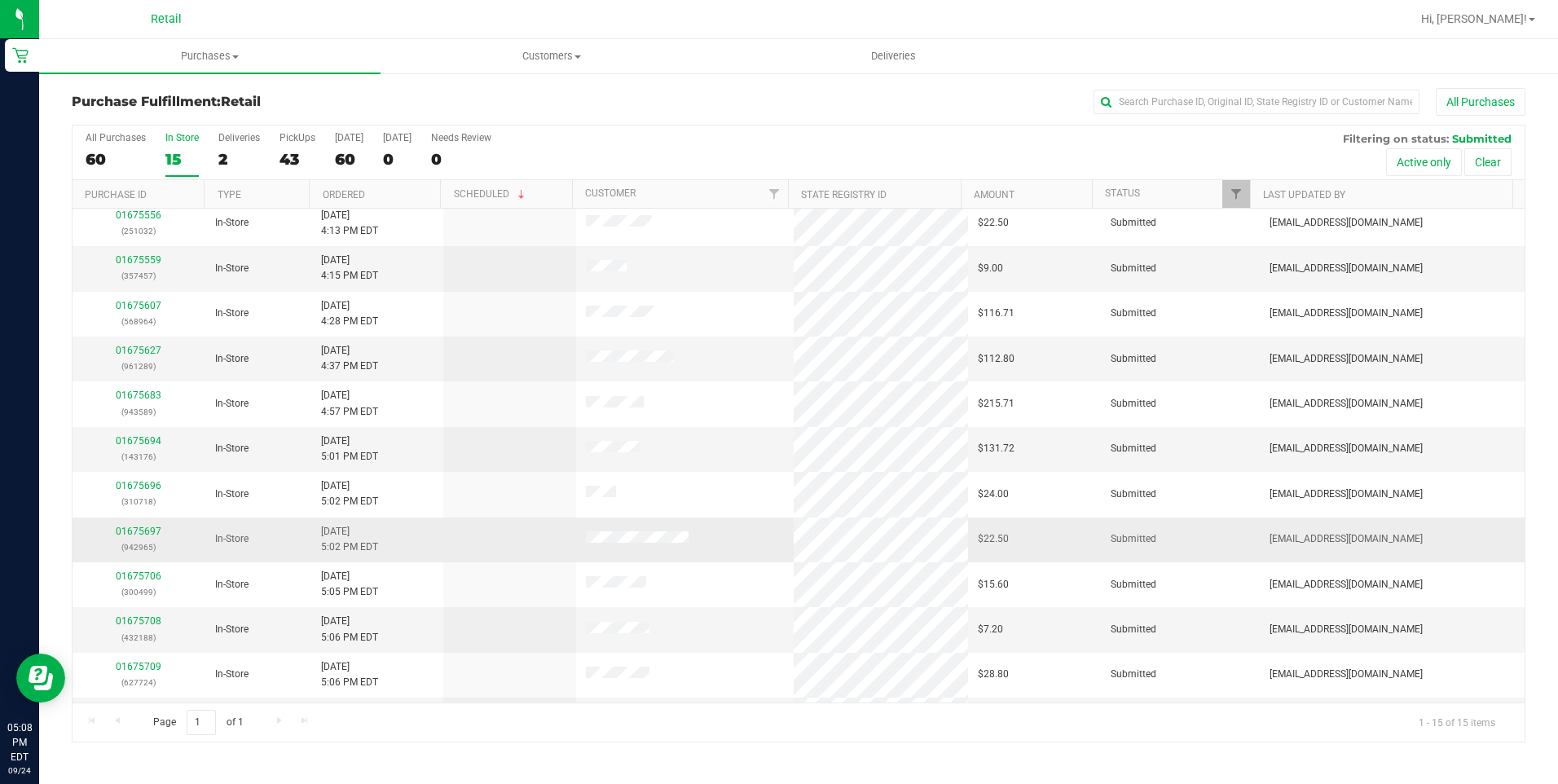
scroll to position [183, 0]
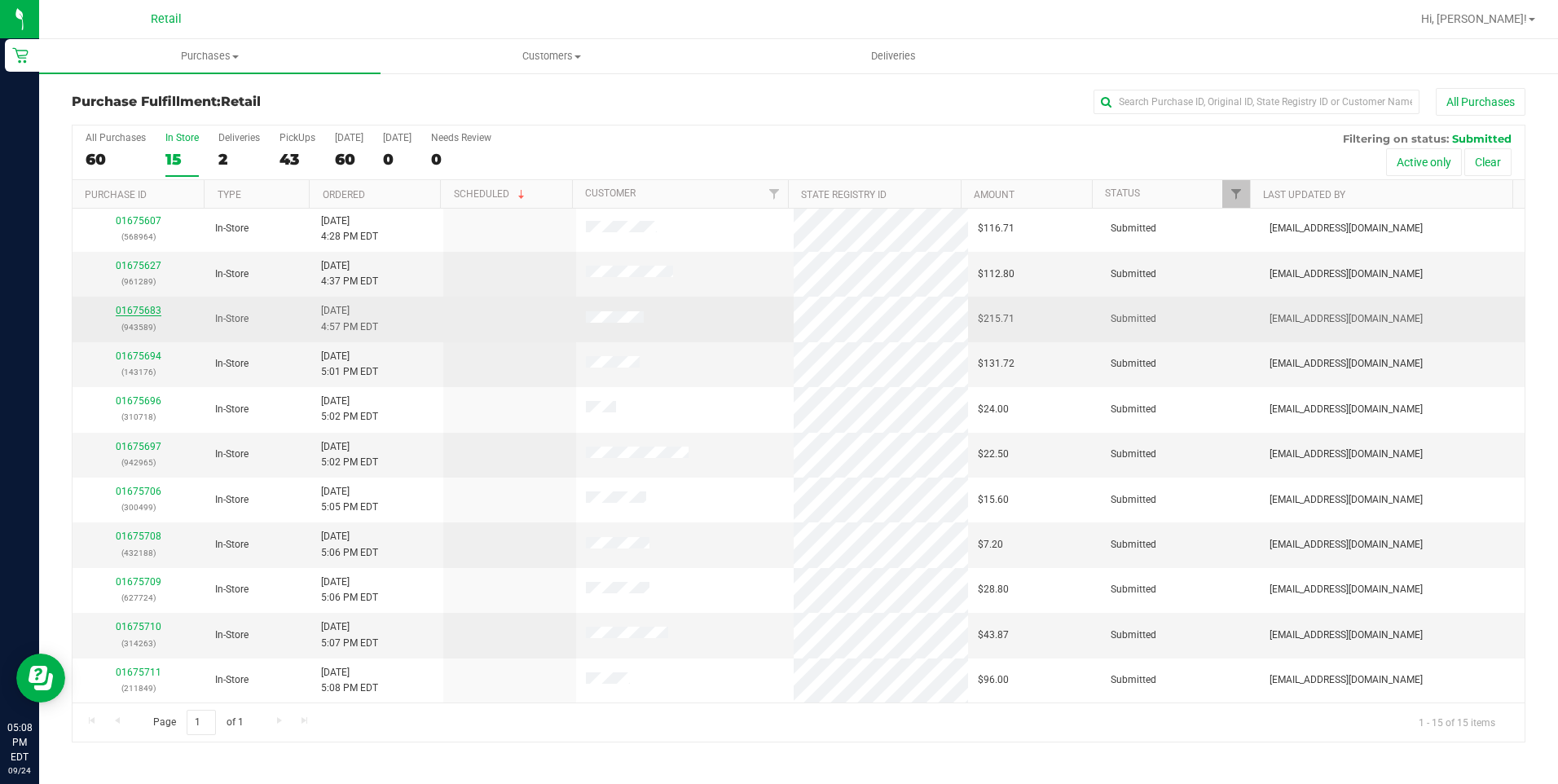
click at [157, 307] on link "01675683" at bounding box center [138, 310] width 45 height 11
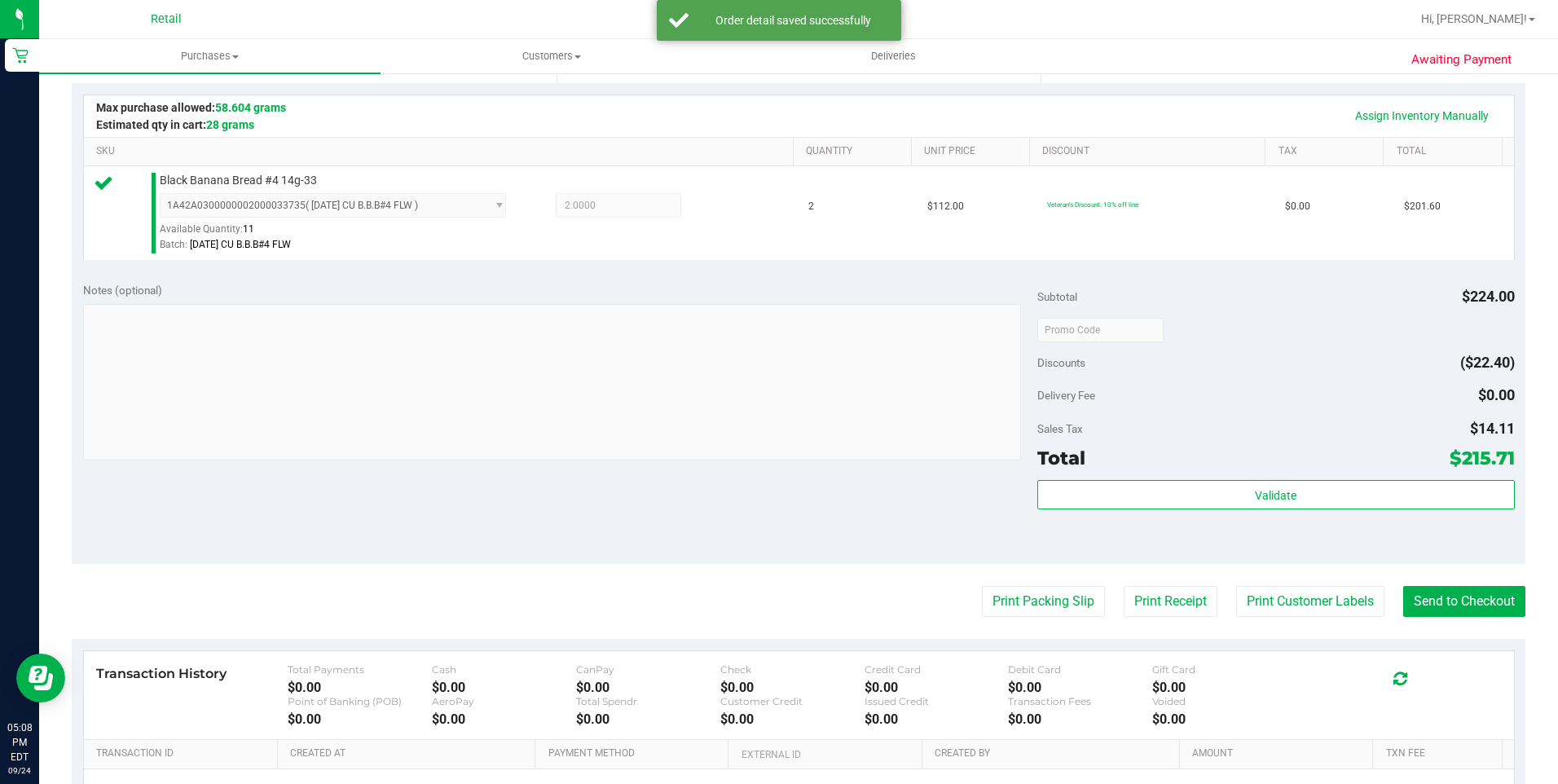
scroll to position [407, 0]
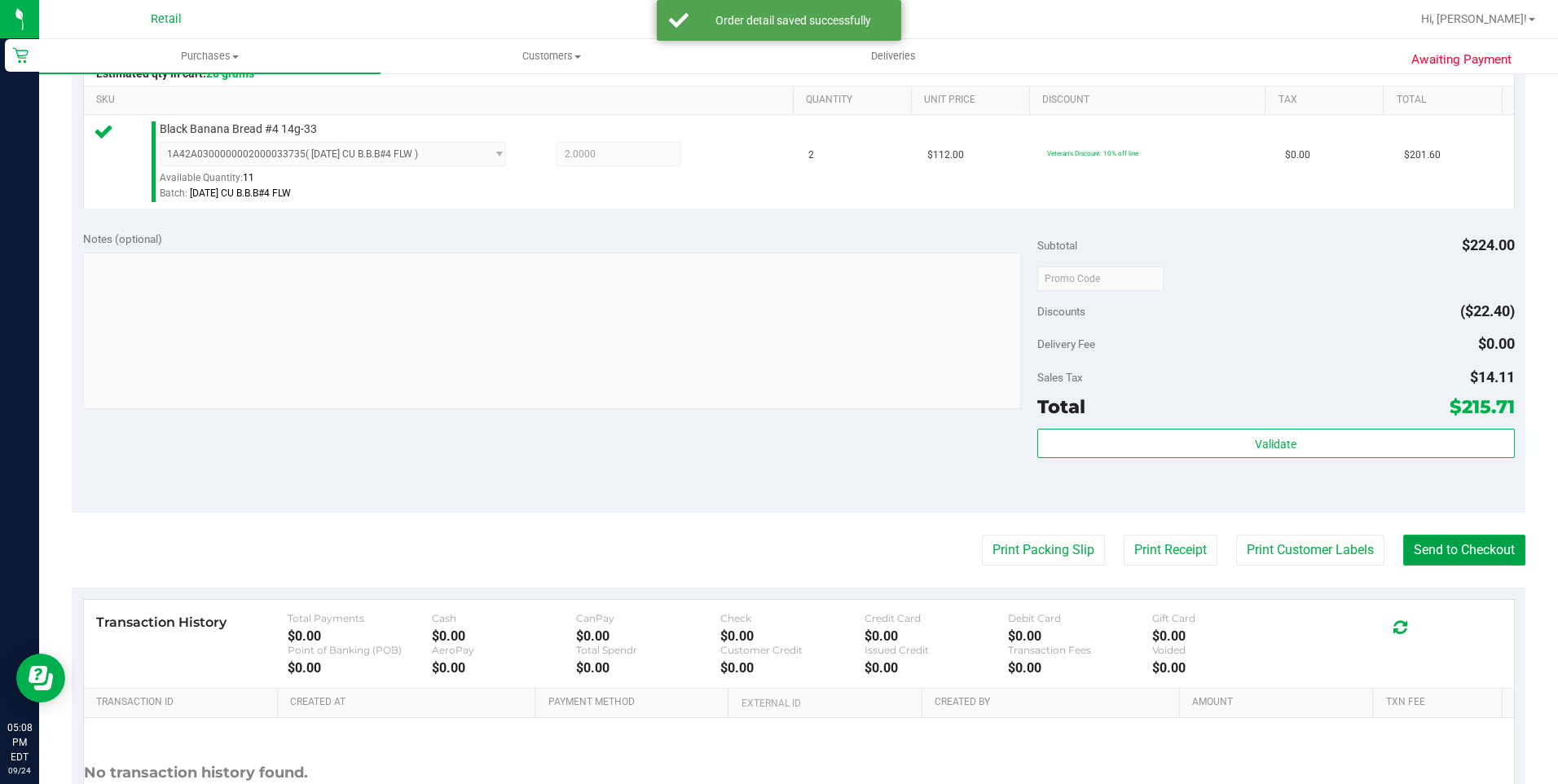
click at [1436, 562] on button "Send to Checkout" at bounding box center [1464, 550] width 122 height 31
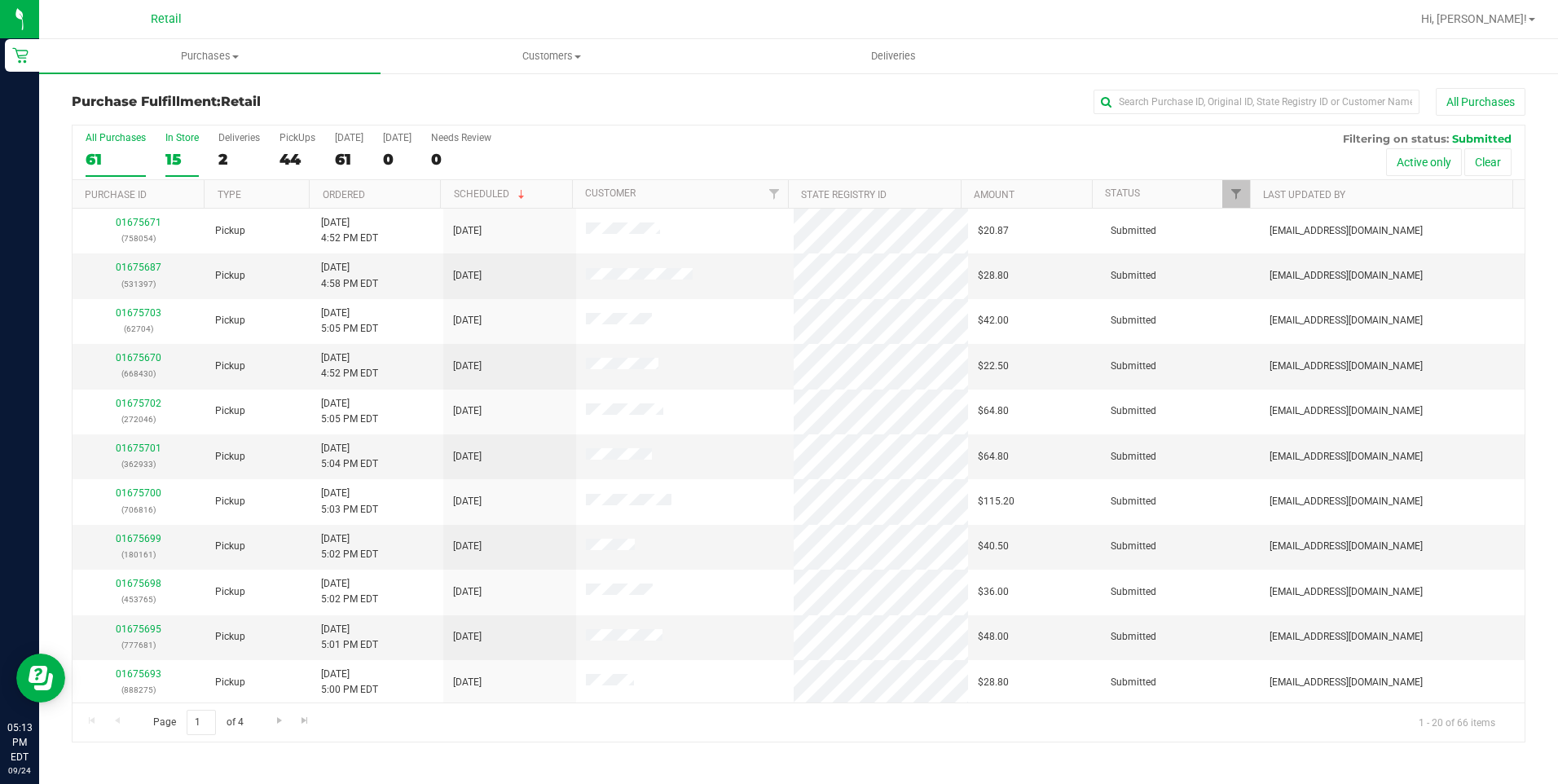
click at [179, 150] on div "15" at bounding box center [182, 160] width 33 height 19
click at [0, 0] on input "In Store 15" at bounding box center [0, 0] width 0 height 0
click at [155, 623] on link "01675710" at bounding box center [138, 629] width 45 height 11
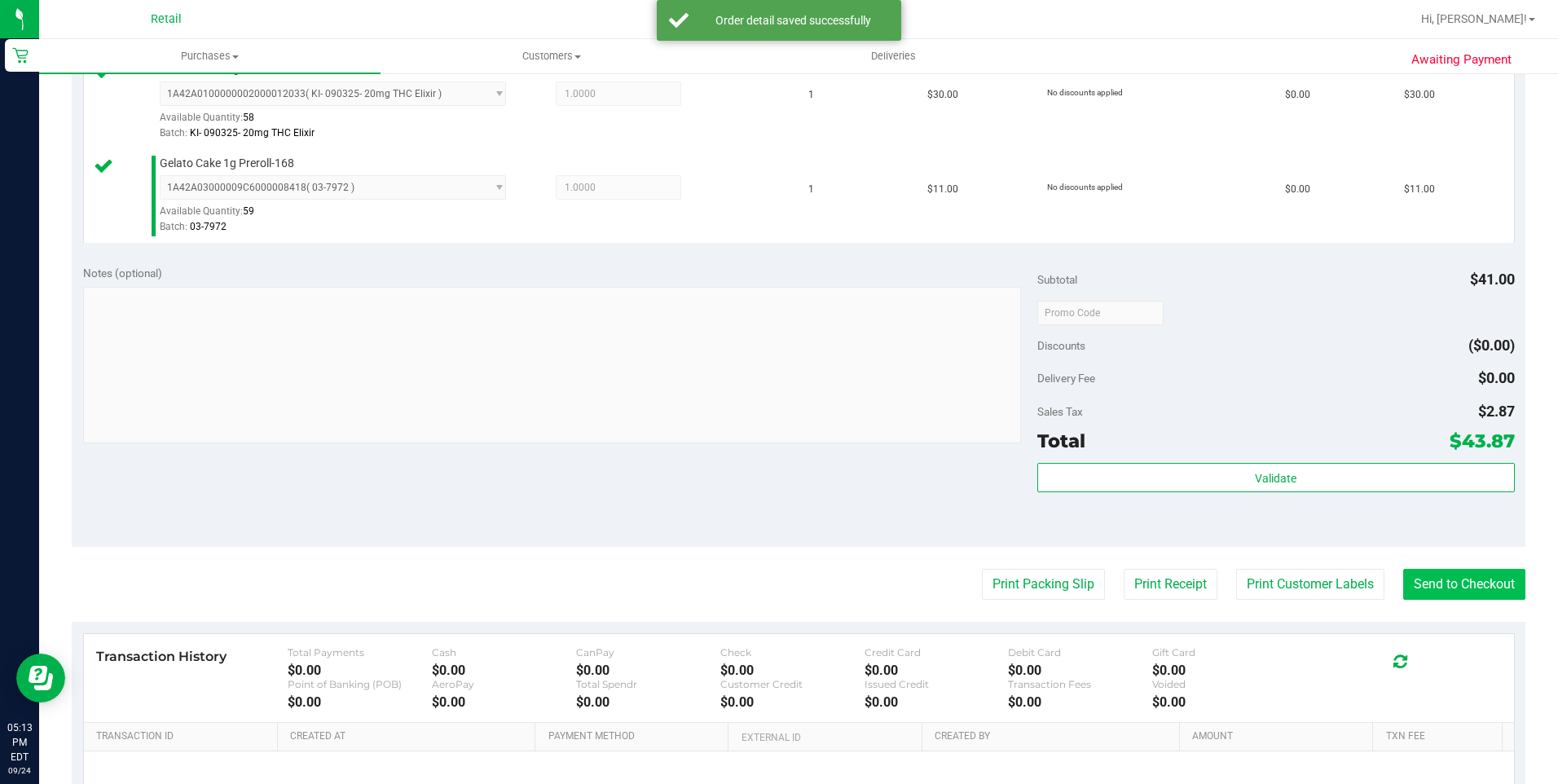
scroll to position [489, 0]
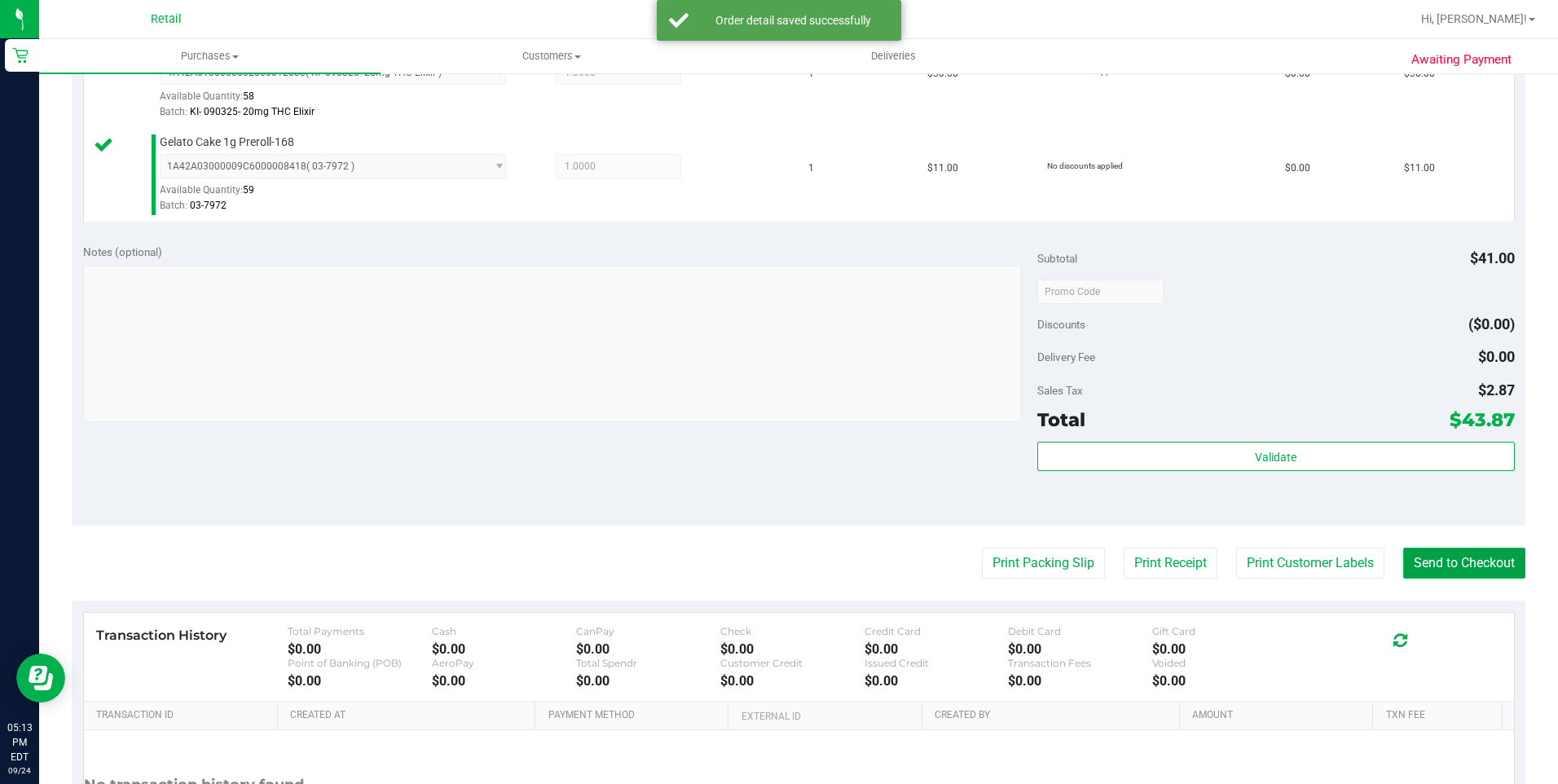
click at [1499, 558] on button "Send to Checkout" at bounding box center [1464, 563] width 122 height 31
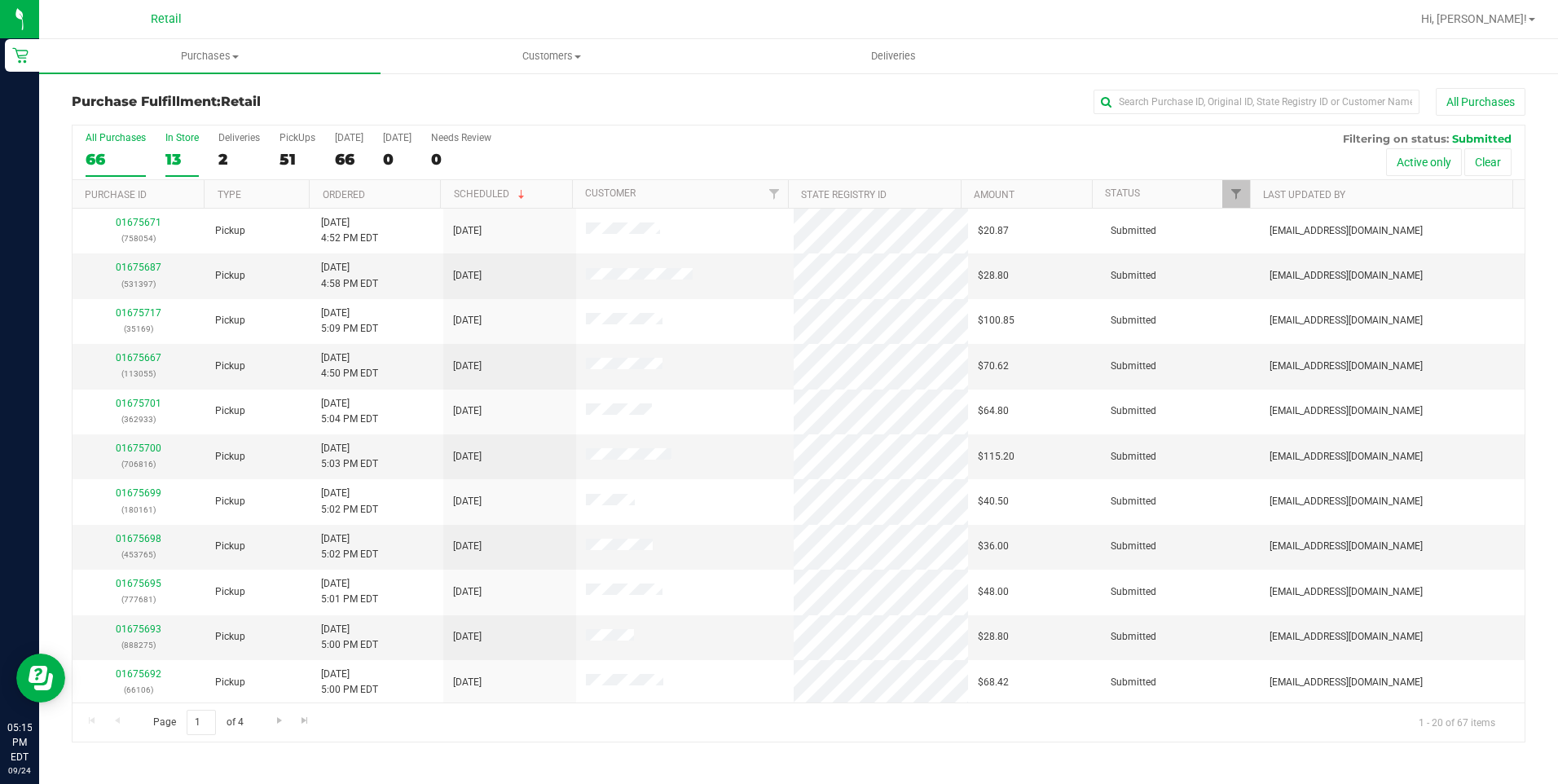
click at [182, 157] on div "13" at bounding box center [182, 160] width 33 height 19
click at [0, 0] on input "In Store 13" at bounding box center [0, 0] width 0 height 0
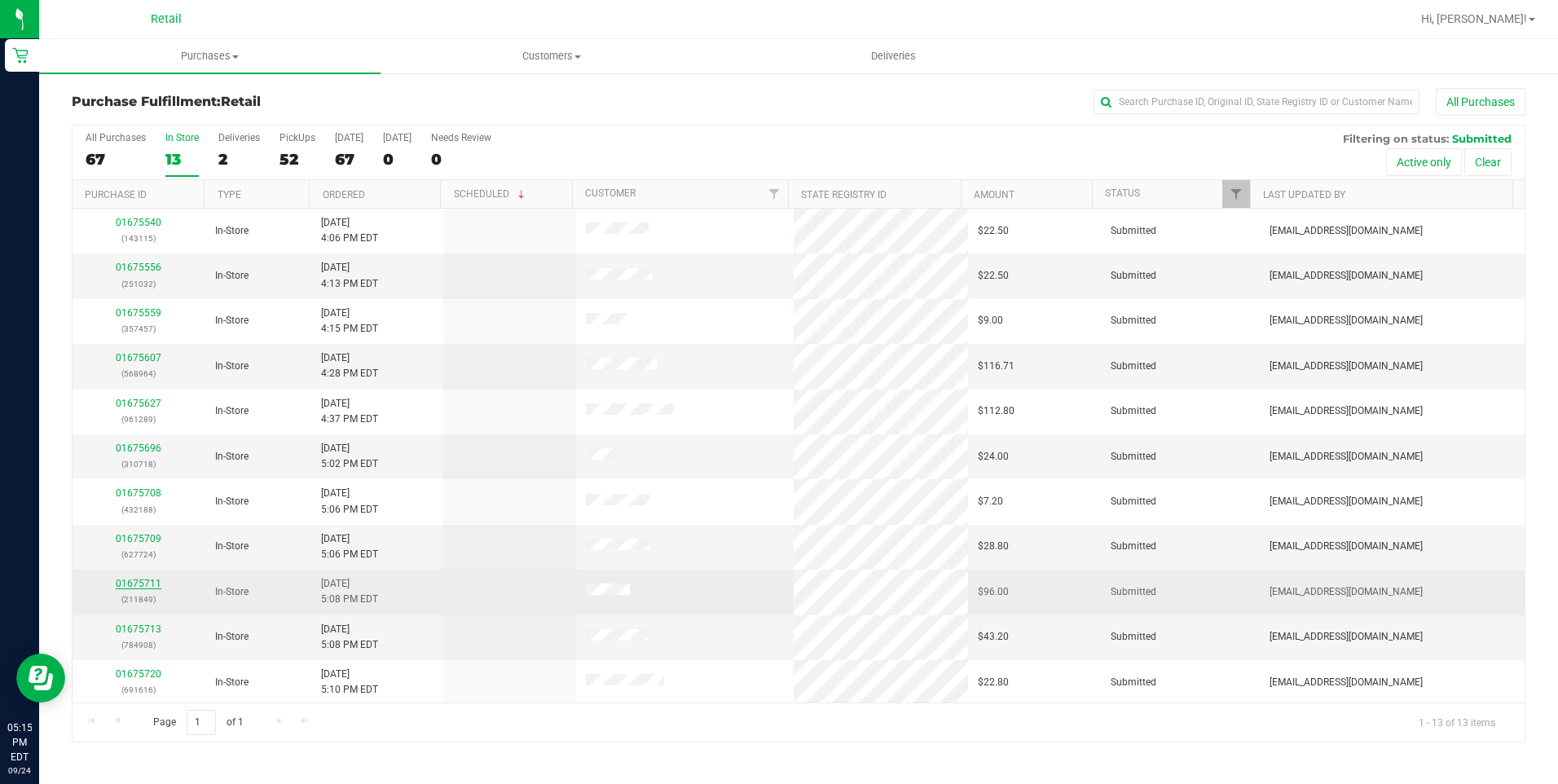
click at [138, 587] on link "01675711" at bounding box center [138, 582] width 45 height 11
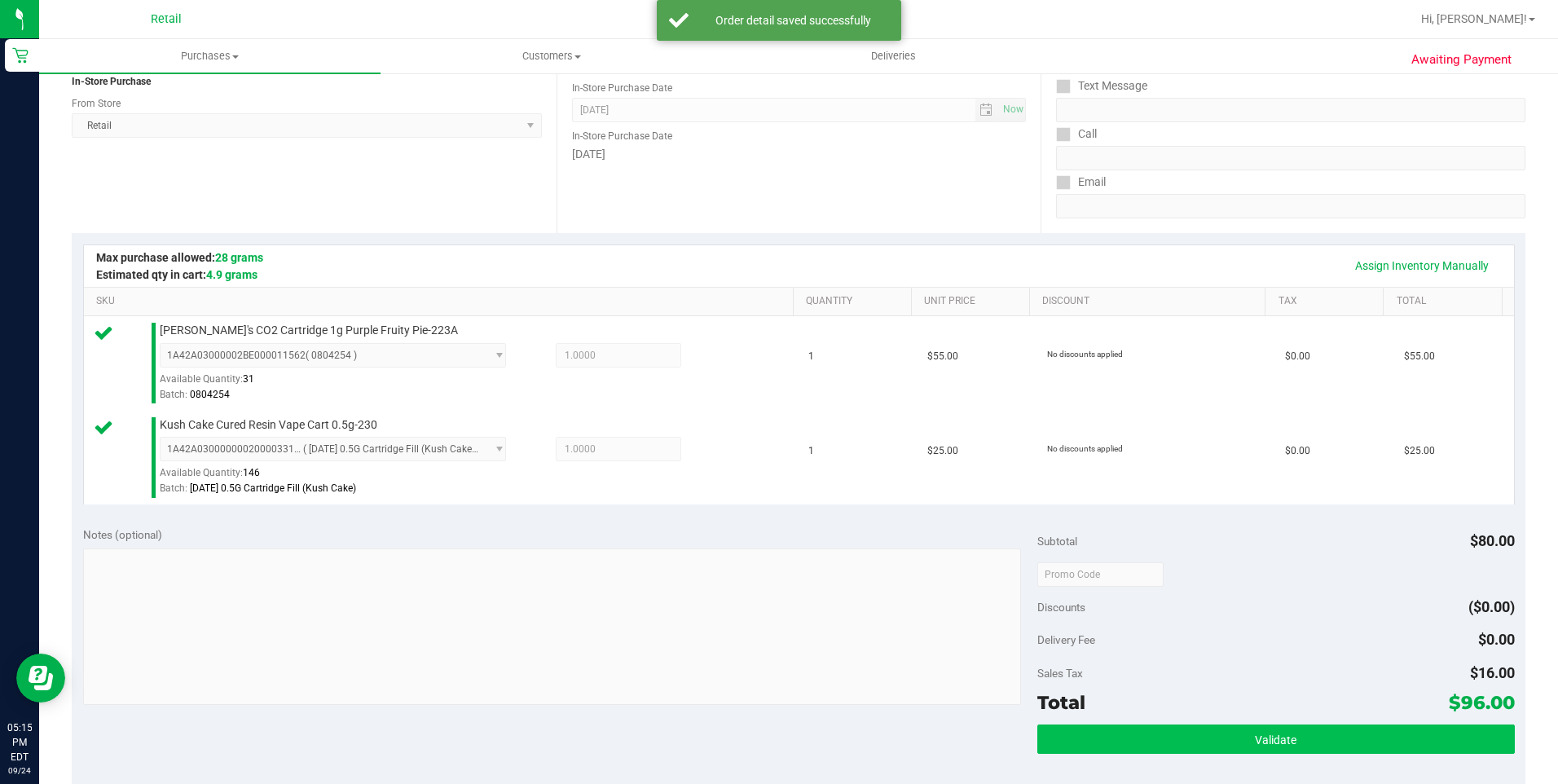
scroll to position [326, 0]
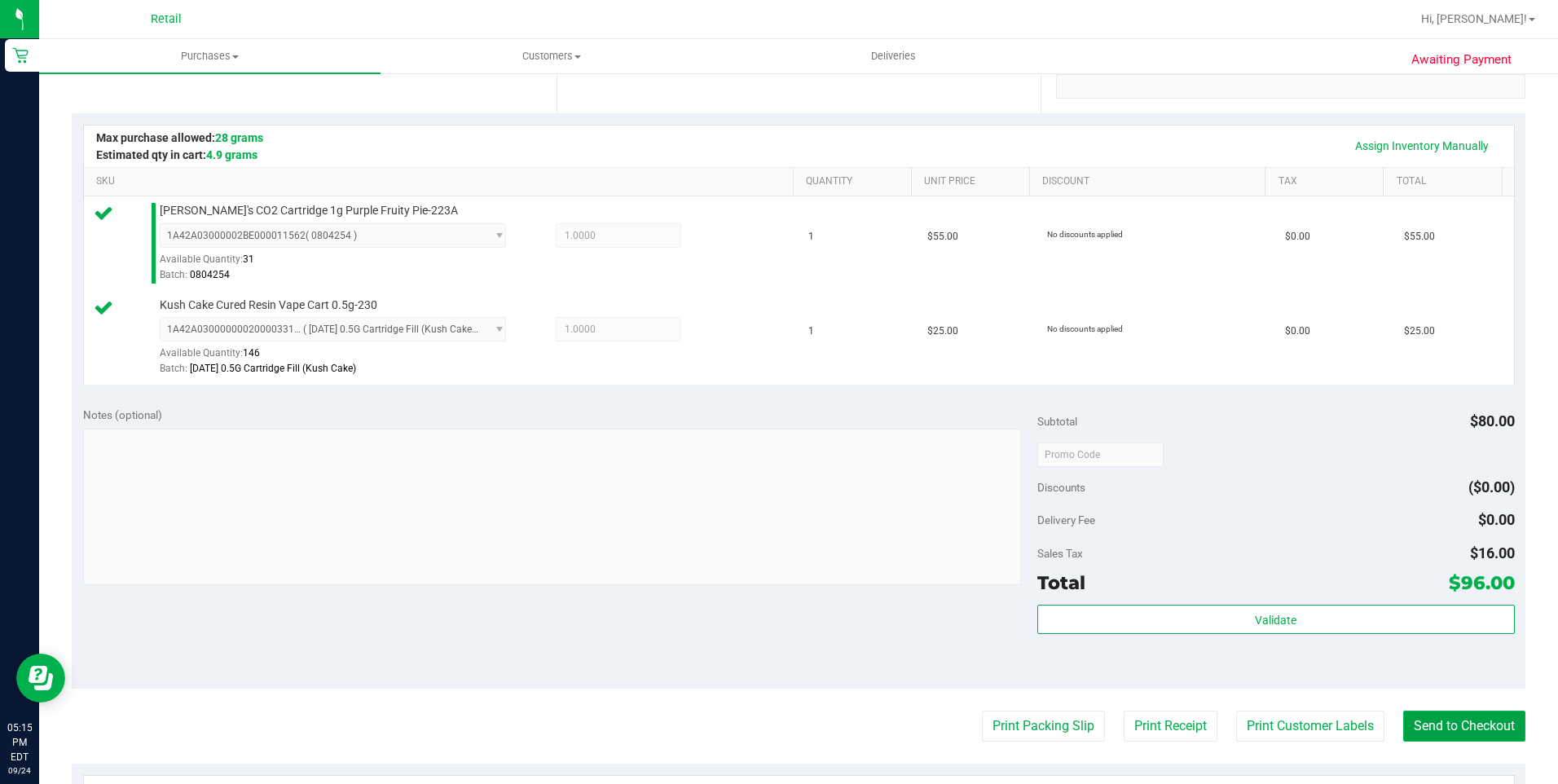
drag, startPoint x: 1467, startPoint y: 728, endPoint x: 1448, endPoint y: 717, distance: 22.0
click at [1467, 728] on button "Send to Checkout" at bounding box center [1464, 726] width 122 height 31
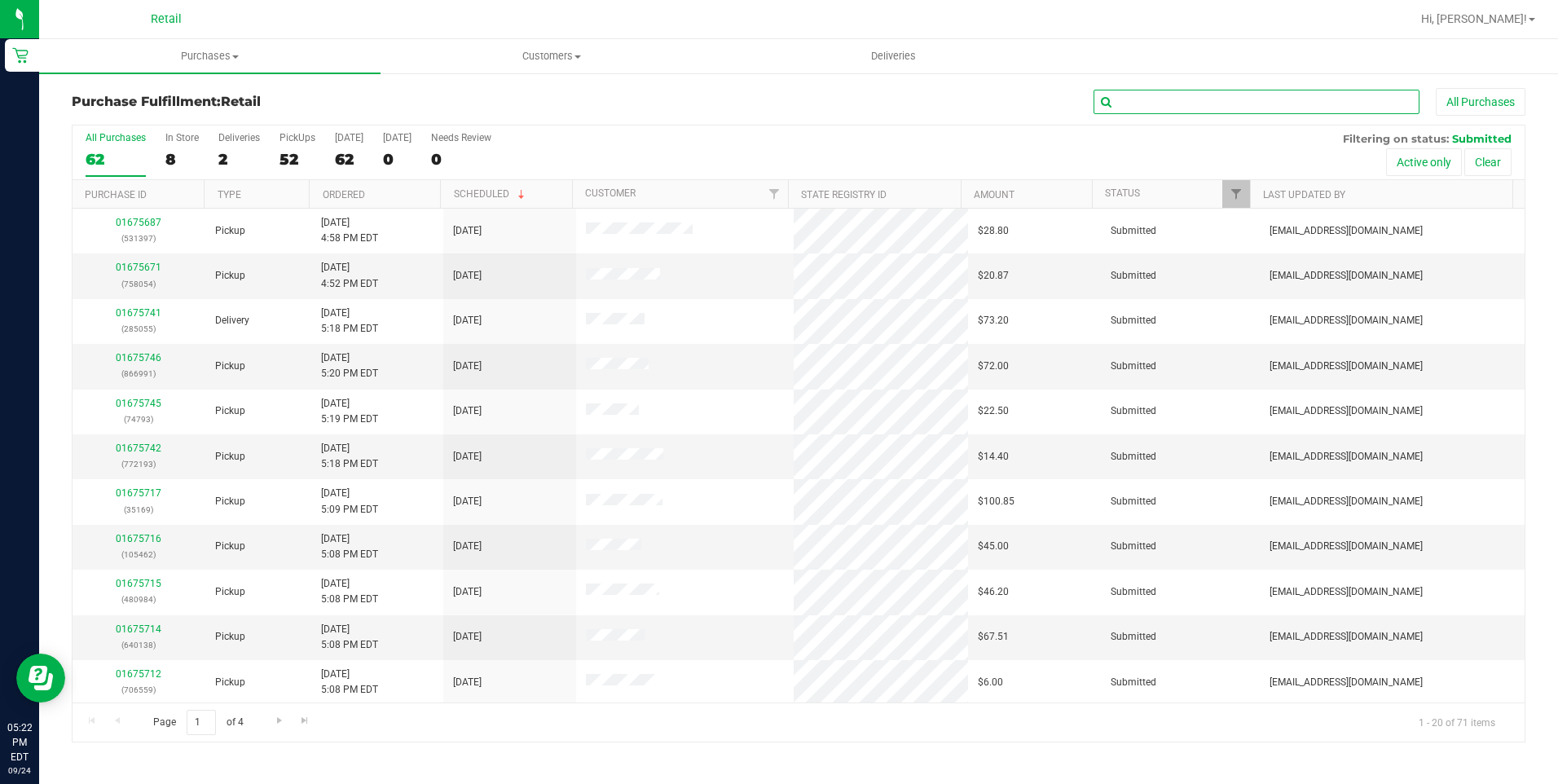
click at [1145, 114] on input "text" at bounding box center [1256, 102] width 326 height 25
type input "tamares"
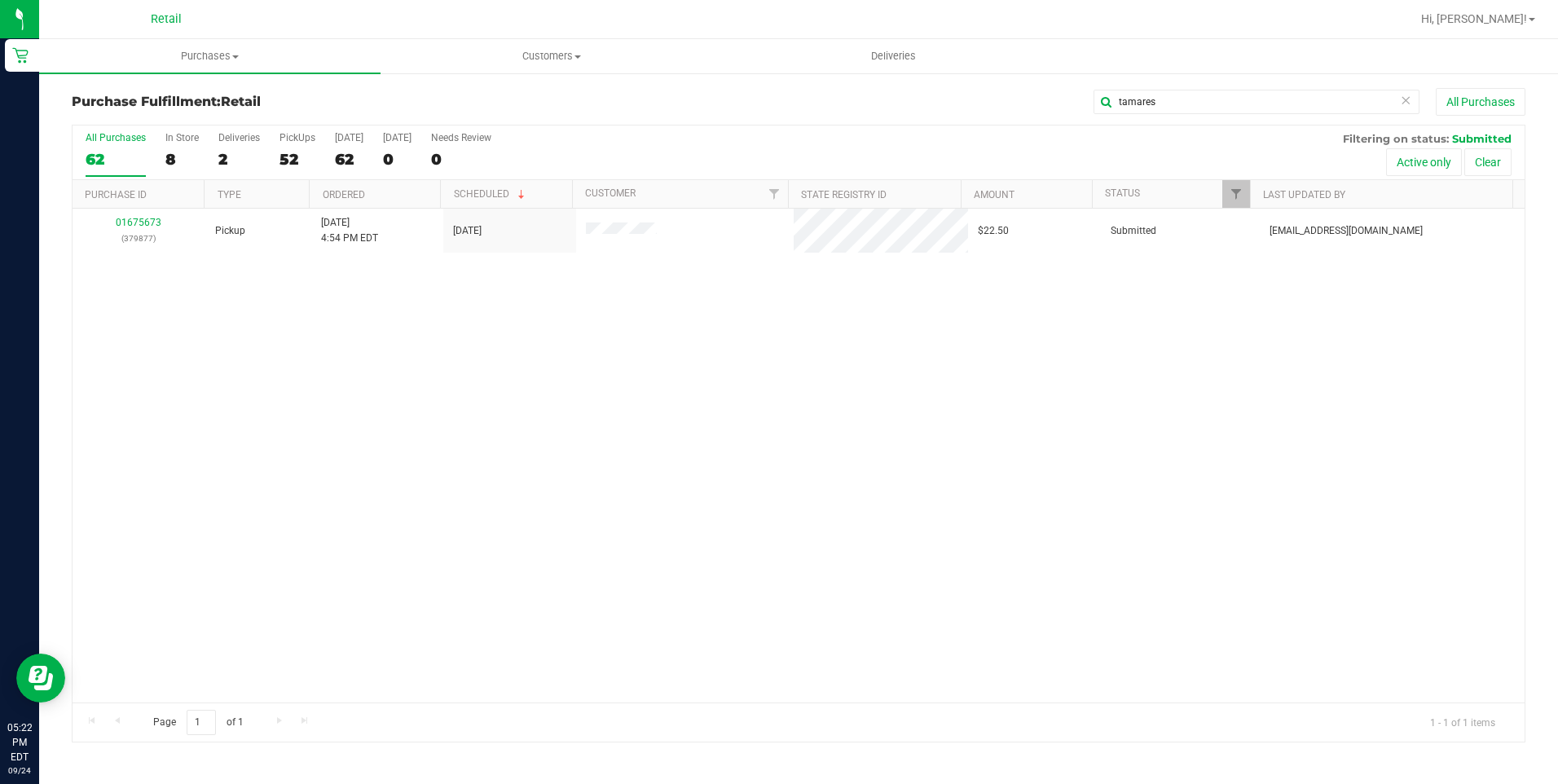
click at [368, 313] on div "01675673 (379877) Pickup [DATE] 4:54 PM EDT 9/24/2025 $22.50 Submitted [EMAIL_A…" at bounding box center [799, 455] width 1452 height 494
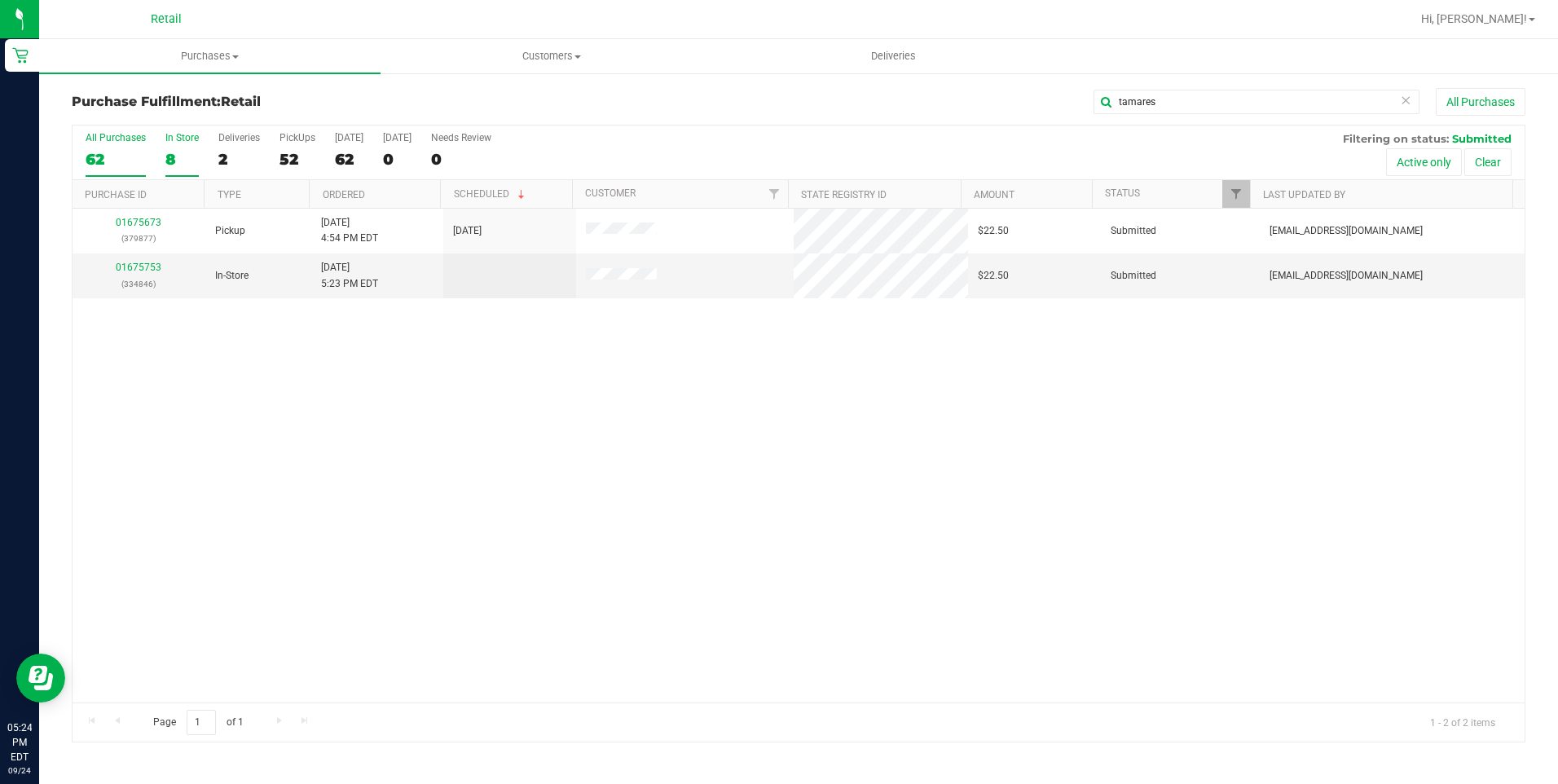
click at [181, 164] on div "8" at bounding box center [182, 160] width 33 height 19
click at [0, 0] on input "In Store 8" at bounding box center [0, 0] width 0 height 0
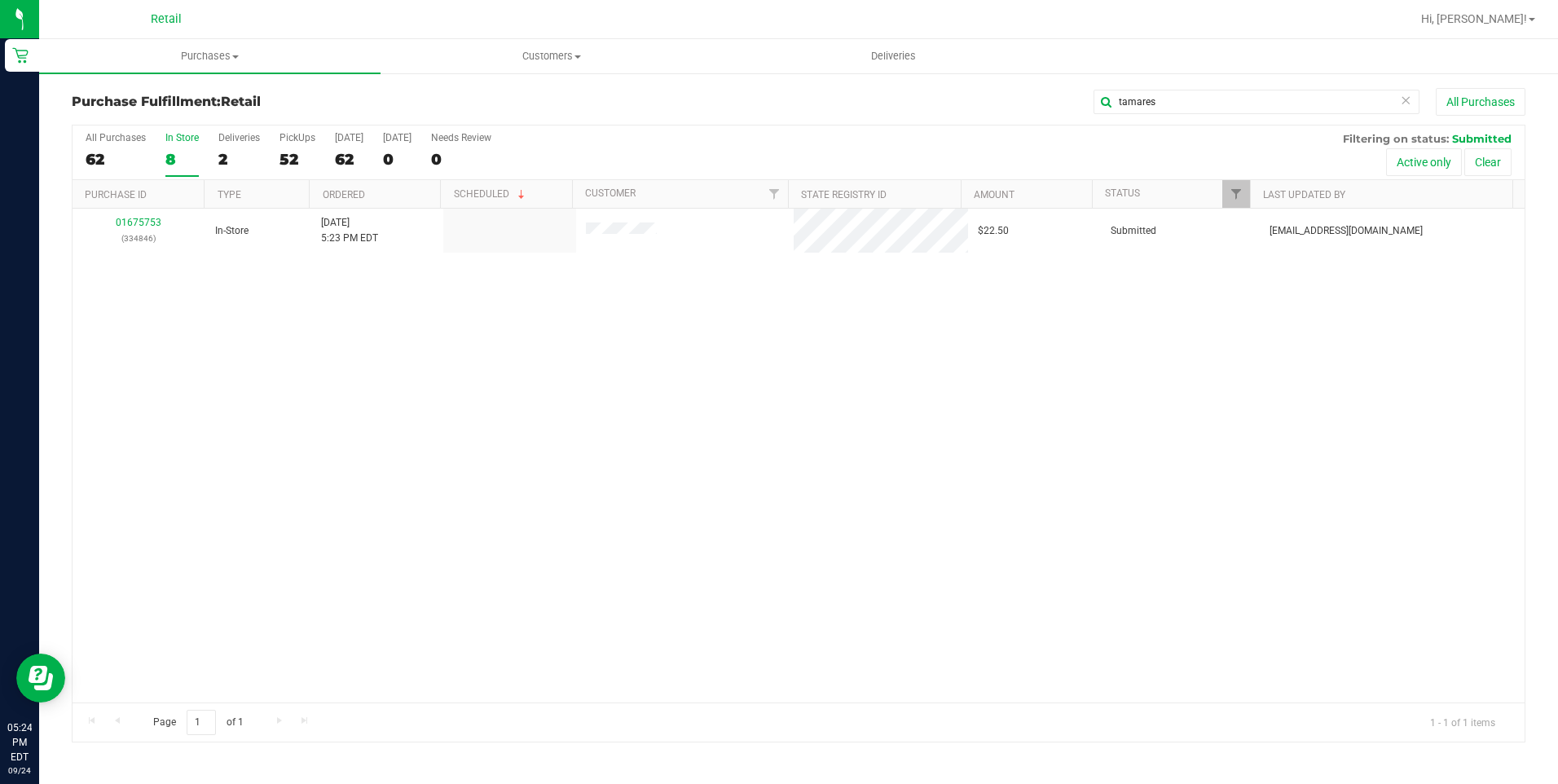
click at [1403, 104] on icon at bounding box center [1405, 99] width 11 height 20
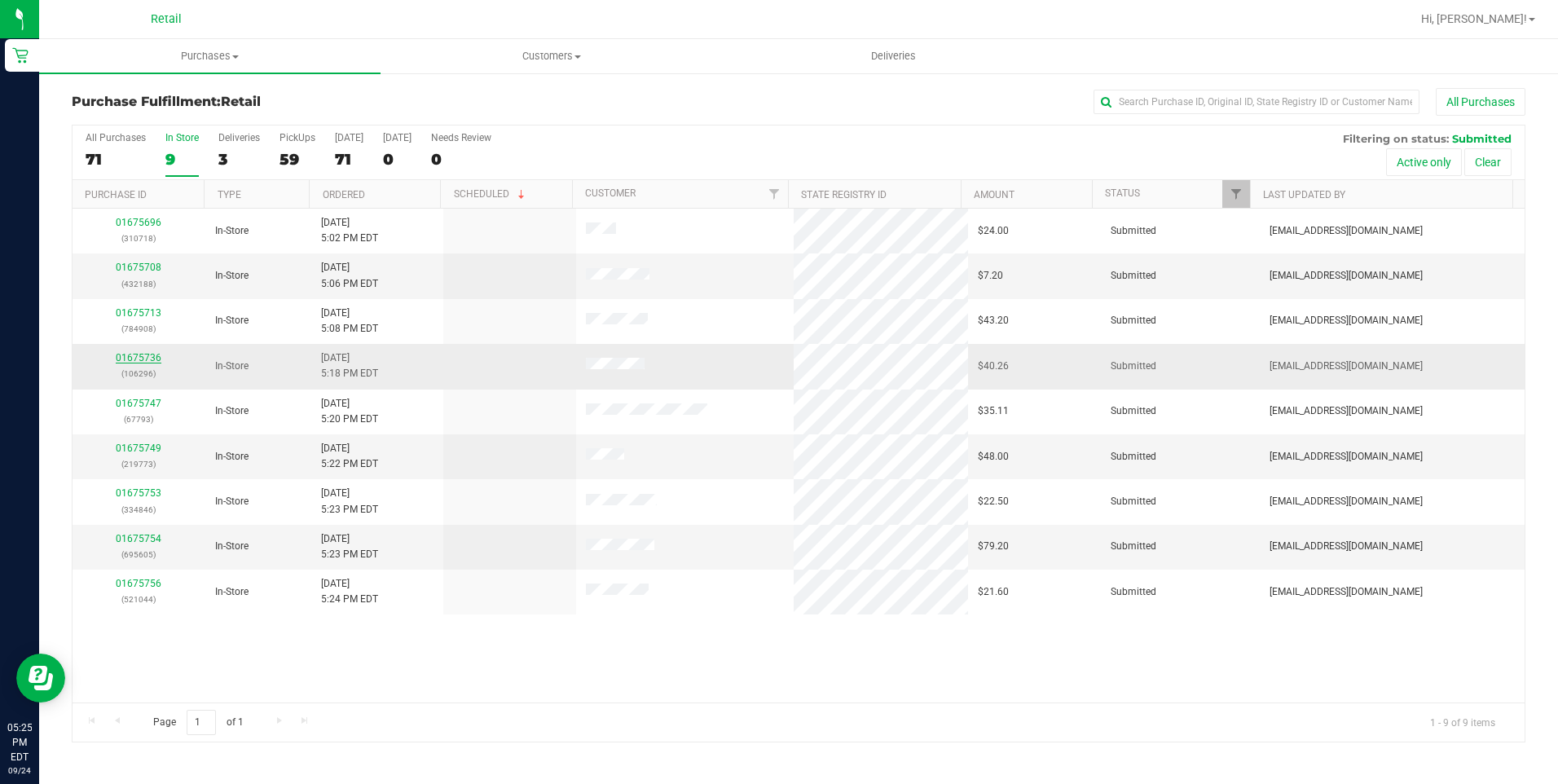
click at [120, 363] on link "01675736" at bounding box center [138, 357] width 45 height 11
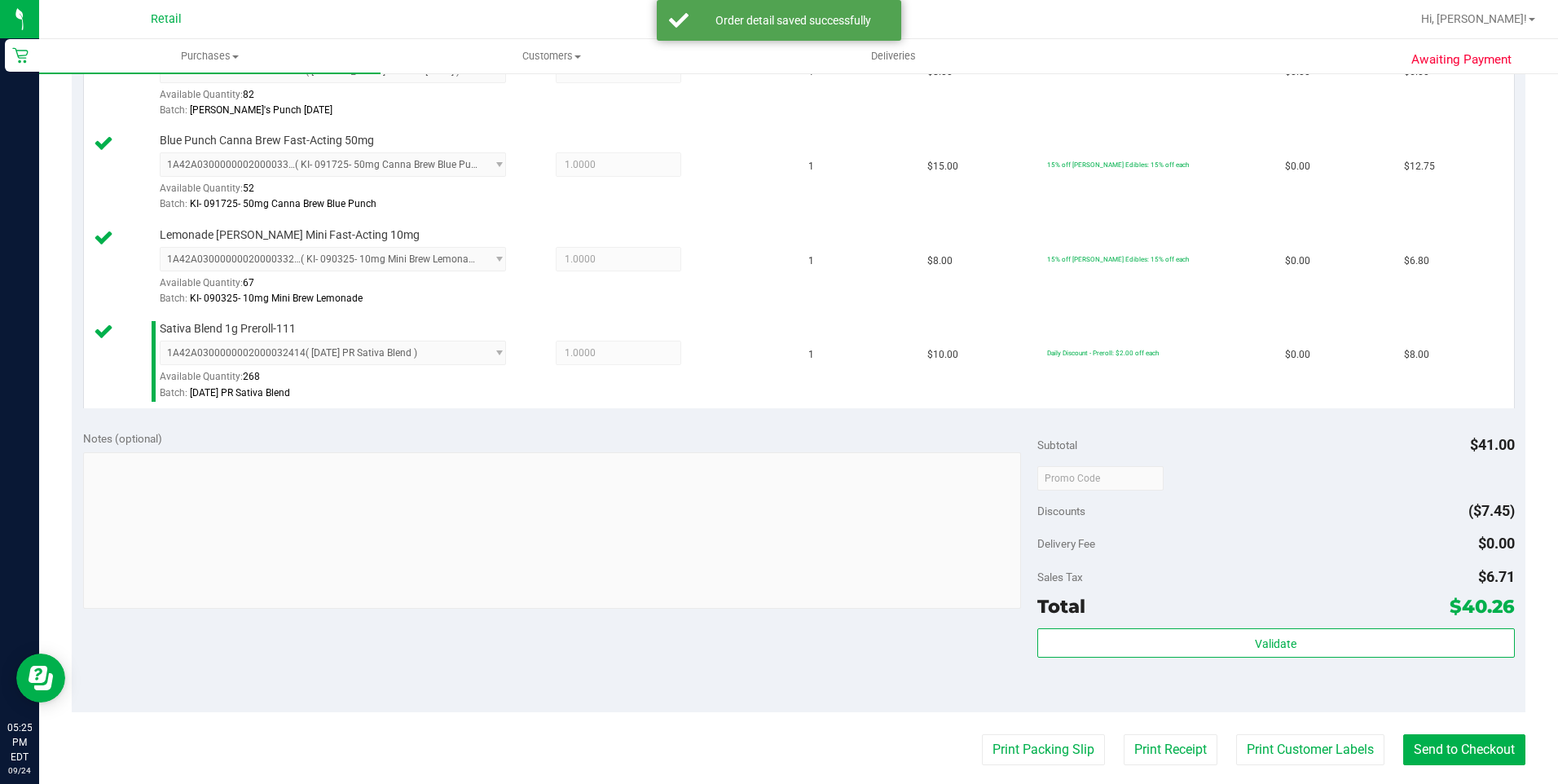
scroll to position [652, 0]
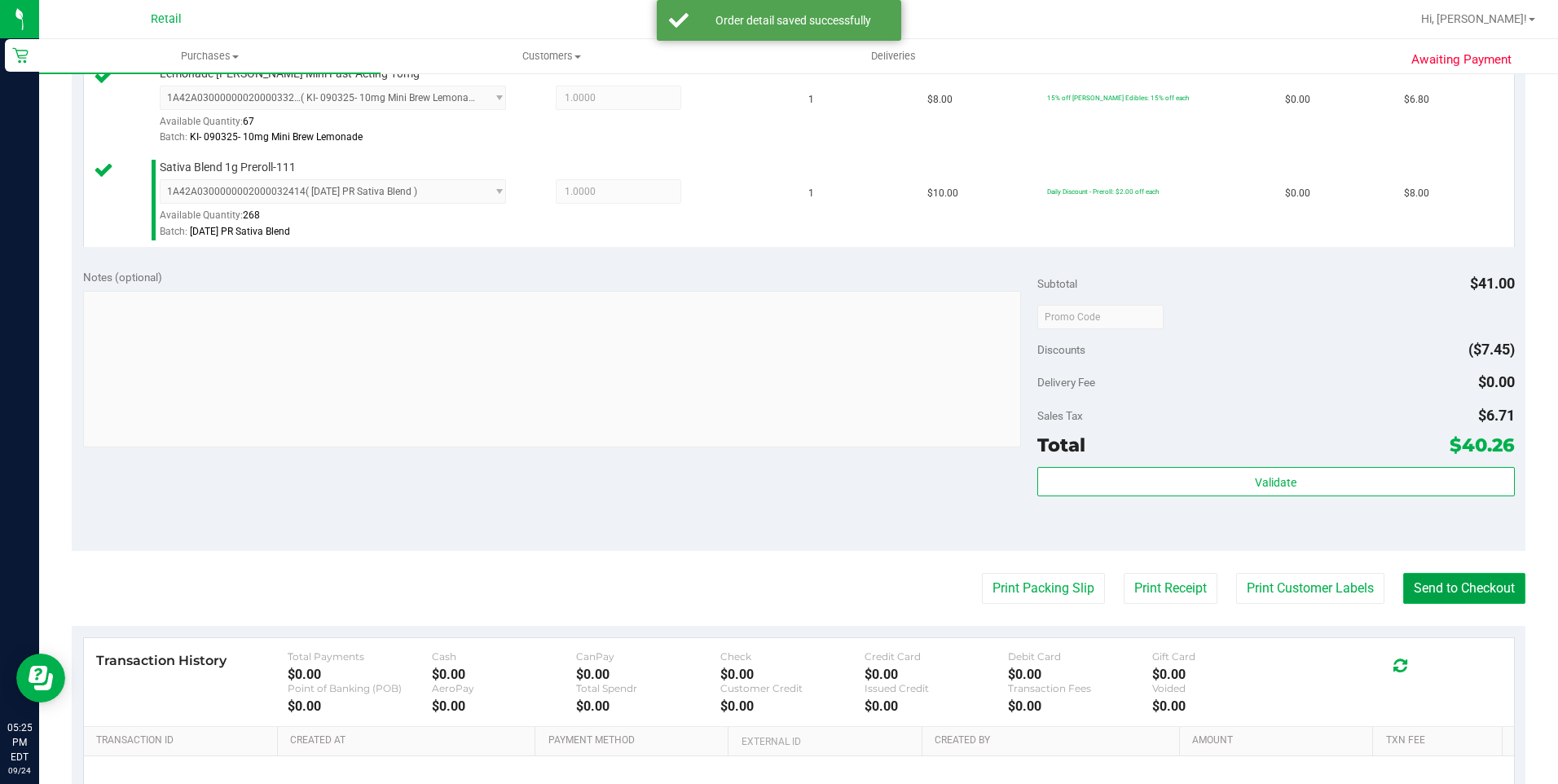
click at [1486, 577] on button "Send to Checkout" at bounding box center [1464, 588] width 122 height 31
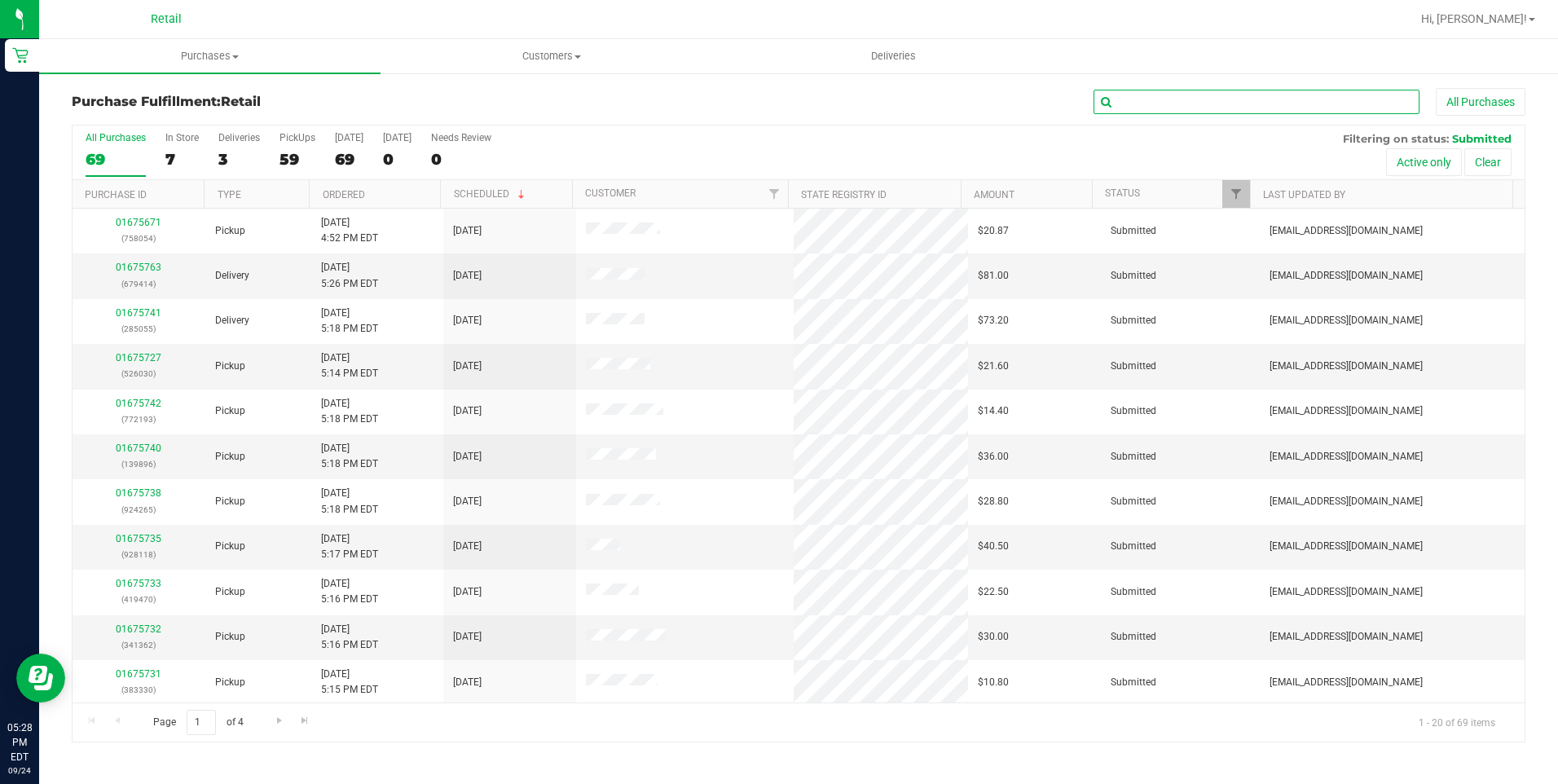
click at [1178, 97] on input "text" at bounding box center [1256, 102] width 326 height 25
click at [167, 151] on div "7" at bounding box center [182, 160] width 33 height 19
click at [0, 0] on input "In Store 7" at bounding box center [0, 0] width 0 height 0
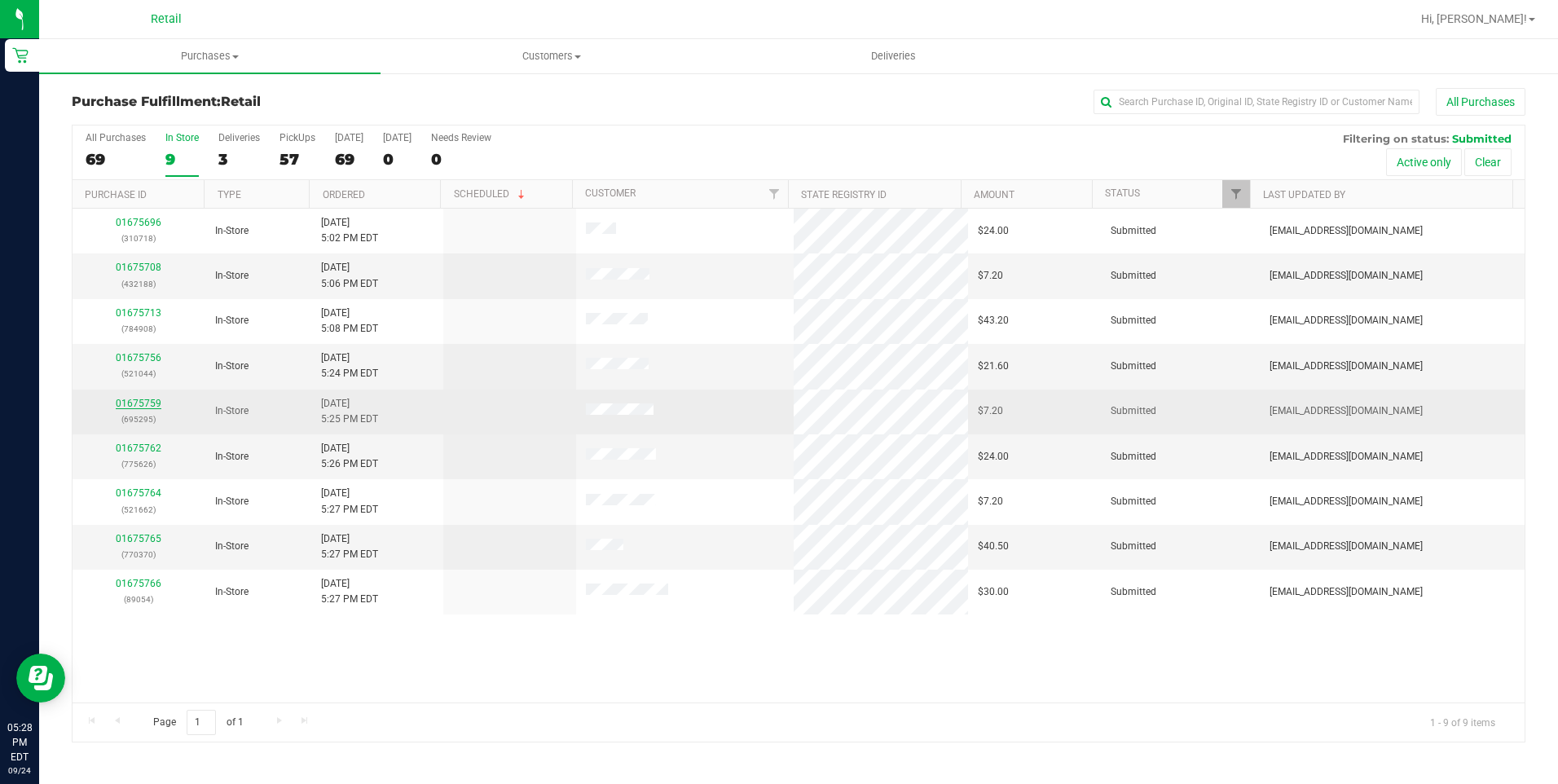
click at [124, 399] on link "01675759" at bounding box center [138, 403] width 45 height 11
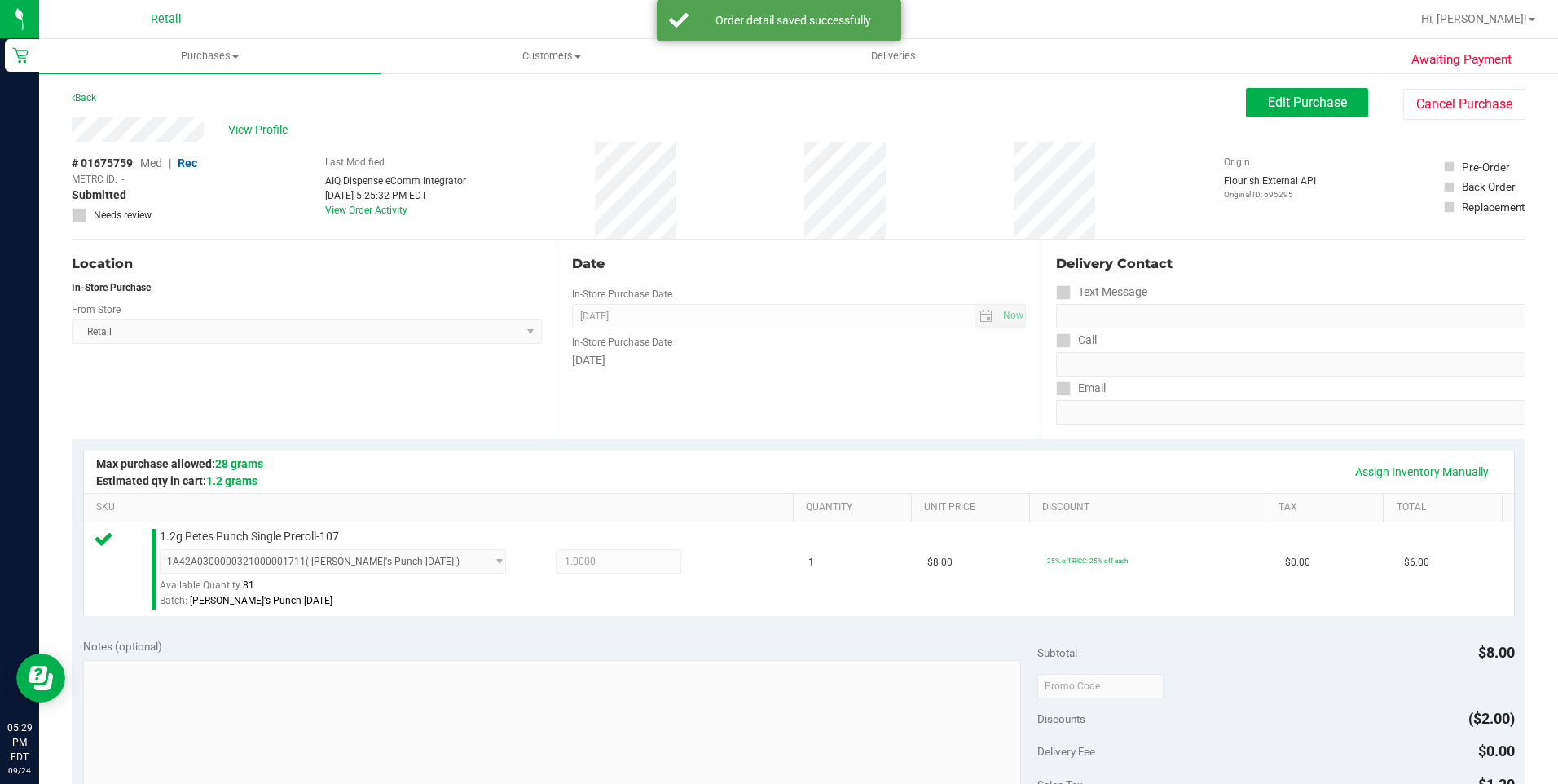
scroll to position [326, 0]
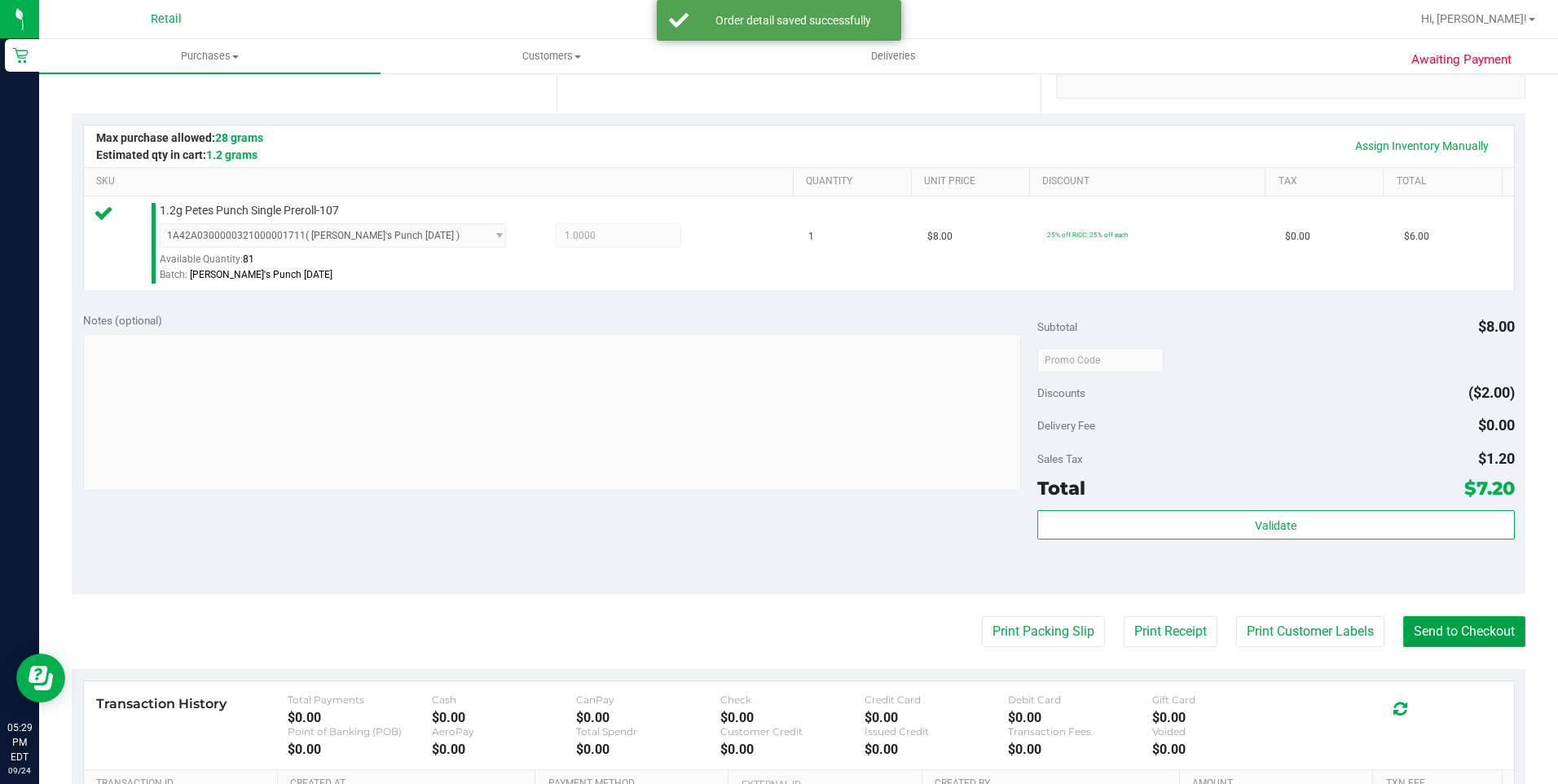
click at [1491, 623] on button "Send to Checkout" at bounding box center [1464, 631] width 122 height 31
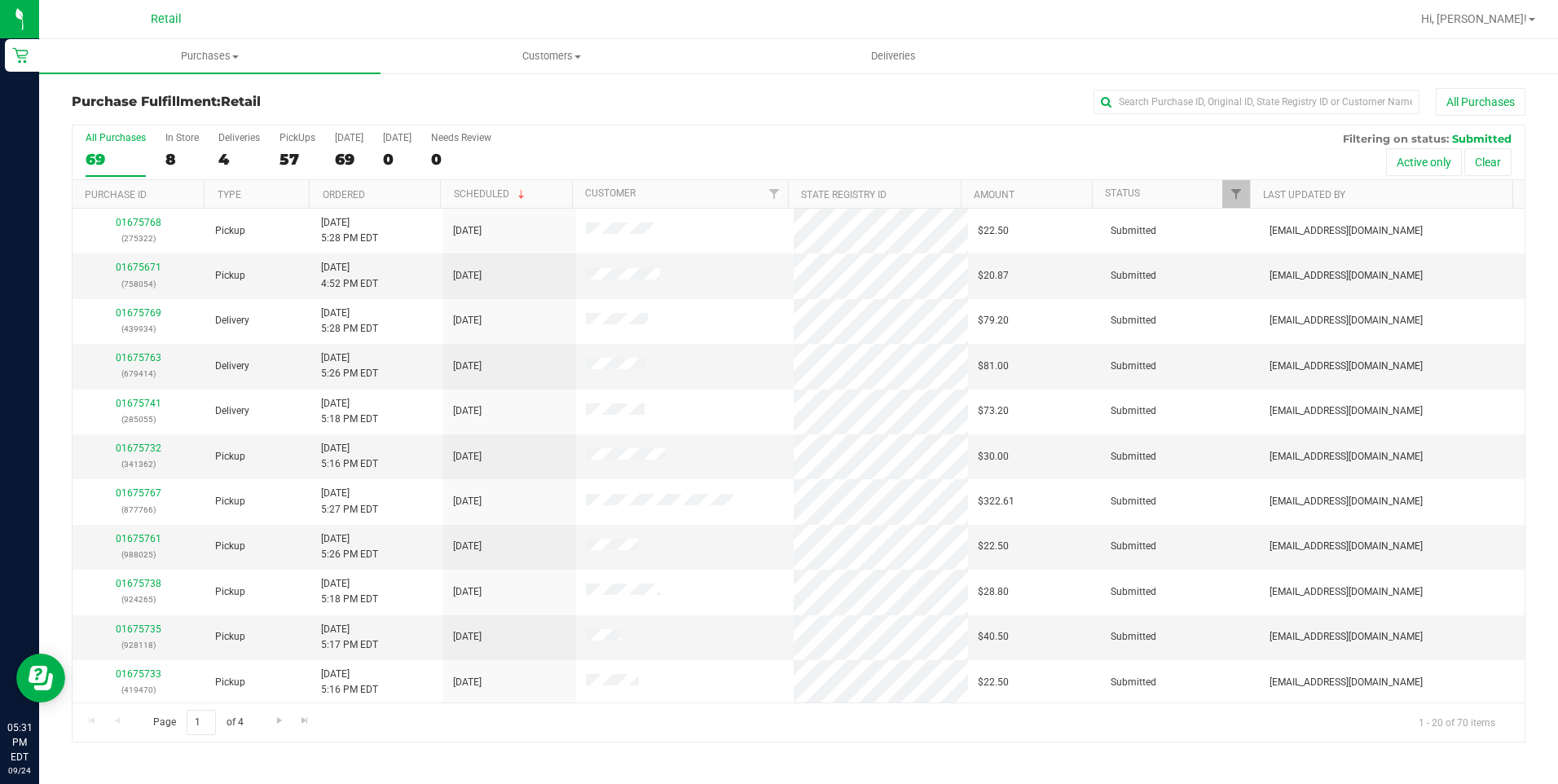
click at [163, 151] on div "All Purchases 69 In Store 8 Deliveries 4 PickUps 57 [DATE] 69 [DATE] 0 Needs Re…" at bounding box center [799, 153] width 1452 height 55
click at [180, 151] on div "8" at bounding box center [182, 160] width 33 height 19
click at [0, 0] on input "In Store 8" at bounding box center [0, 0] width 0 height 0
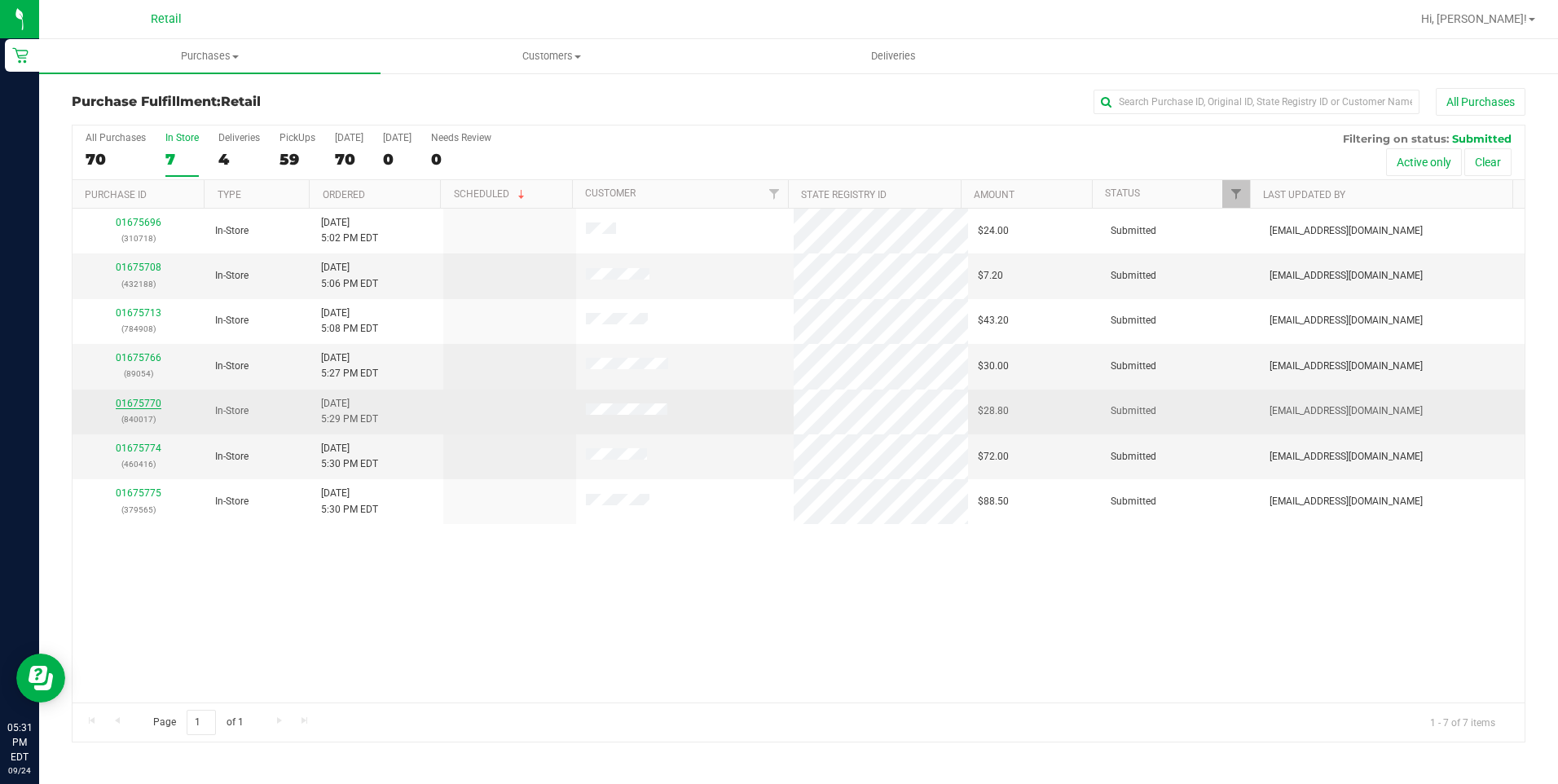
click at [134, 404] on link "01675770" at bounding box center [138, 403] width 45 height 11
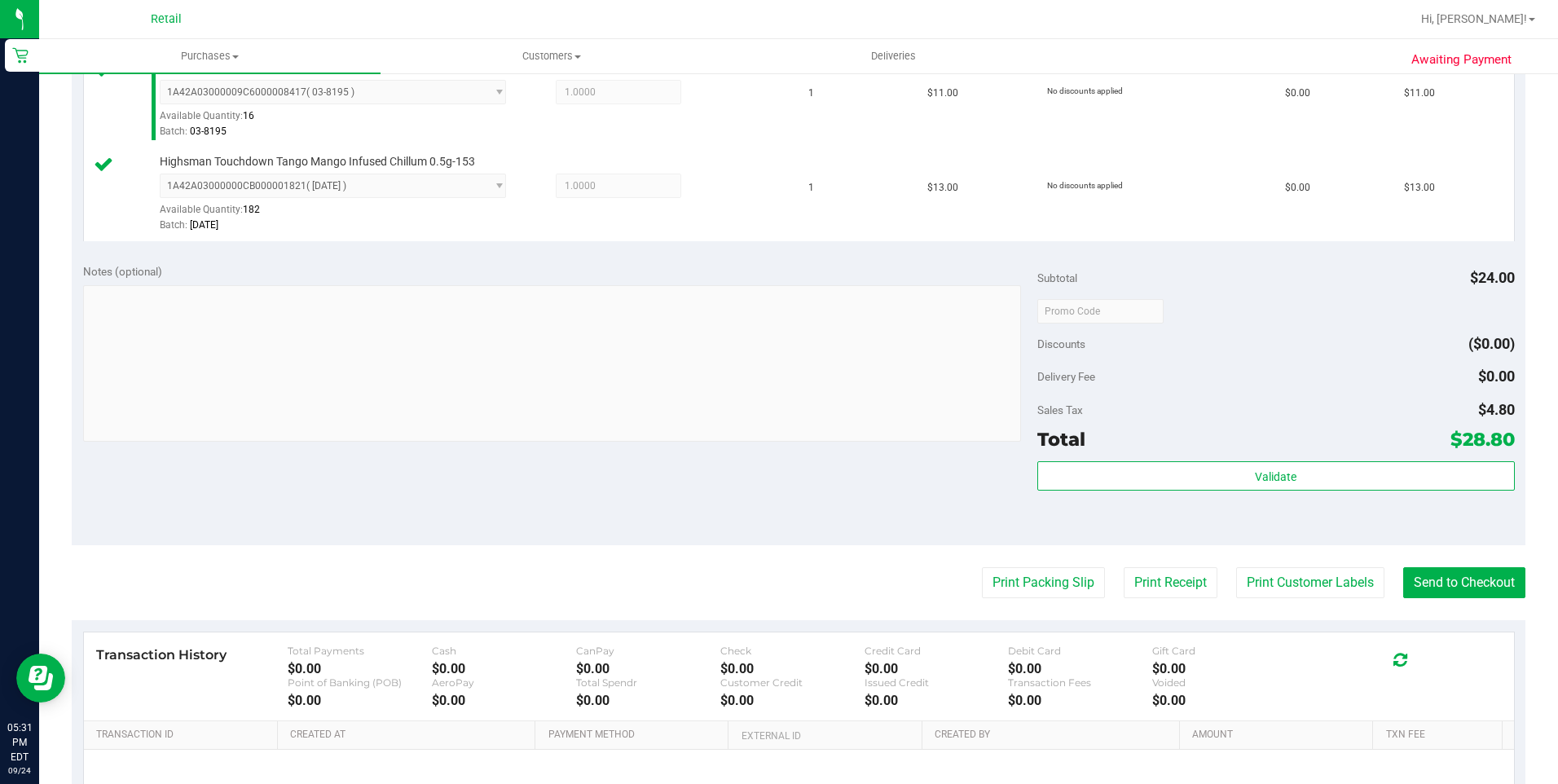
scroll to position [489, 0]
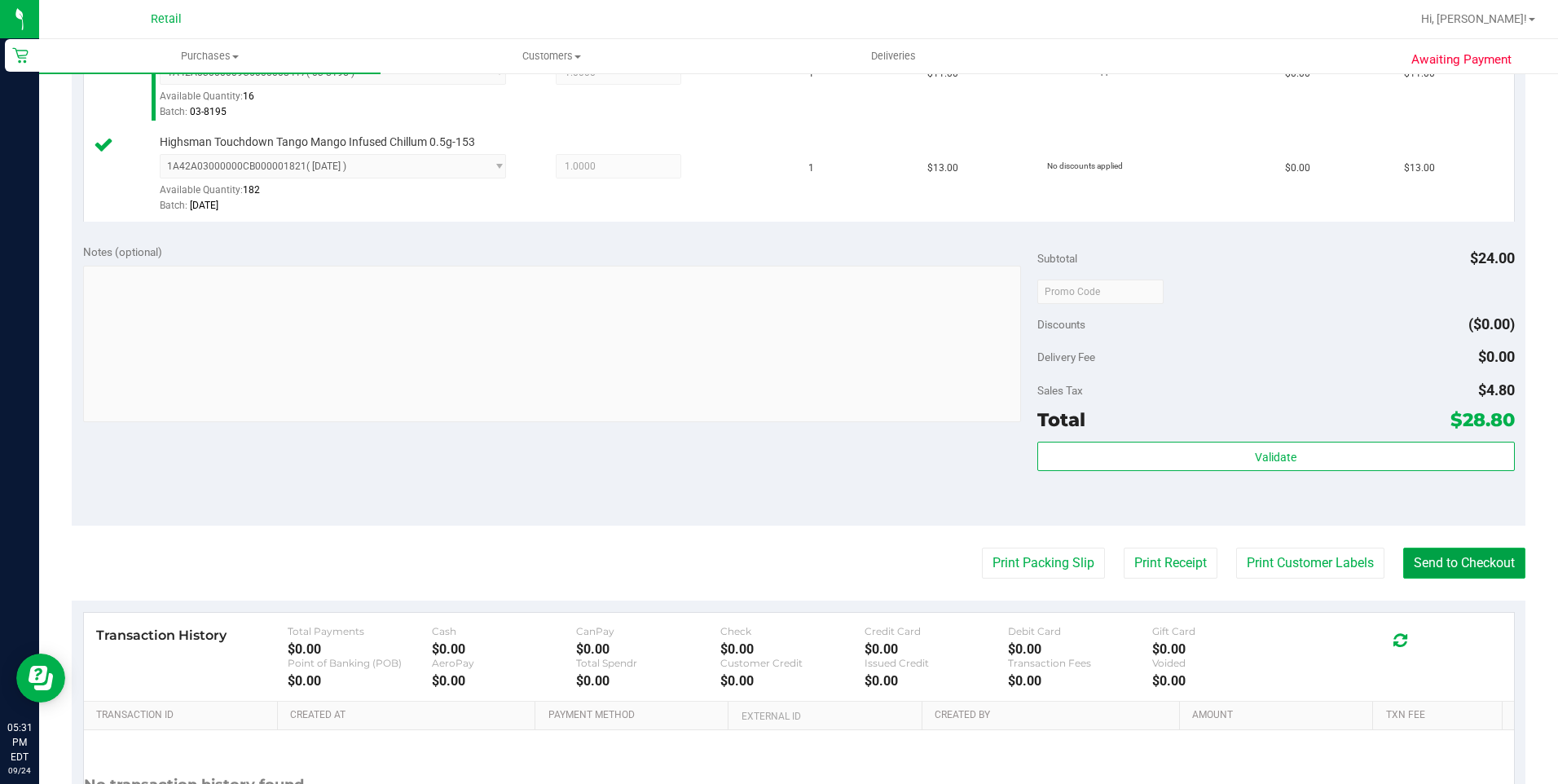
click at [1461, 562] on button "Send to Checkout" at bounding box center [1464, 563] width 122 height 31
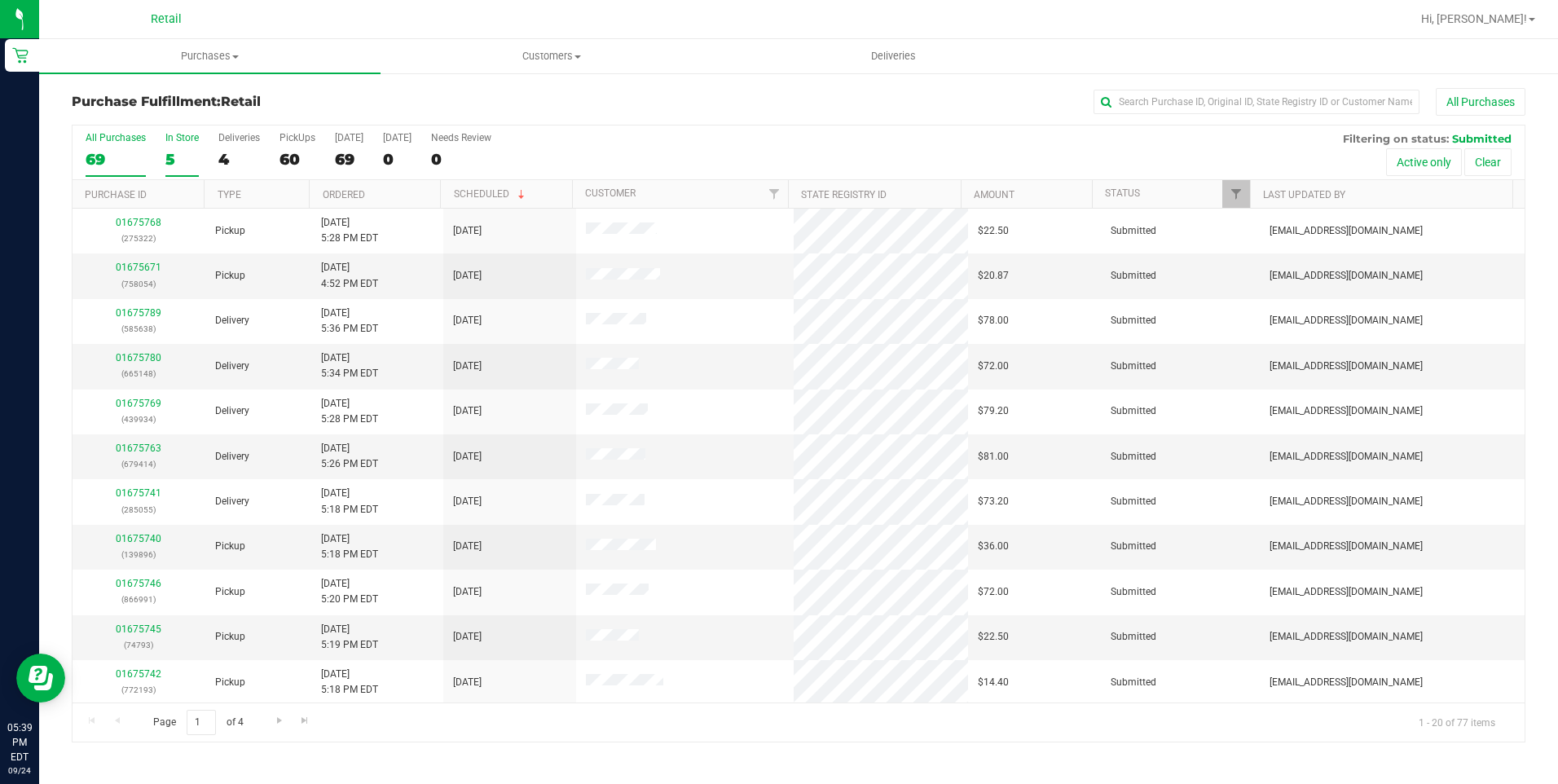
click at [173, 144] on label "In Store 5" at bounding box center [182, 155] width 33 height 44
click at [0, 0] on input "In Store 5" at bounding box center [0, 0] width 0 height 0
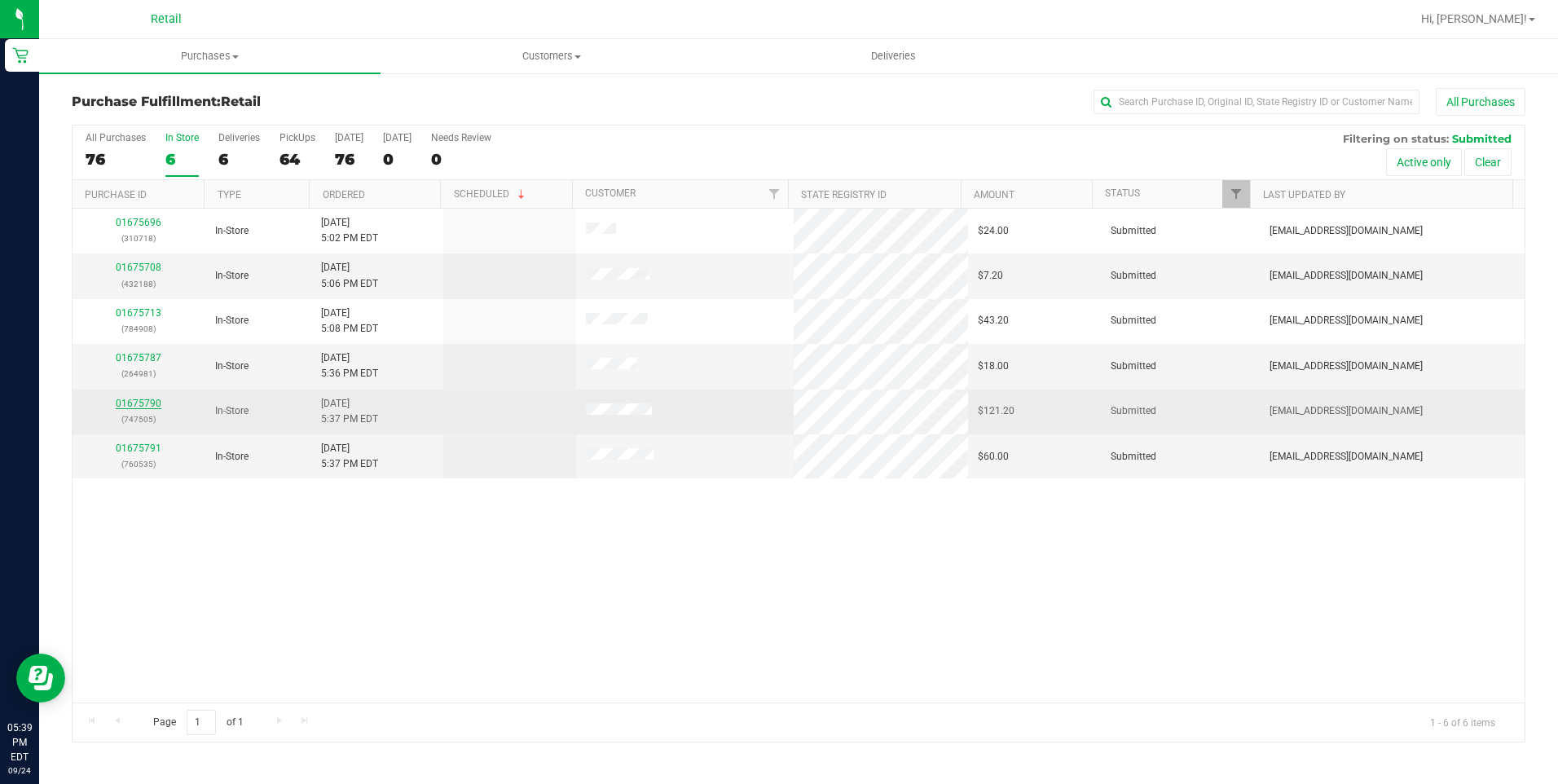
click at [135, 400] on link "01675790" at bounding box center [138, 403] width 45 height 11
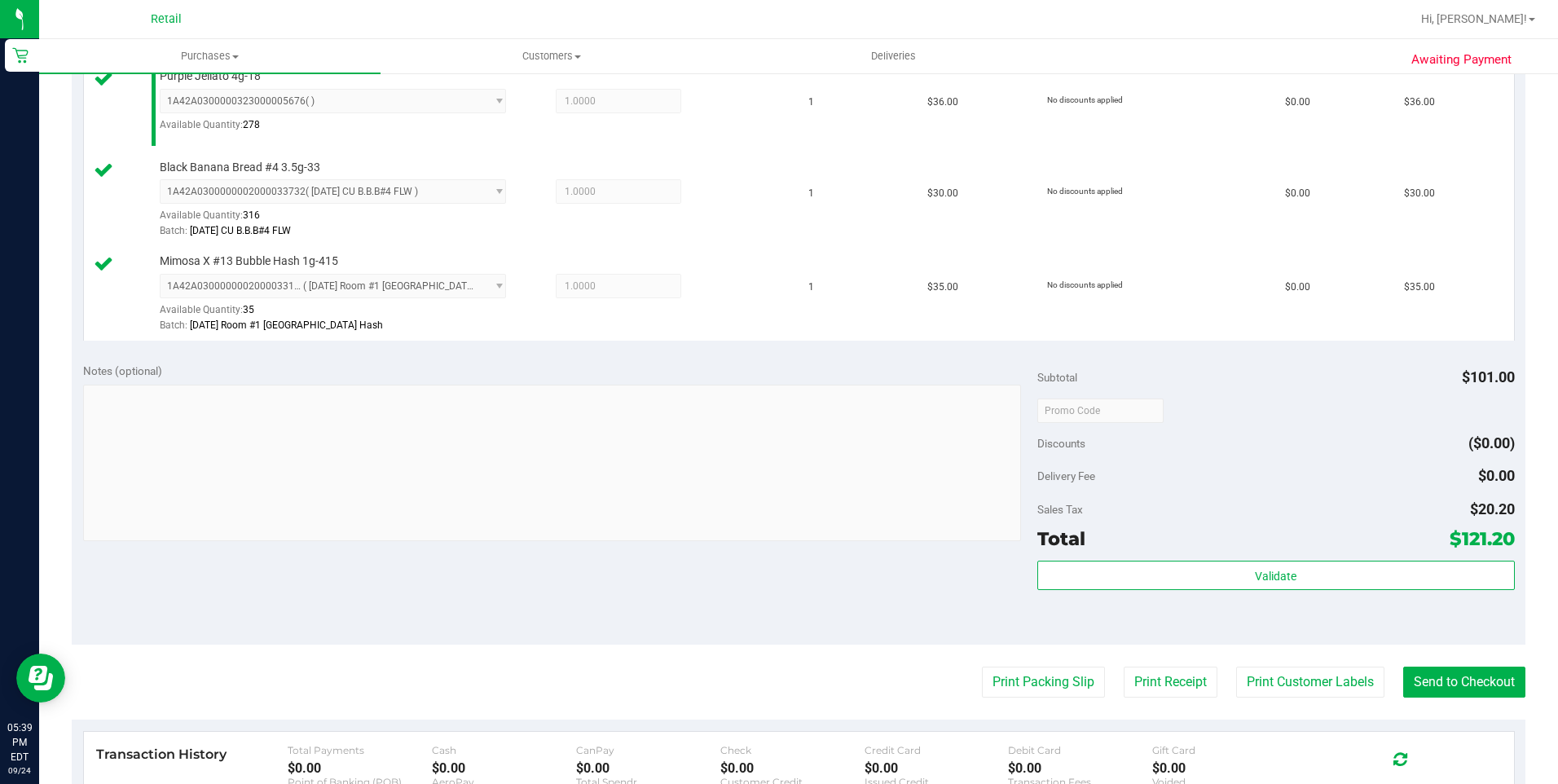
scroll to position [489, 0]
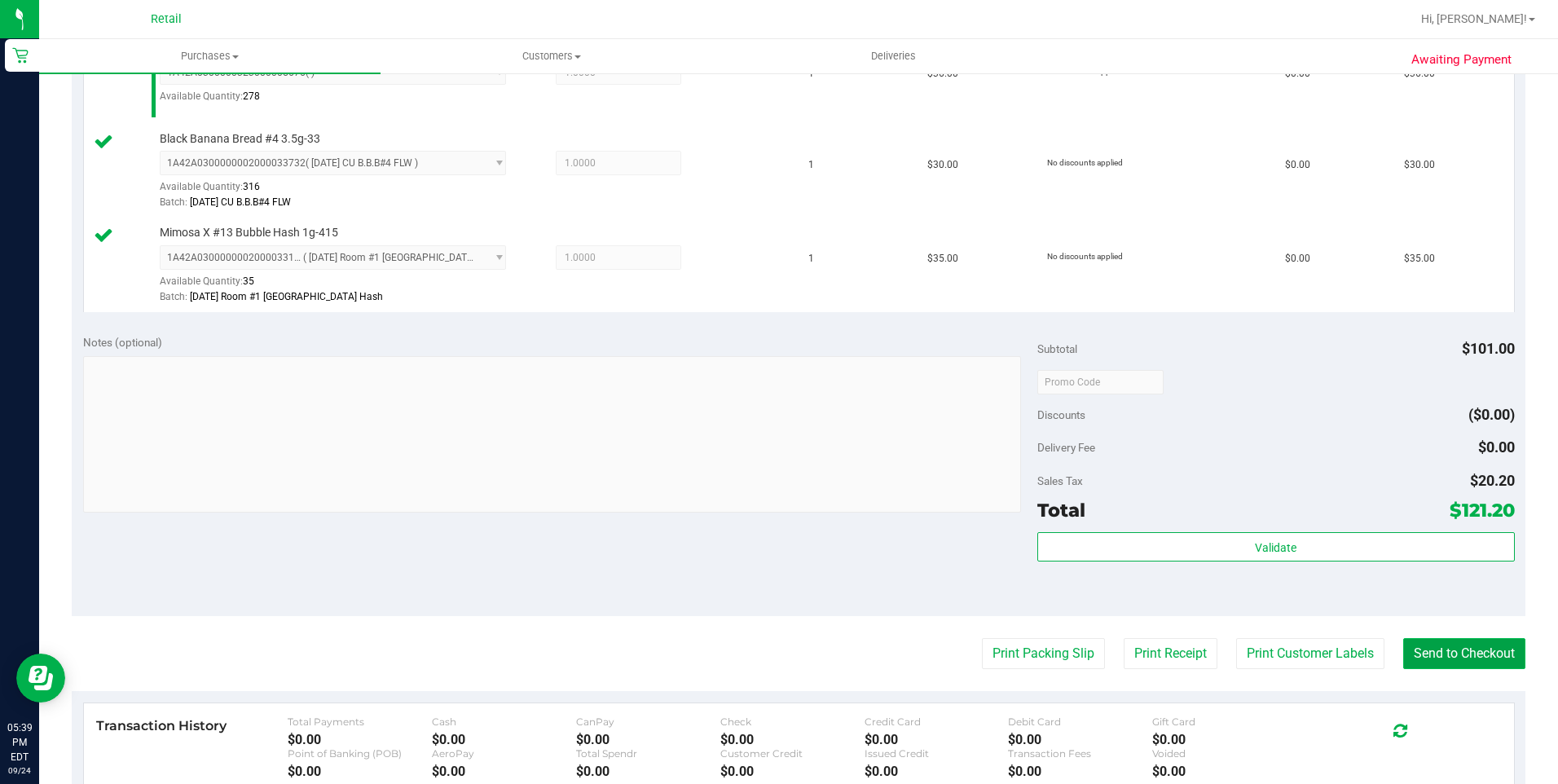
click at [1434, 652] on button "Send to Checkout" at bounding box center [1464, 653] width 122 height 31
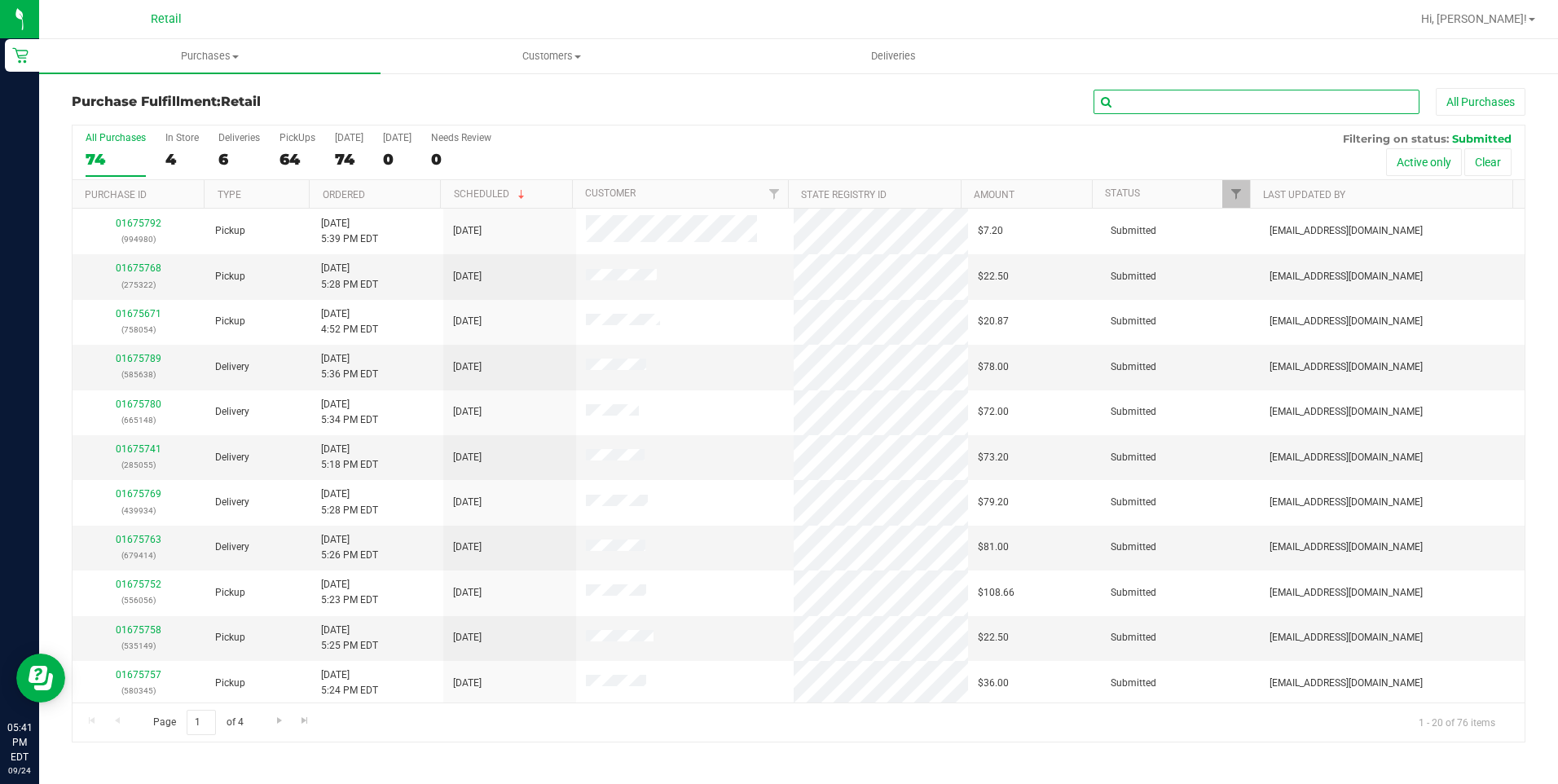
click at [1137, 114] on input "text" at bounding box center [1256, 102] width 326 height 25
type input "norton"
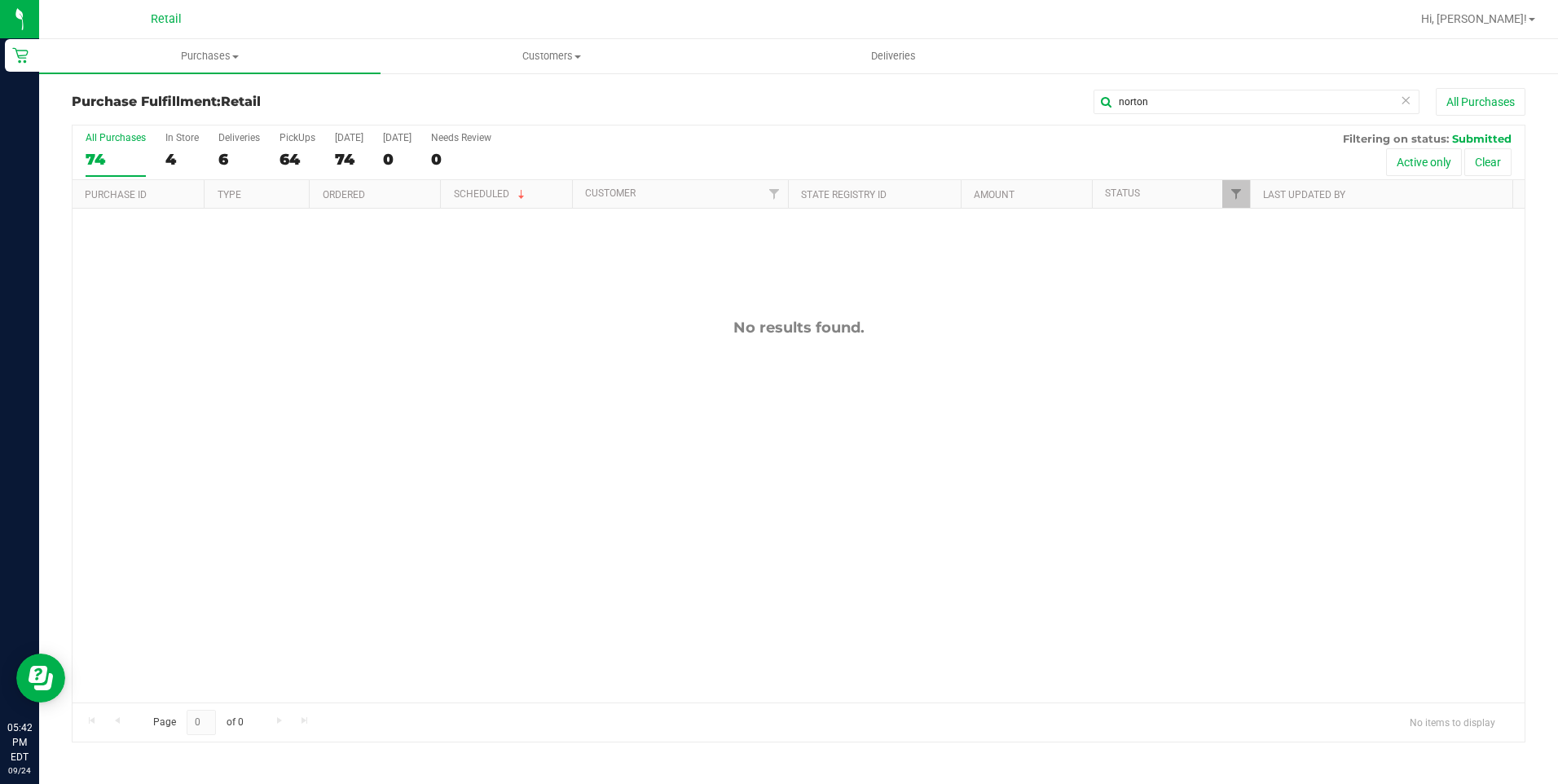
click at [1403, 103] on icon at bounding box center [1405, 99] width 11 height 20
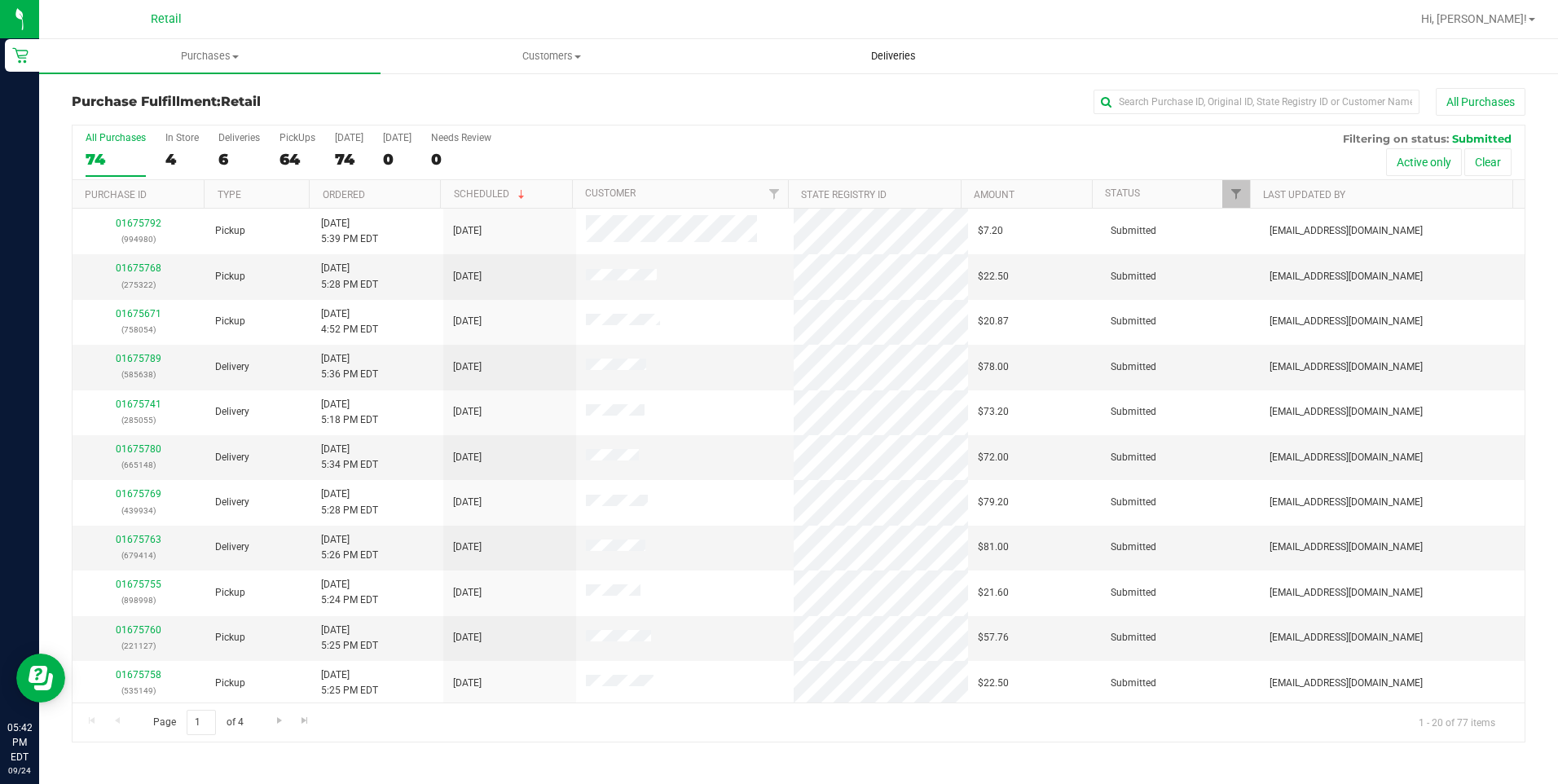
click at [822, 61] on uib-tab-heading "Deliveries" at bounding box center [893, 56] width 340 height 32
